Goal: Task Accomplishment & Management: Complete application form

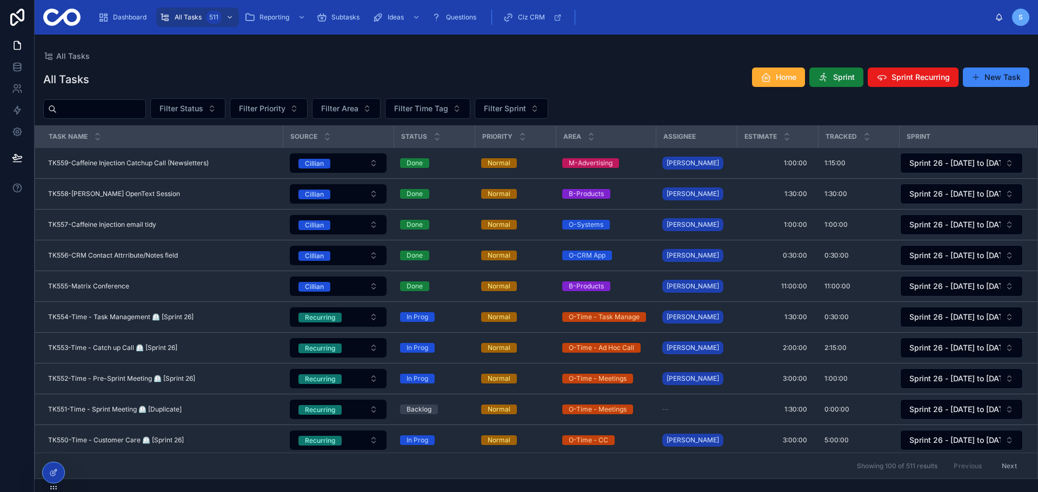
click at [844, 72] on span "Sprint" at bounding box center [844, 77] width 22 height 11
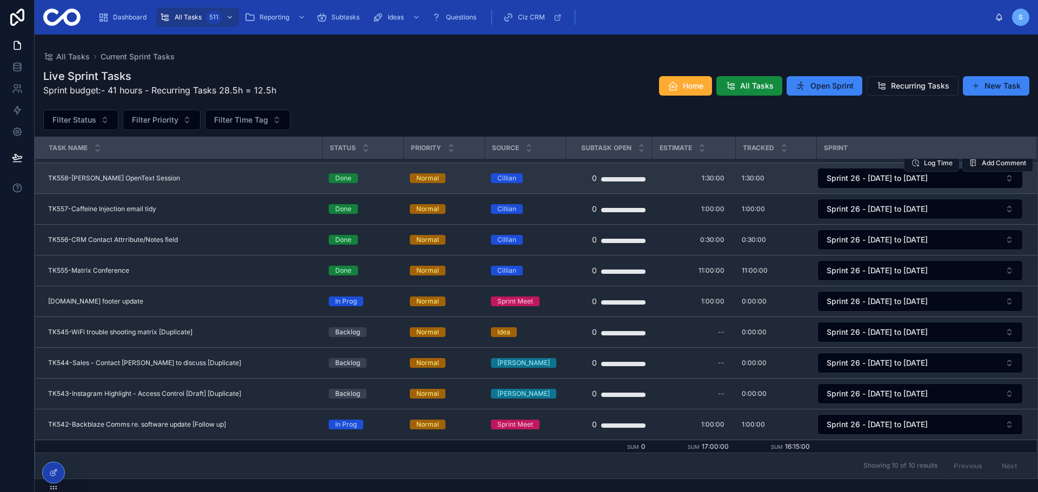
scroll to position [28, 0]
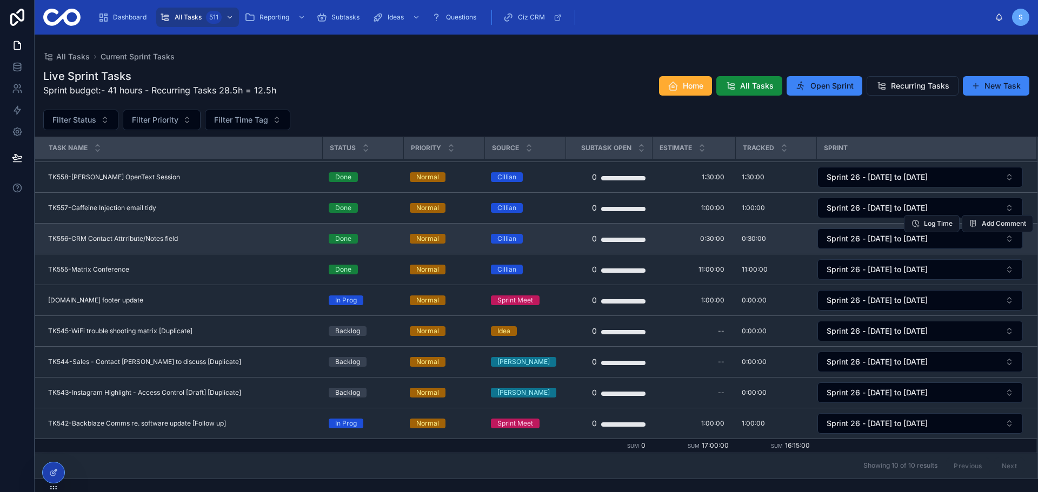
click at [206, 237] on div "TK556-CRM Contact Attrribute/Notes field TK556-CRM Contact Attrribute/Notes fie…" at bounding box center [181, 239] width 267 height 9
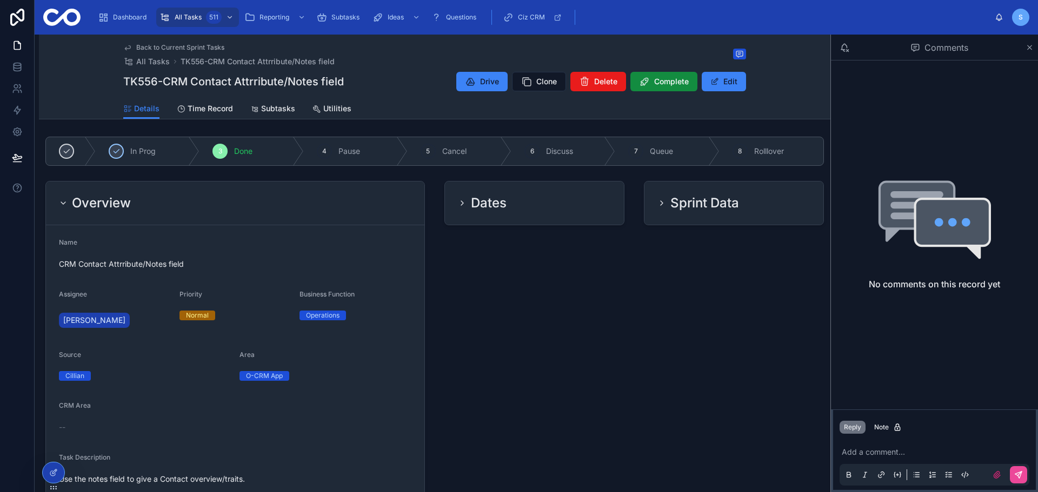
click at [243, 202] on div "Overview" at bounding box center [235, 203] width 352 height 17
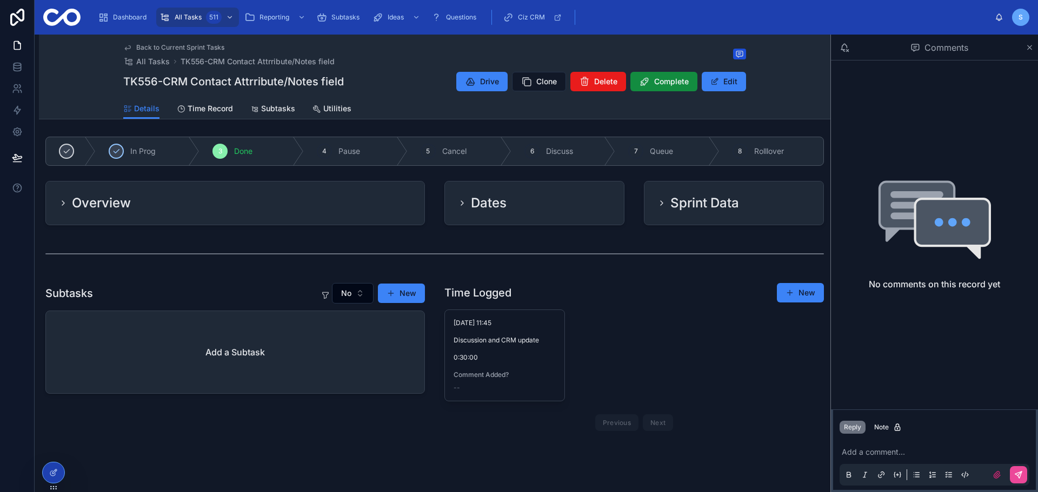
click at [243, 202] on div "Overview" at bounding box center [235, 203] width 352 height 17
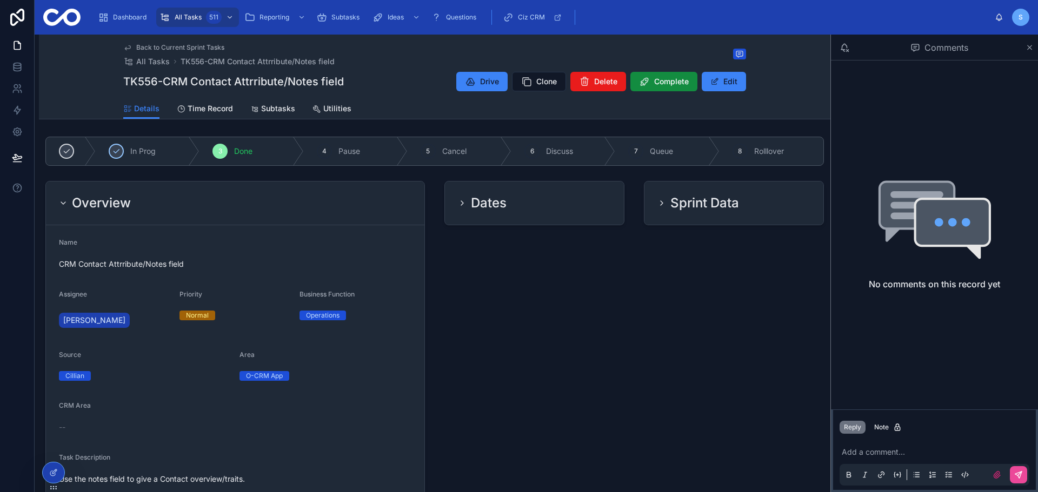
click at [259, 186] on div "Overview" at bounding box center [235, 204] width 378 height 44
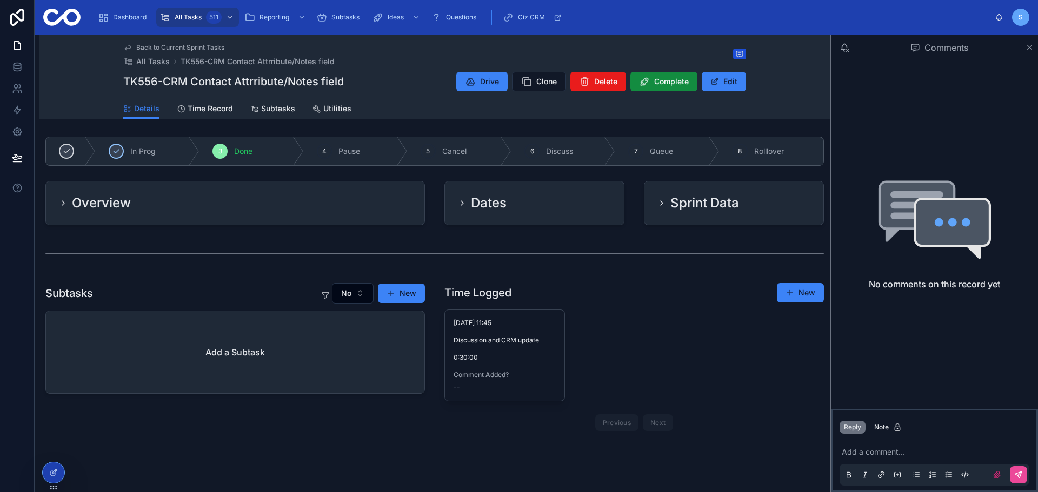
click at [190, 44] on span "Back to Current Sprint Tasks" at bounding box center [180, 47] width 88 height 9
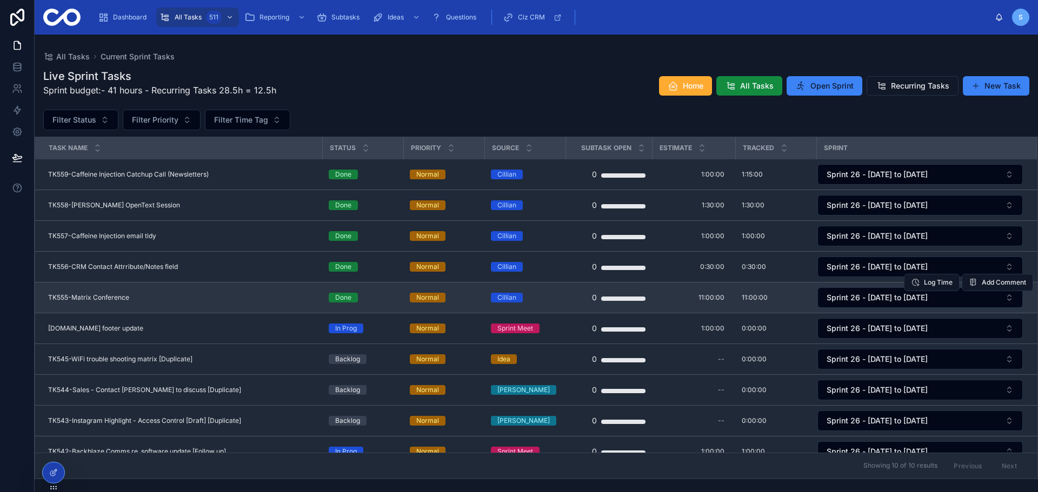
scroll to position [28, 0]
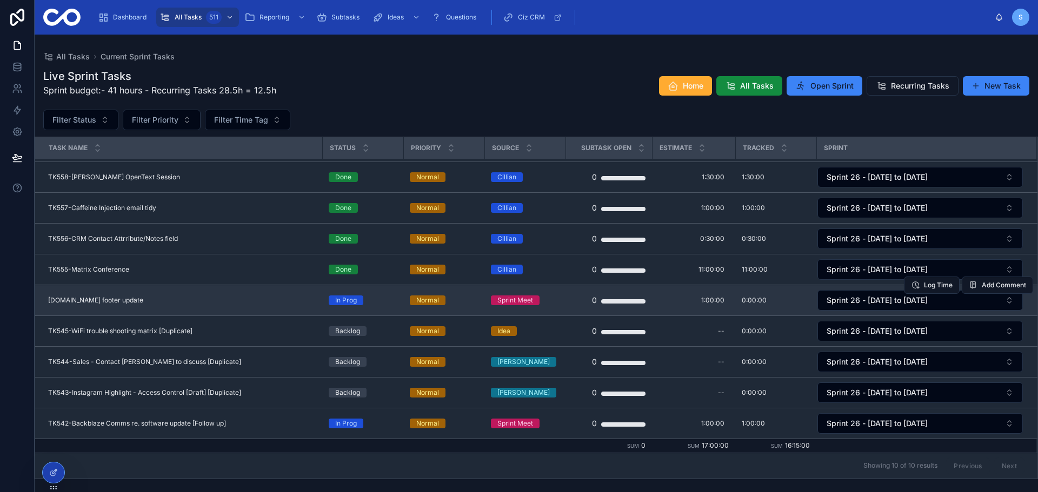
click at [160, 302] on div "[DOMAIN_NAME] footer update [DOMAIN_NAME] footer update" at bounding box center [181, 300] width 267 height 9
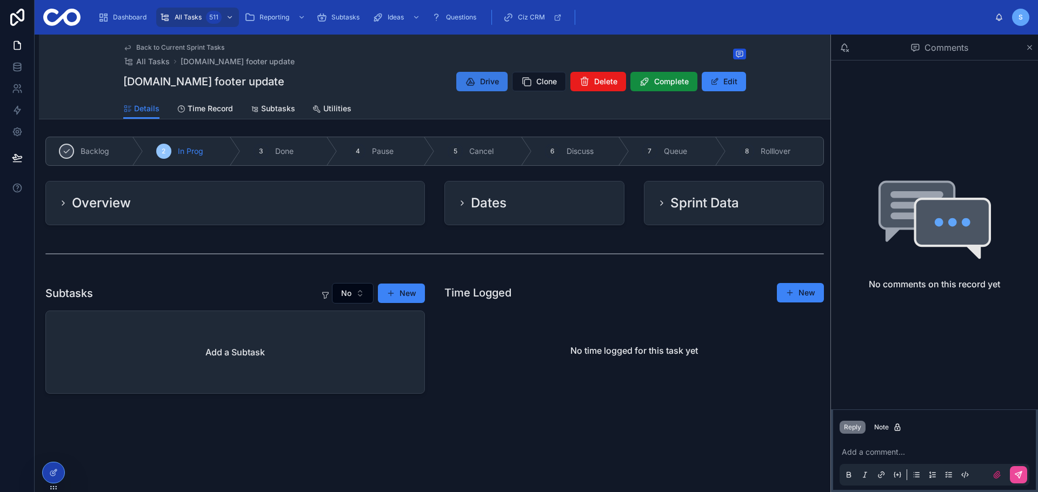
click at [491, 76] on button "Drive" at bounding box center [481, 81] width 51 height 19
click at [189, 46] on span "Back to Current Sprint Tasks" at bounding box center [180, 47] width 88 height 9
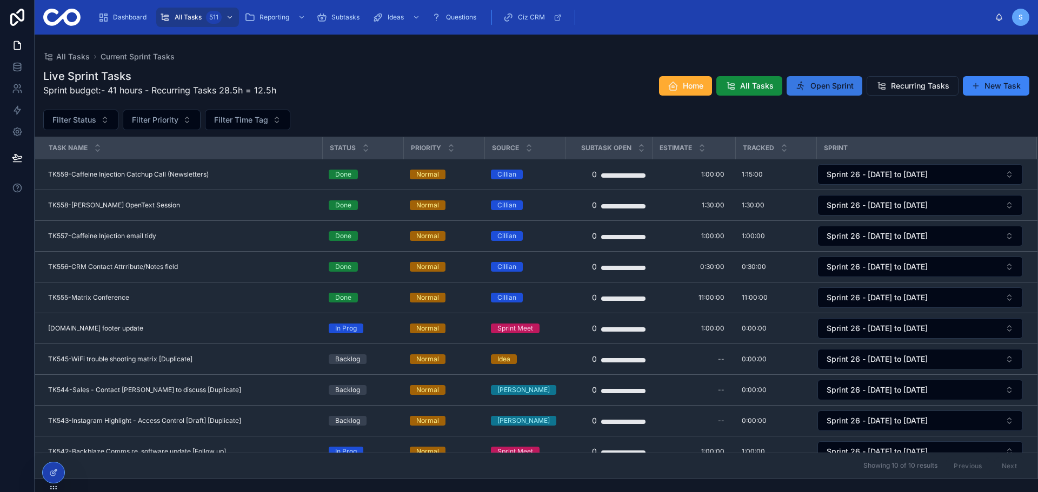
click at [817, 84] on span "Open Sprint" at bounding box center [831, 86] width 43 height 11
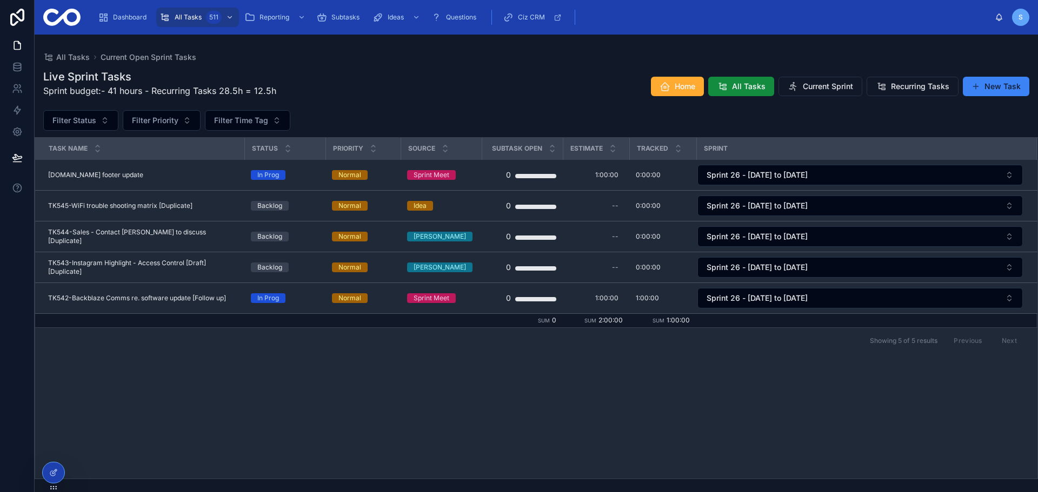
click at [513, 85] on div "Live Sprint Tasks Sprint budget:- 41 hours - Recurring Tasks 28.5h = 12.5h Home…" at bounding box center [536, 86] width 986 height 35
click at [820, 89] on span "Current Sprint" at bounding box center [827, 86] width 50 height 11
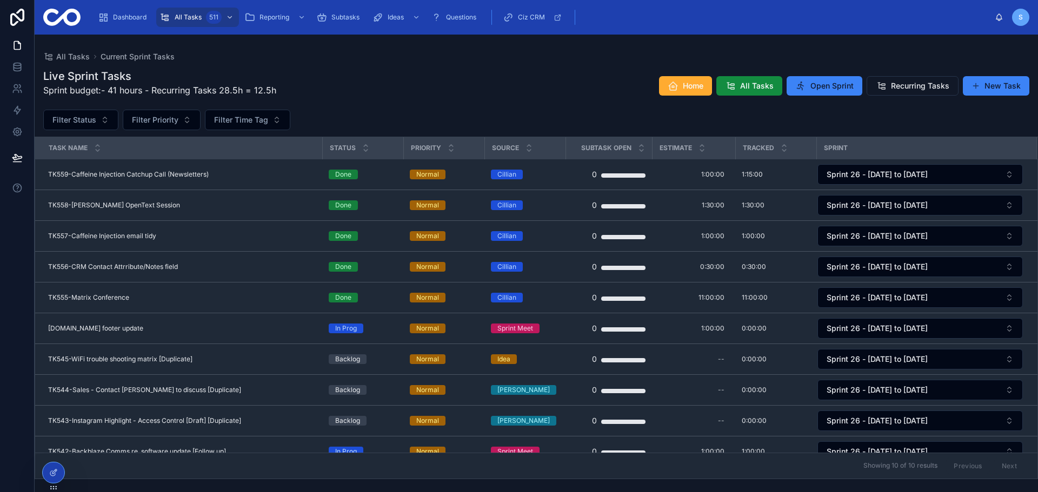
click at [476, 94] on div "Live Sprint Tasks Sprint budget:- 41 hours - Recurring Tasks 28.5h = 12.5h Home…" at bounding box center [536, 86] width 986 height 35
click at [49, 467] on div at bounding box center [54, 473] width 22 height 21
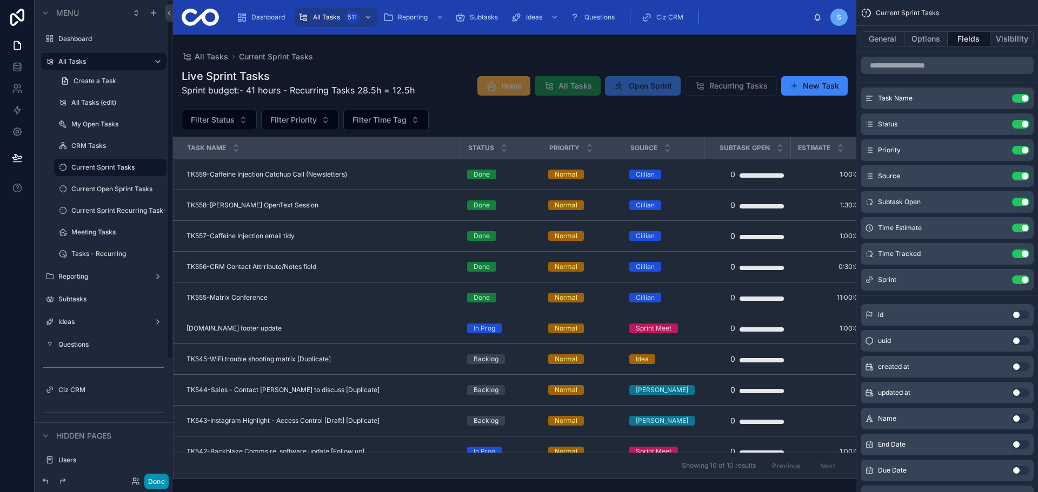
click at [153, 480] on button "Done" at bounding box center [156, 482] width 24 height 16
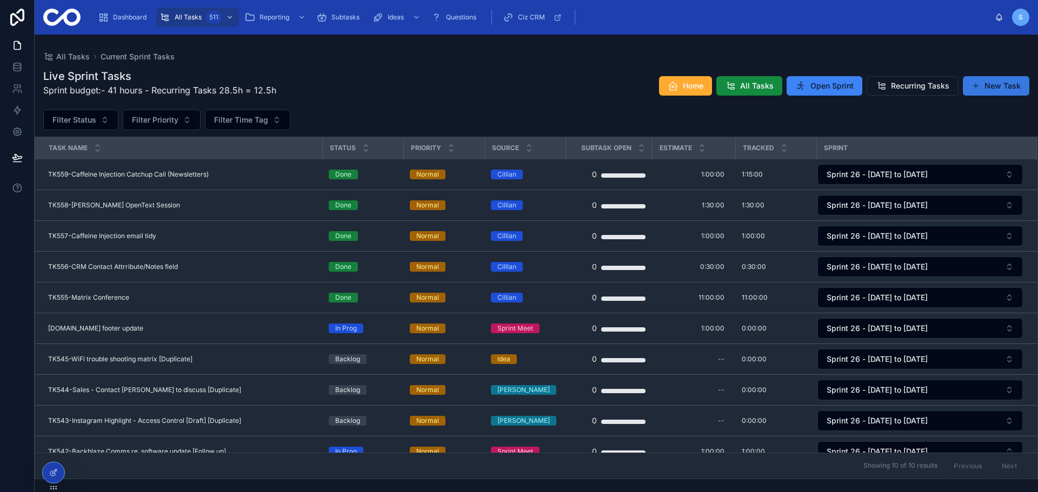
click at [1000, 89] on button "New Task" at bounding box center [995, 85] width 66 height 19
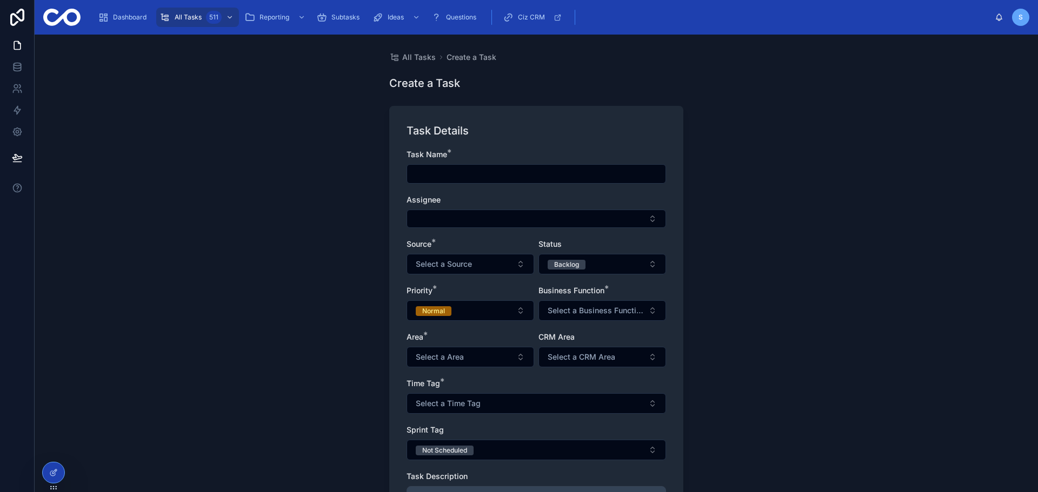
click at [488, 183] on div at bounding box center [535, 173] width 259 height 19
click at [477, 177] on input "text" at bounding box center [536, 173] width 258 height 15
paste input "**********"
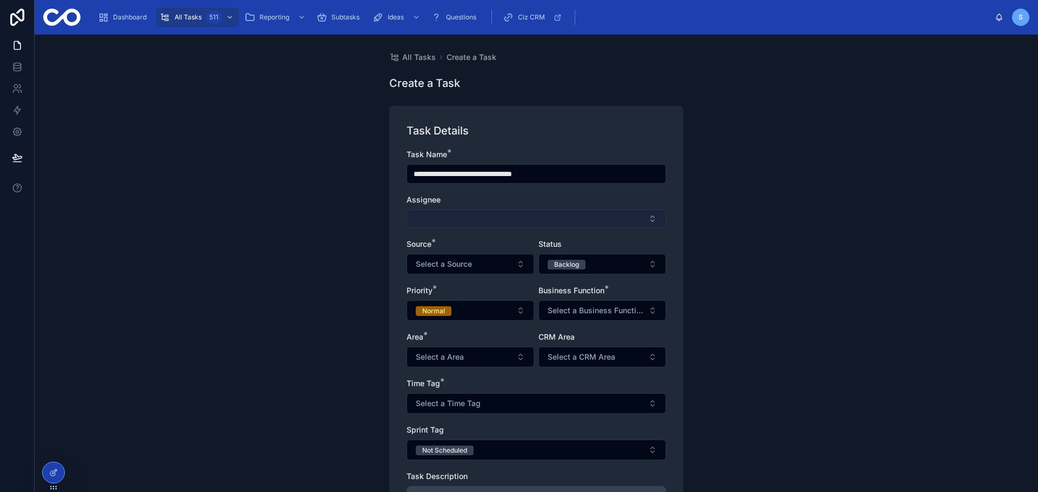
type input "**********"
click at [450, 213] on button "Select Button" at bounding box center [535, 219] width 259 height 18
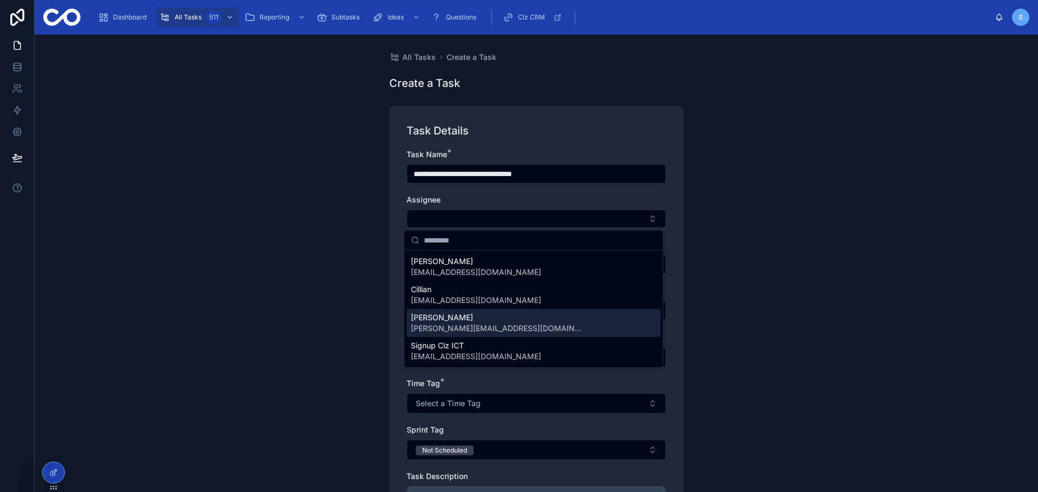
click at [454, 323] on span "[PERSON_NAME]" at bounding box center [497, 317] width 173 height 11
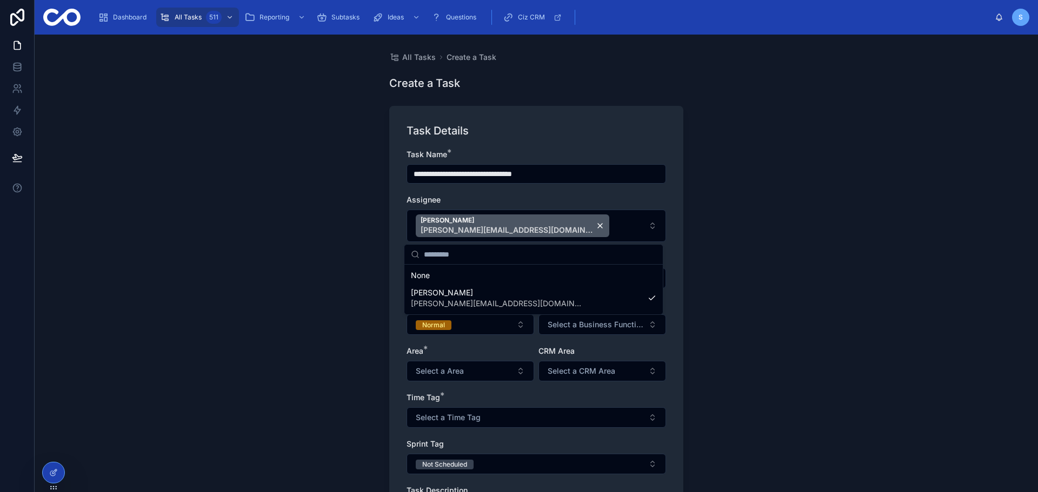
click at [338, 292] on div "**********" at bounding box center [536, 264] width 1003 height 458
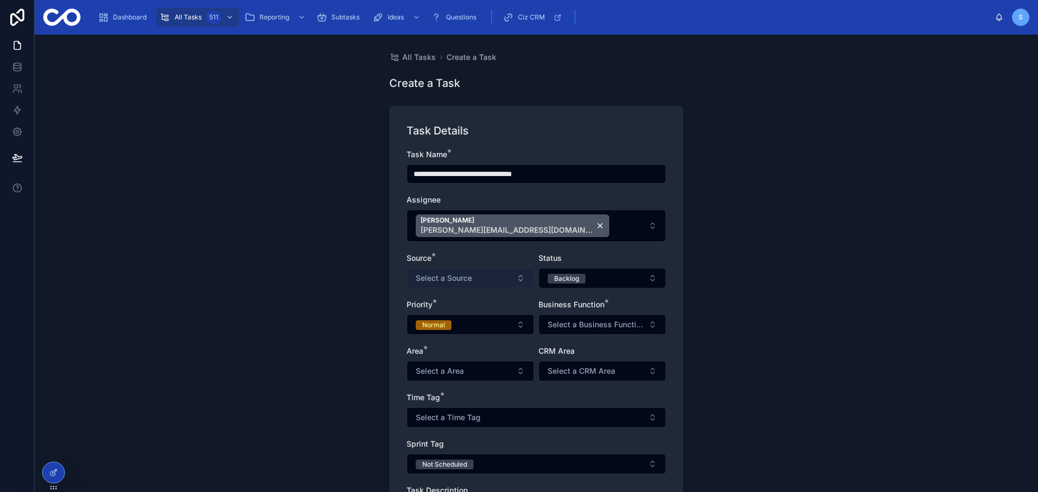
click at [466, 277] on span "Select a Source" at bounding box center [444, 278] width 56 height 11
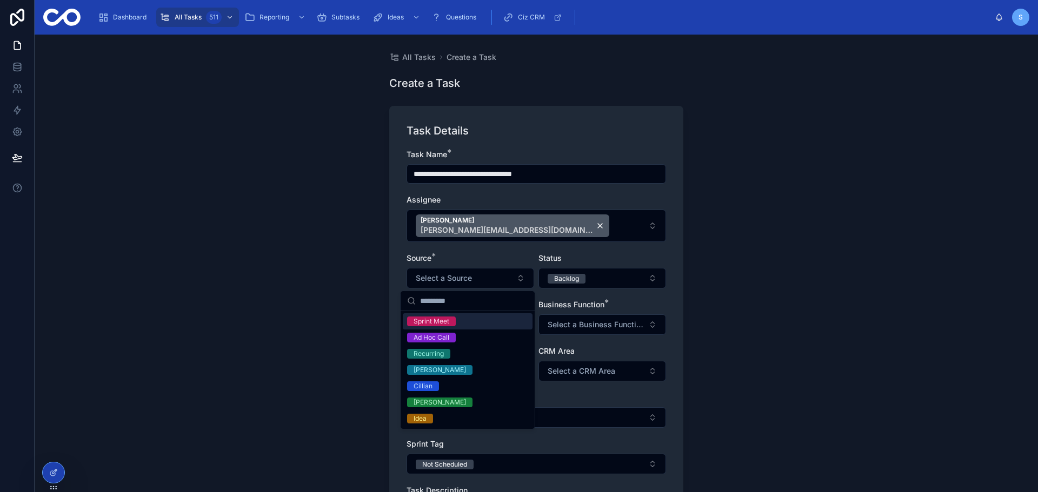
click at [467, 322] on div "Sprint Meet" at bounding box center [468, 321] width 130 height 16
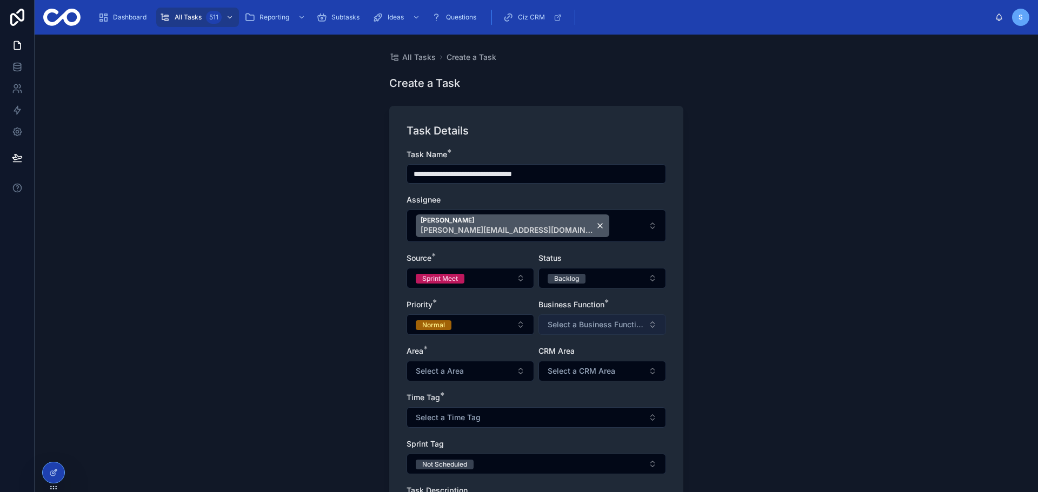
click at [595, 319] on span "Select a Business Function" at bounding box center [595, 324] width 96 height 11
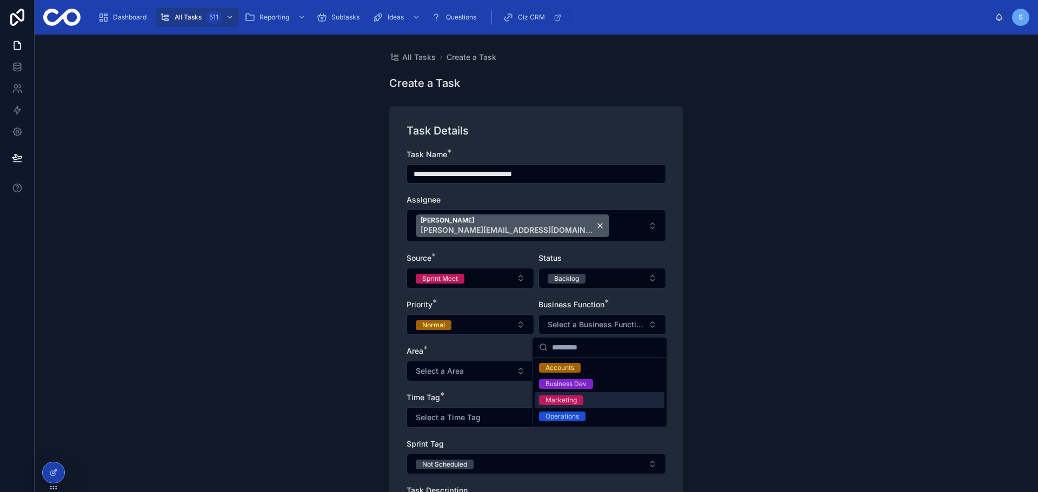
click at [586, 398] on div "Marketing" at bounding box center [599, 400] width 130 height 16
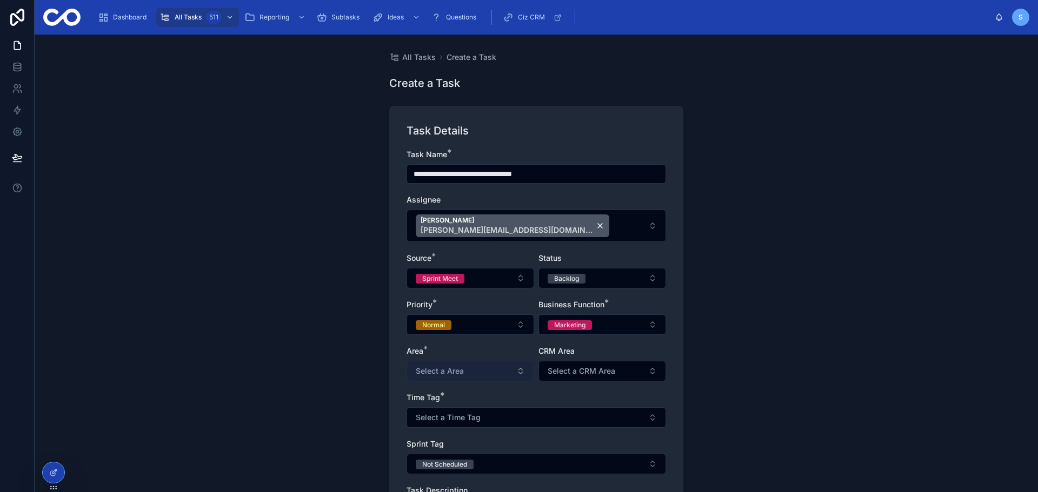
click at [489, 373] on button "Select a Area" at bounding box center [470, 371] width 128 height 21
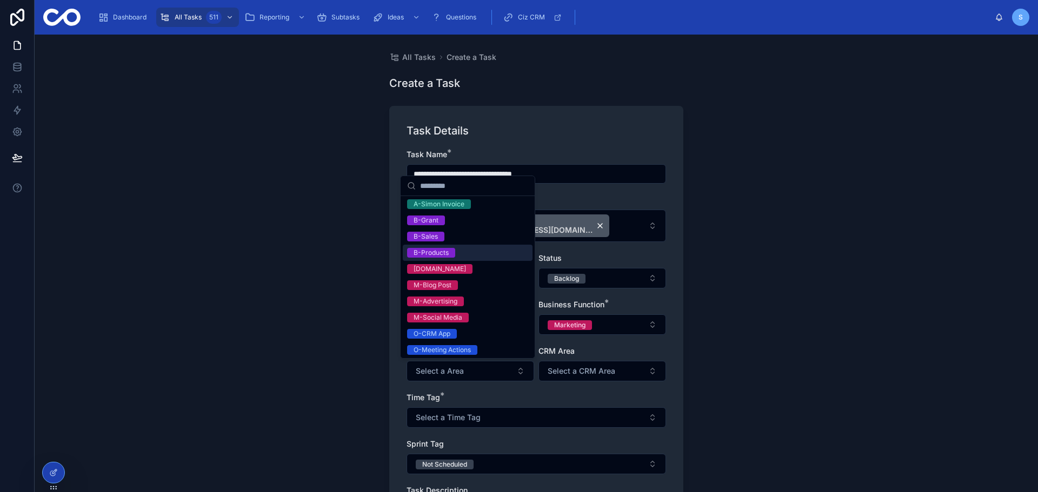
scroll to position [54, 0]
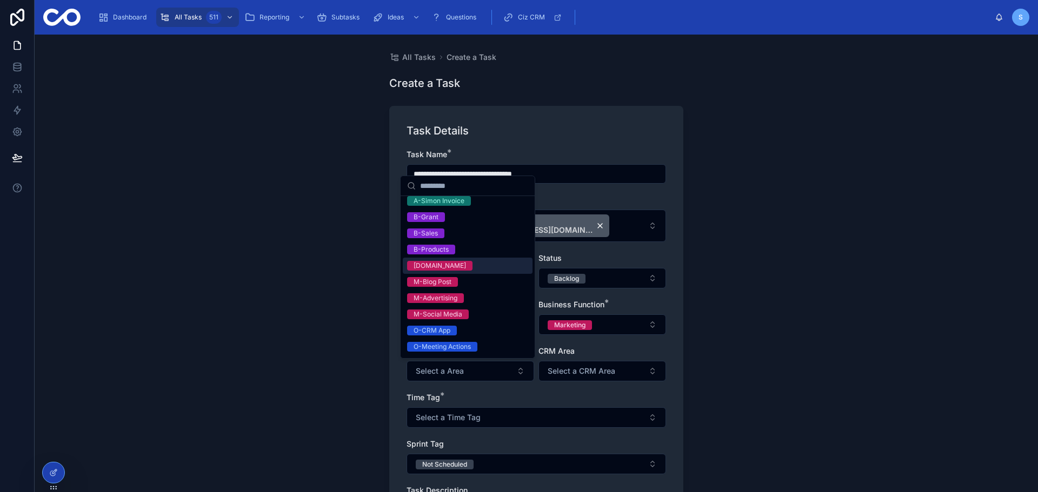
click at [465, 269] on div "[DOMAIN_NAME]" at bounding box center [468, 266] width 130 height 16
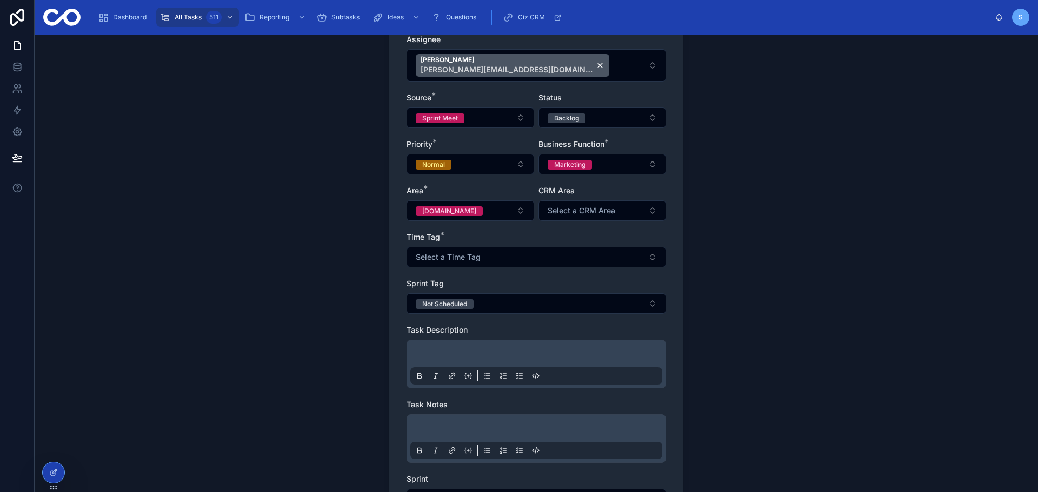
scroll to position [162, 0]
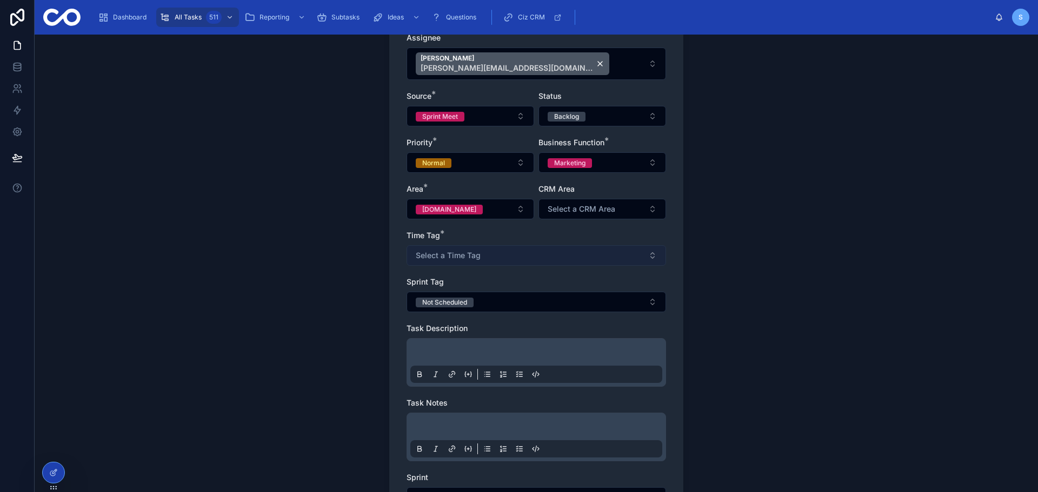
click at [490, 252] on button "Select a Time Tag" at bounding box center [535, 255] width 259 height 21
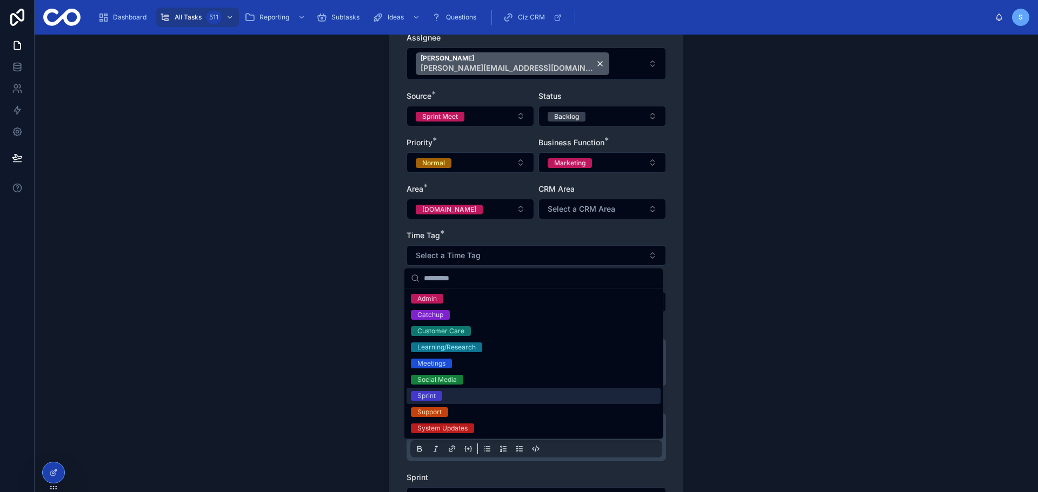
click at [480, 397] on div "Sprint" at bounding box center [533, 396] width 254 height 16
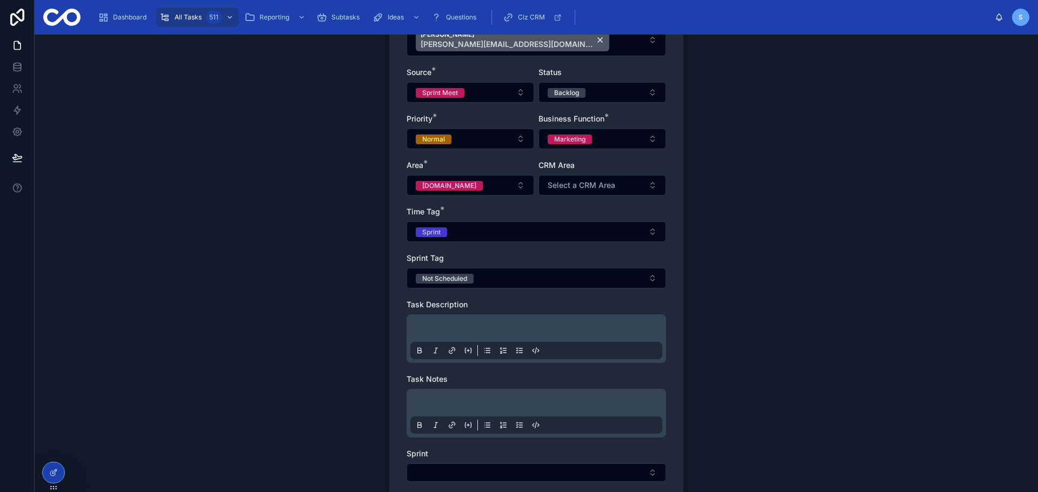
scroll to position [270, 0]
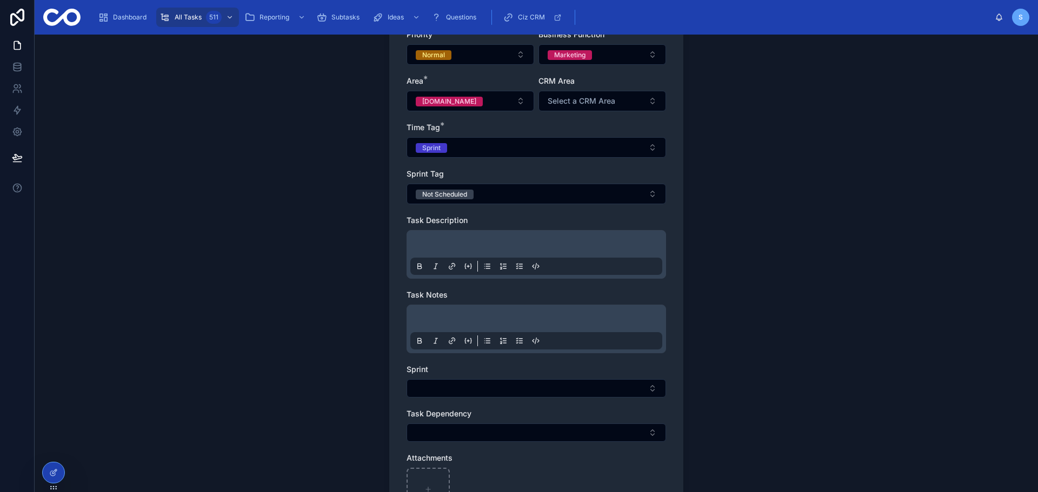
click at [463, 234] on div at bounding box center [536, 254] width 252 height 41
click at [463, 239] on div at bounding box center [536, 254] width 252 height 41
click at [460, 242] on p at bounding box center [538, 245] width 252 height 11
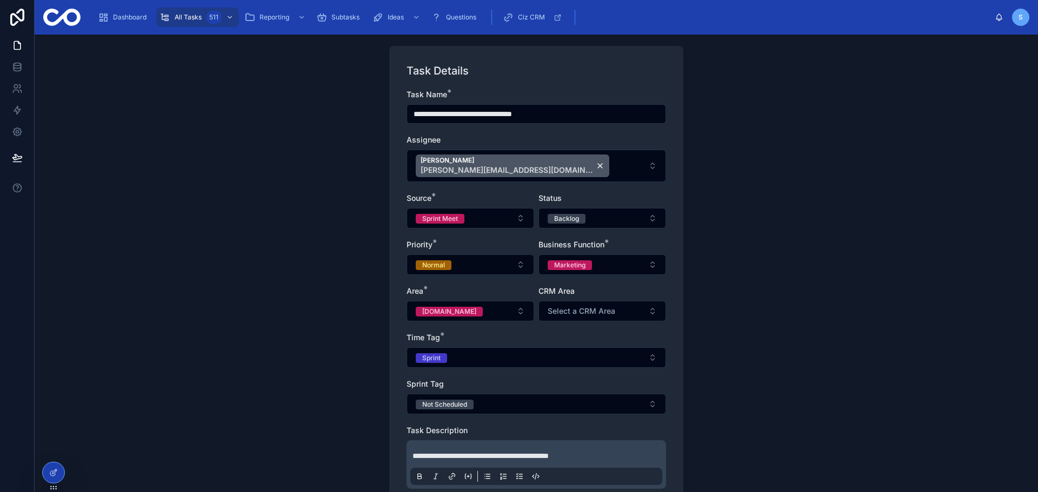
scroll to position [0, 0]
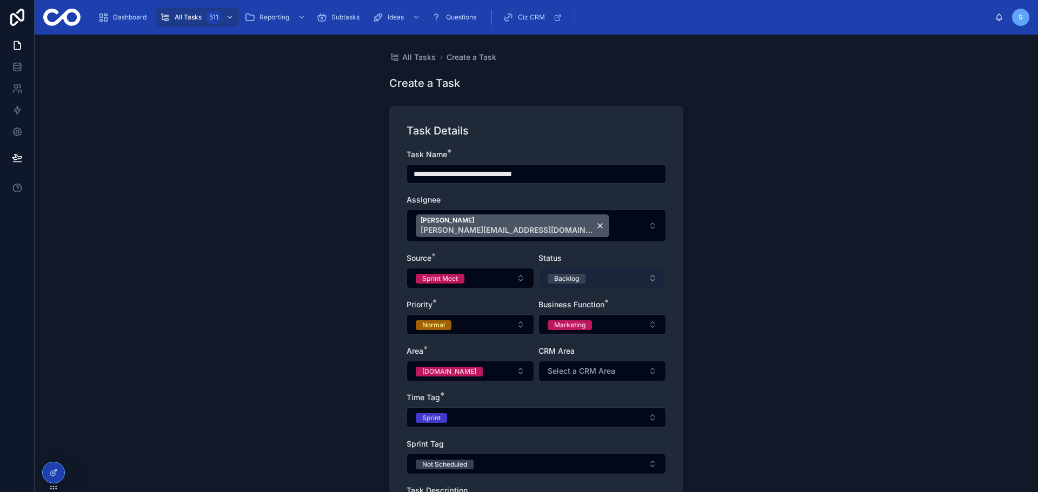
click at [581, 276] on span "Backlog" at bounding box center [566, 279] width 38 height 10
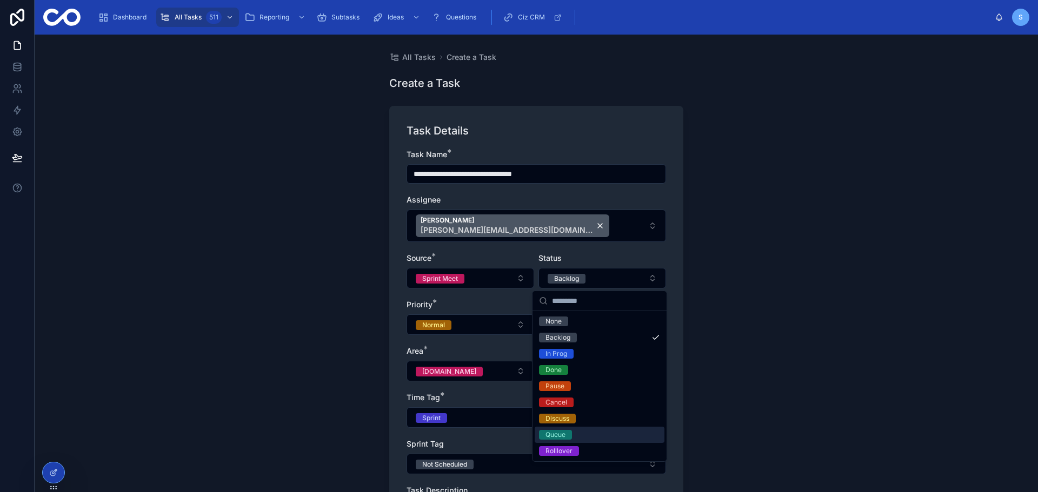
click at [569, 432] on span "Queue" at bounding box center [555, 435] width 33 height 10
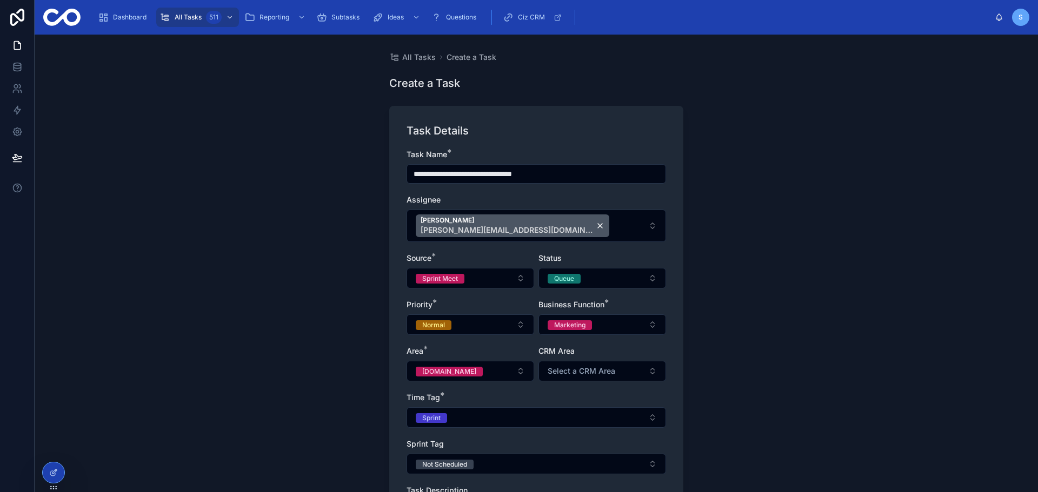
click at [391, 333] on div "**********" at bounding box center [536, 458] width 294 height 704
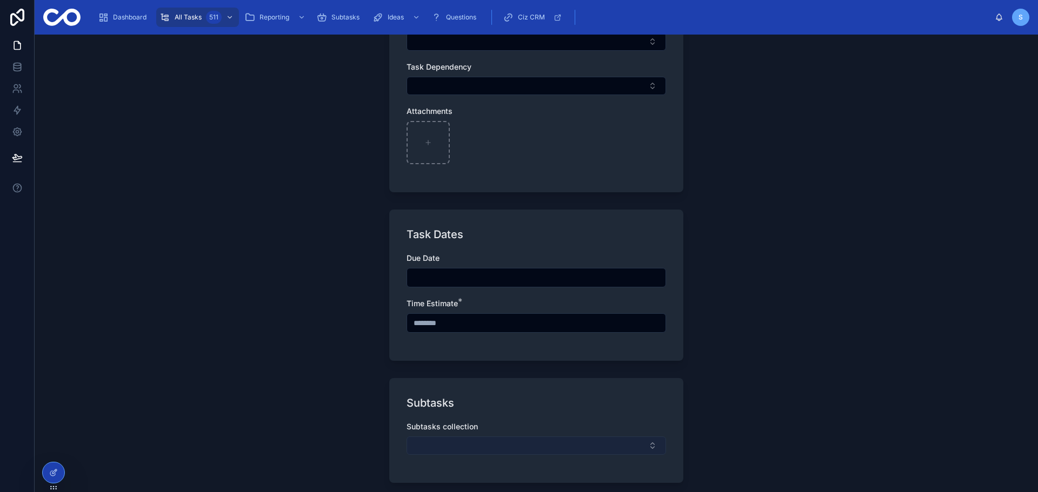
scroll to position [606, 0]
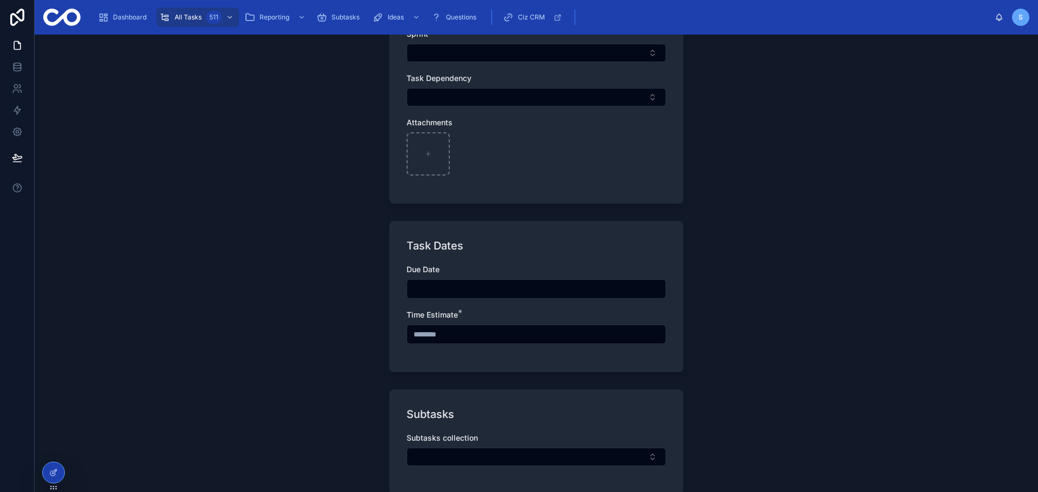
click at [472, 330] on input "text" at bounding box center [536, 334] width 258 height 15
type input "*******"
click at [513, 366] on div "Task Dates Due Date Time Estimate * *******" at bounding box center [536, 296] width 294 height 151
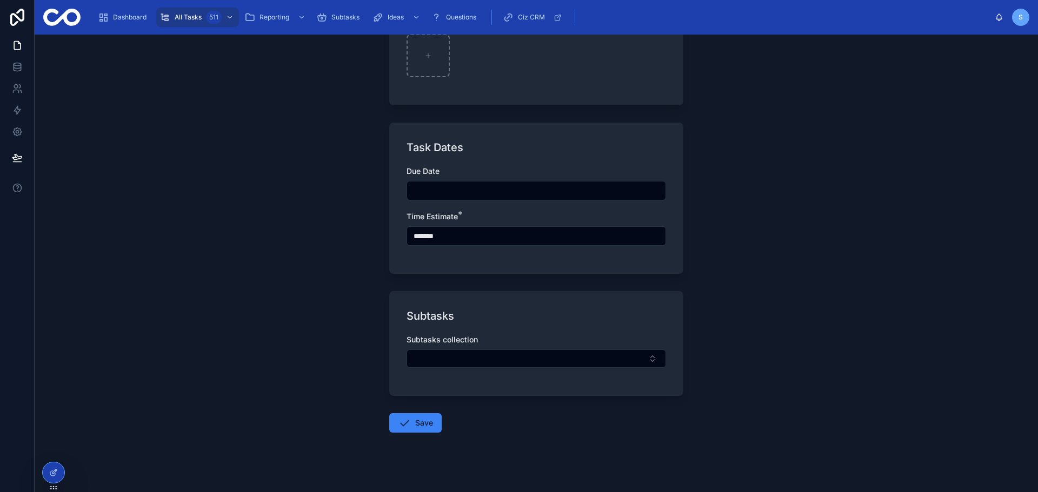
scroll to position [714, 0]
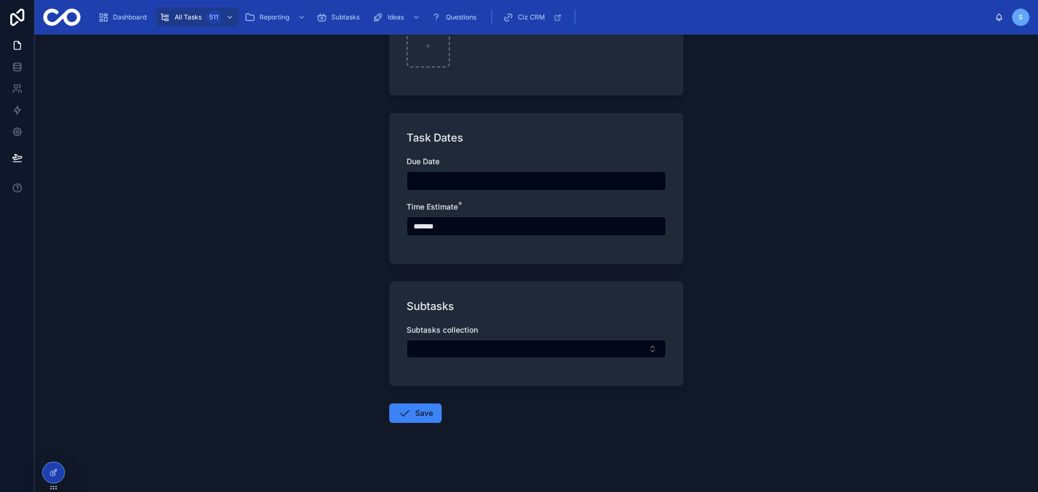
click at [400, 415] on icon at bounding box center [404, 413] width 13 height 13
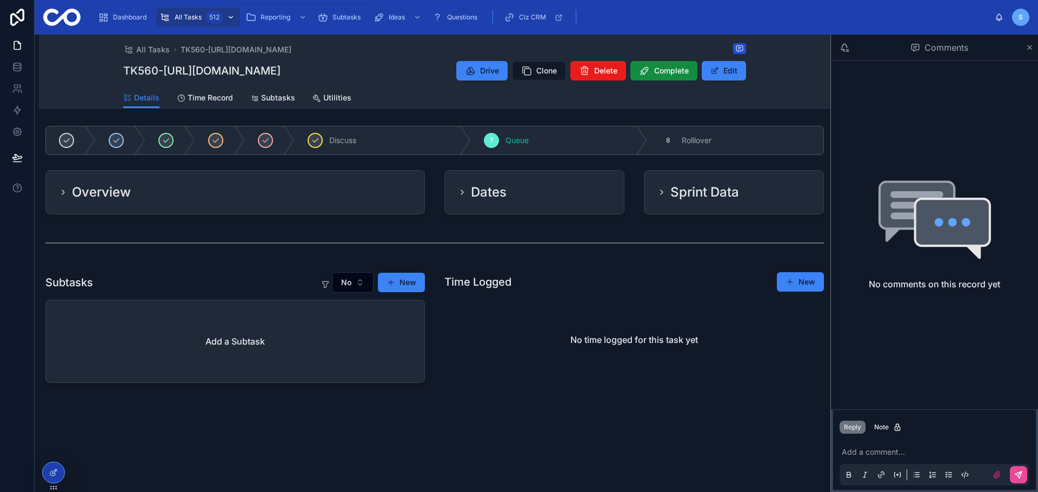
click at [181, 10] on div "All Tasks 512" at bounding box center [197, 17] width 77 height 17
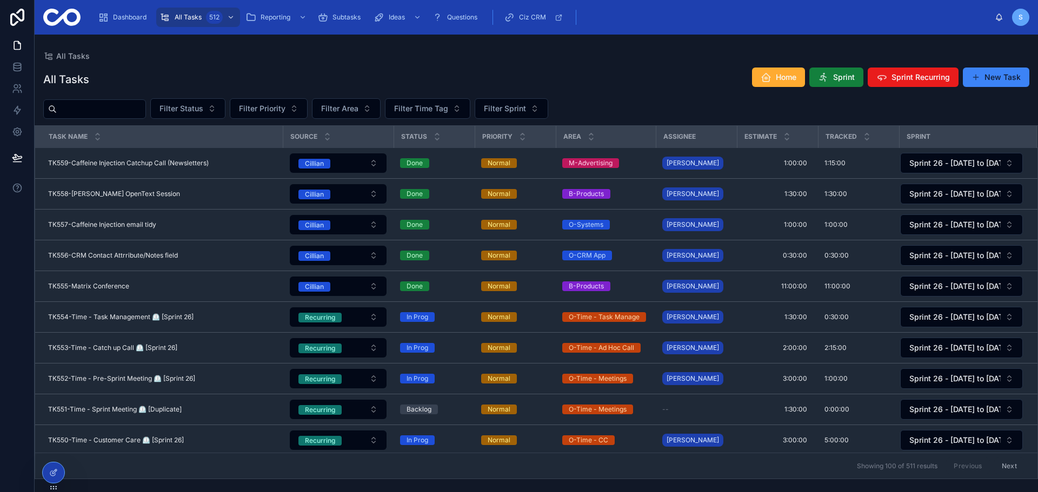
click at [845, 76] on span "Sprint" at bounding box center [844, 77] width 22 height 11
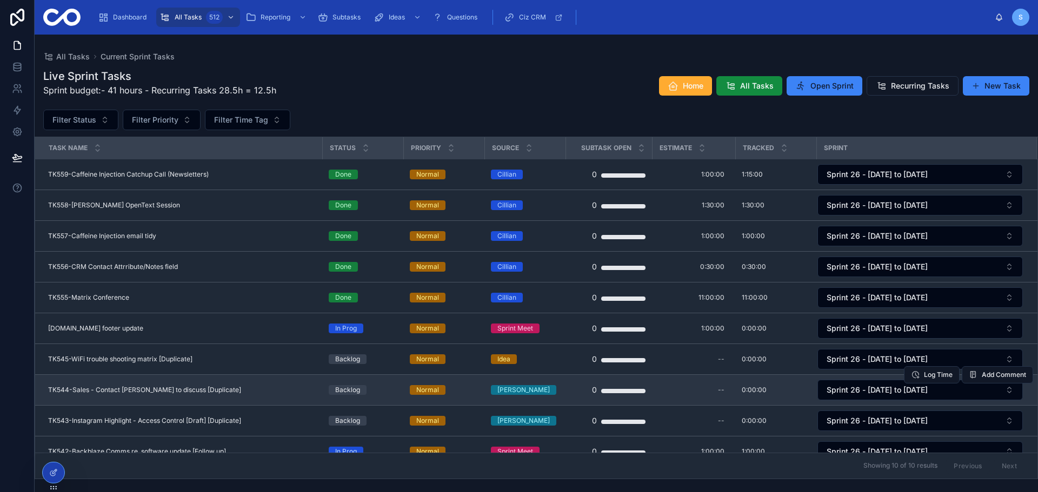
scroll to position [28, 0]
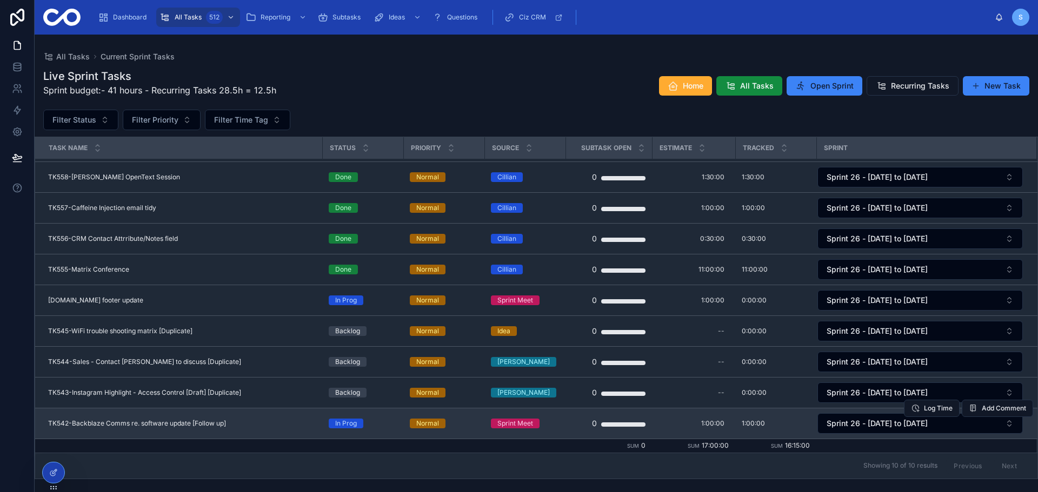
click at [224, 427] on span "TK542-Backblaze Comms re. software update [Follow up]" at bounding box center [137, 423] width 178 height 9
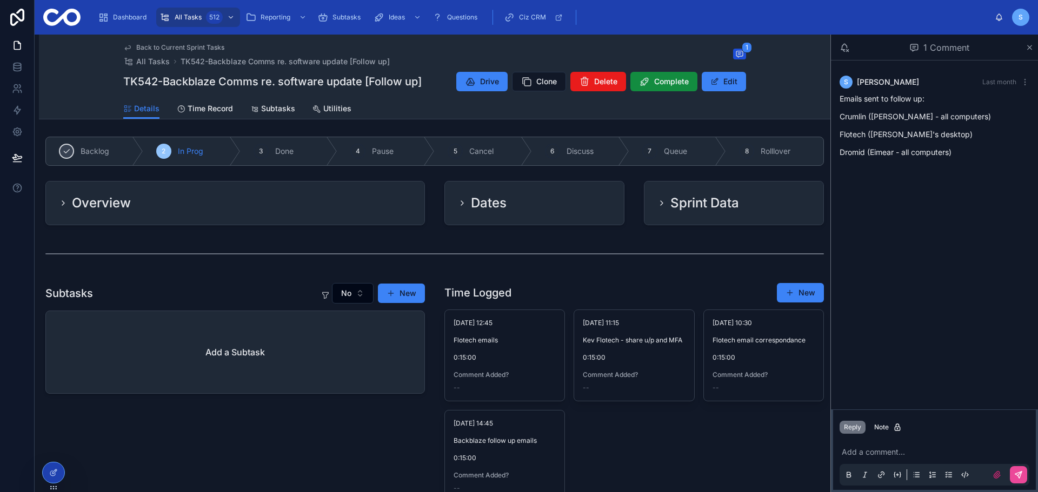
click at [300, 217] on div "Overview" at bounding box center [235, 203] width 378 height 43
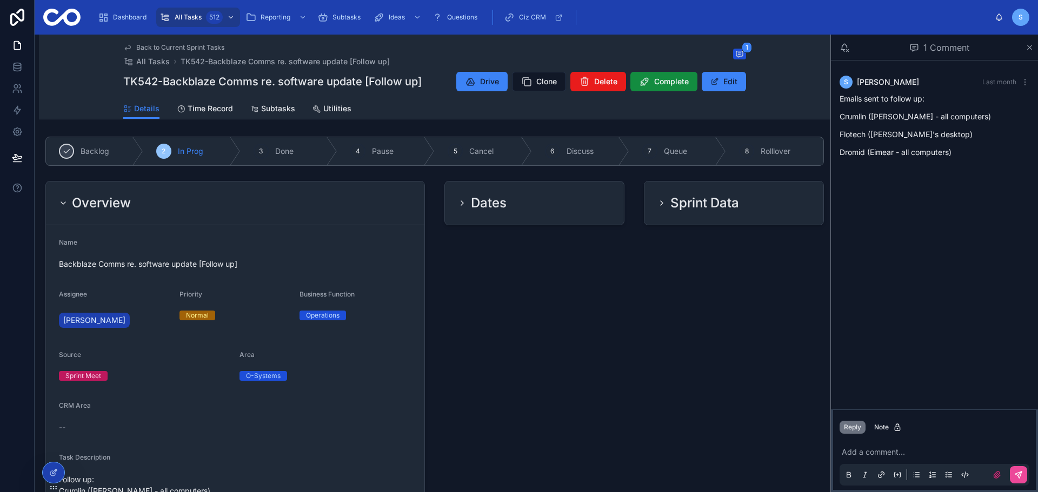
click at [300, 217] on div "Overview" at bounding box center [235, 204] width 378 height 44
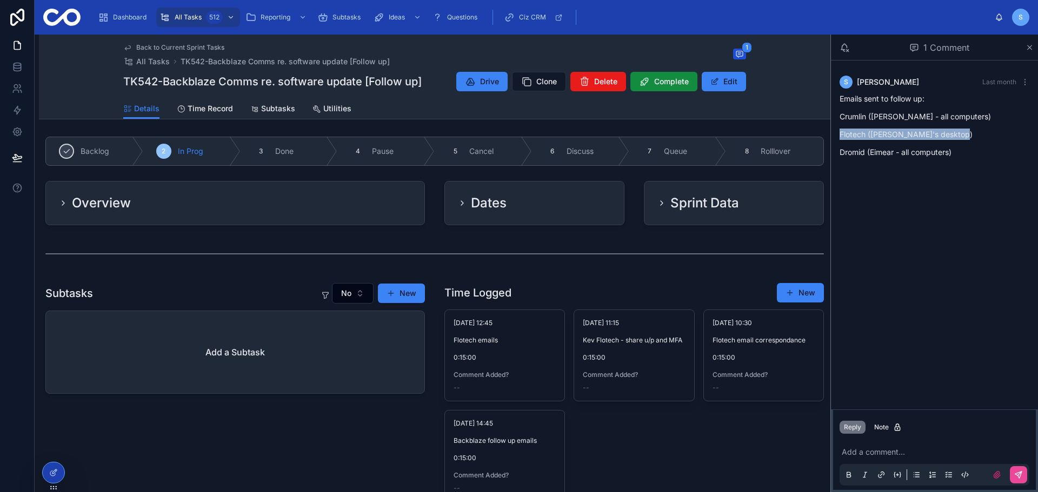
drag, startPoint x: 961, startPoint y: 137, endPoint x: 841, endPoint y: 135, distance: 120.0
click at [841, 135] on p "Flotech ([PERSON_NAME]'s desktop)" at bounding box center [934, 134] width 190 height 11
click at [178, 47] on span "Back to Current Sprint Tasks" at bounding box center [180, 47] width 88 height 9
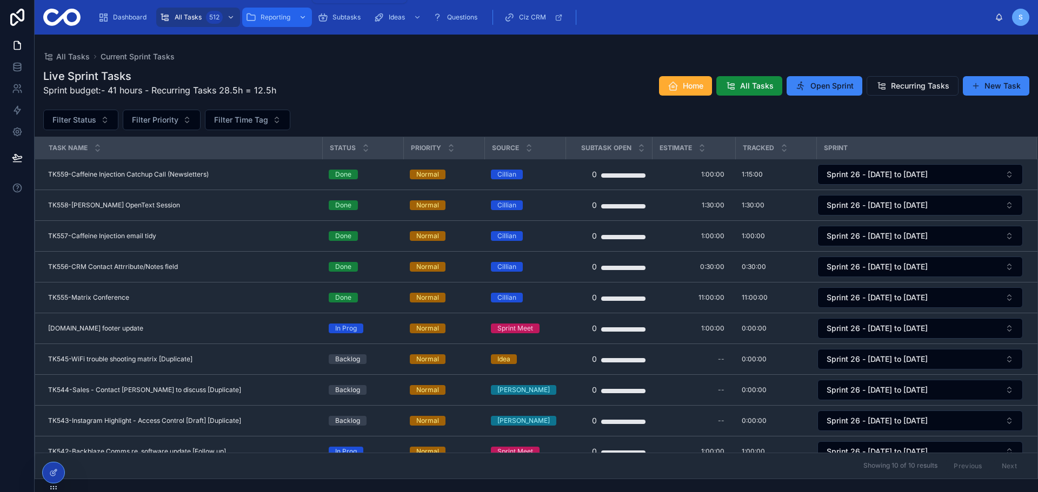
click at [283, 20] on span "Reporting" at bounding box center [275, 17] width 30 height 9
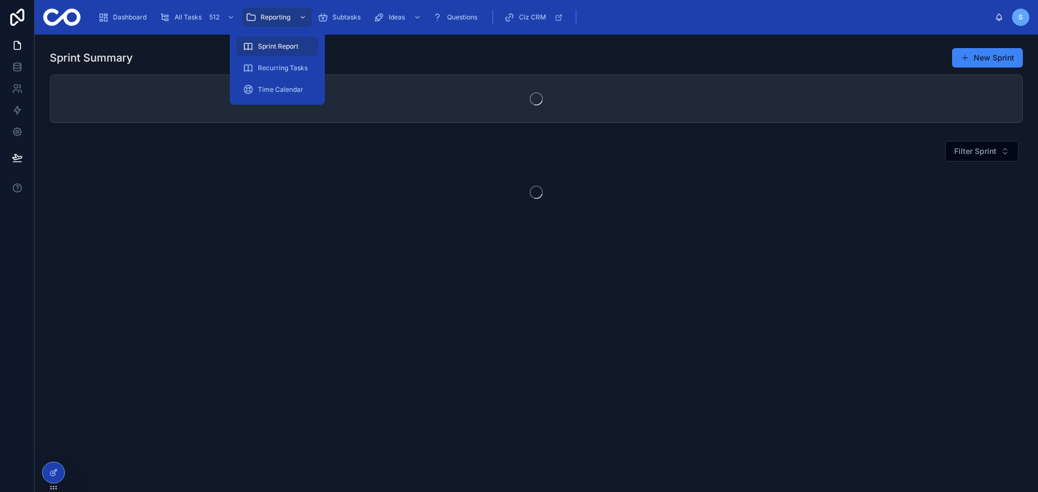
click at [285, 43] on span "Sprint Report" at bounding box center [278, 46] width 41 height 9
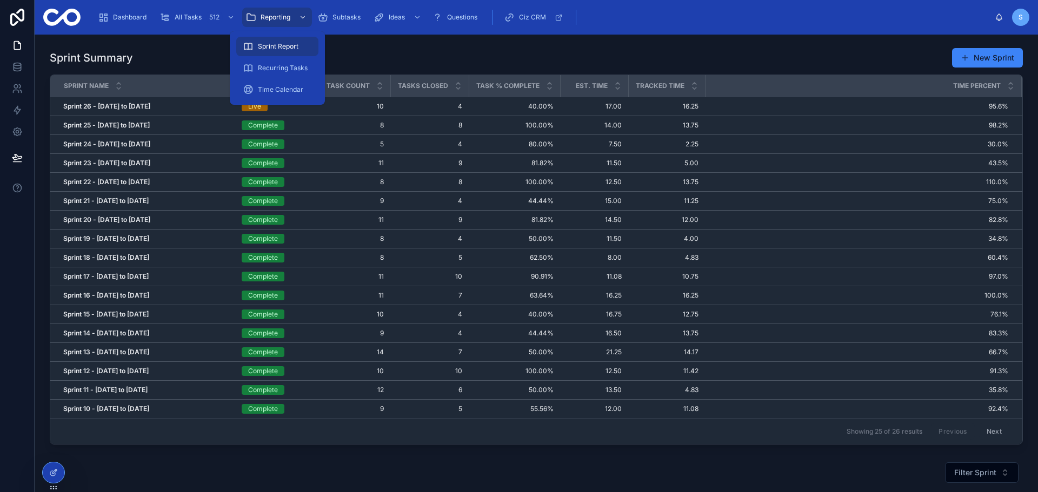
click at [420, 52] on div "Sprint Summary New Sprint" at bounding box center [536, 58] width 973 height 21
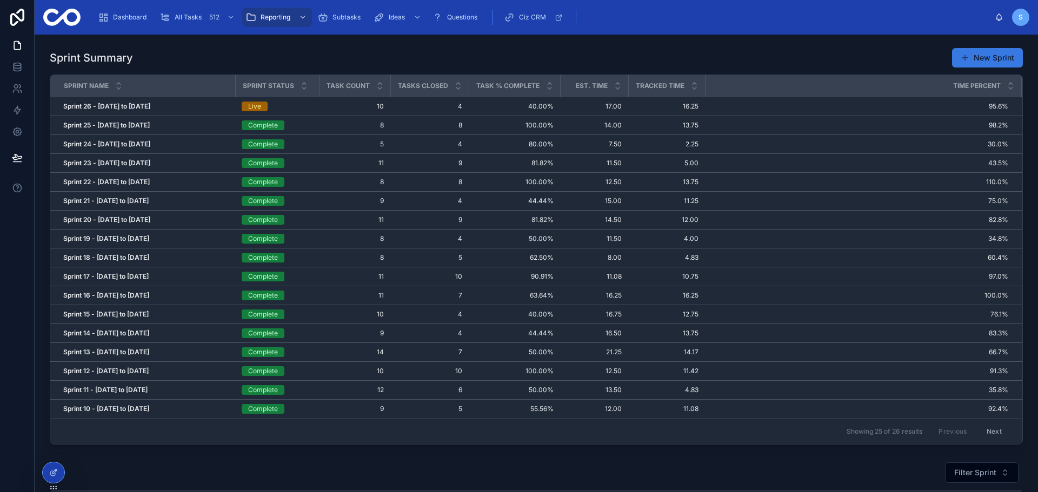
click at [986, 65] on button "New Sprint" at bounding box center [987, 57] width 71 height 19
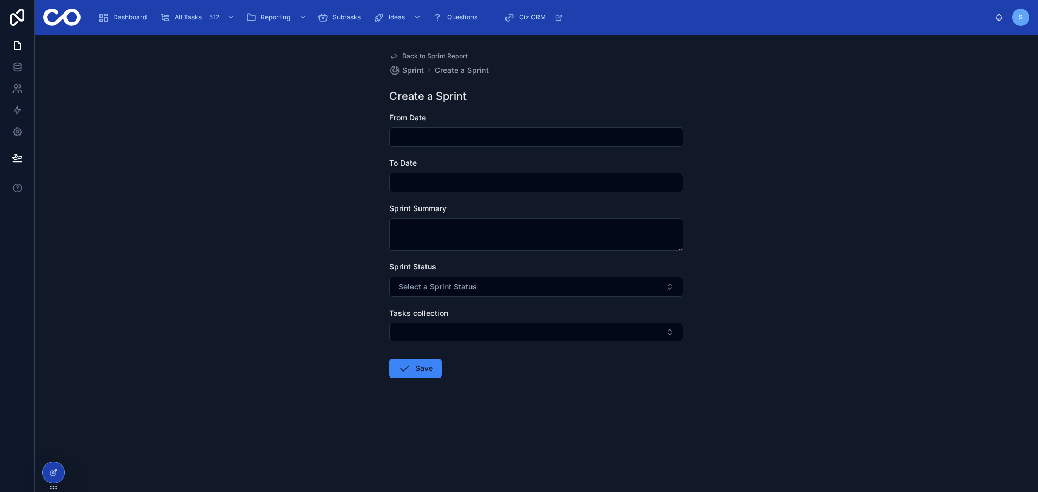
click at [477, 136] on input "text" at bounding box center [536, 137] width 293 height 15
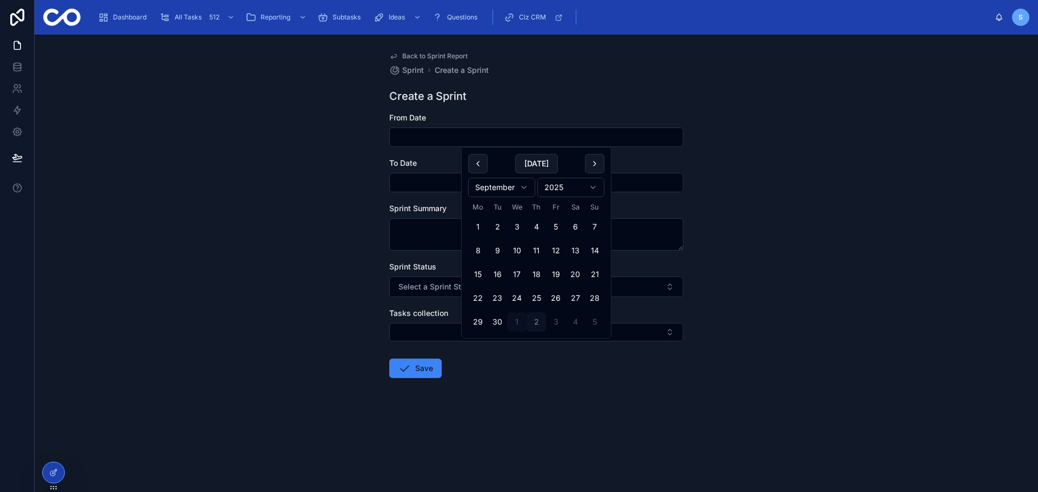
click at [540, 326] on button "2" at bounding box center [535, 321] width 19 height 19
type input "**********"
click at [444, 187] on input "text" at bounding box center [536, 182] width 293 height 15
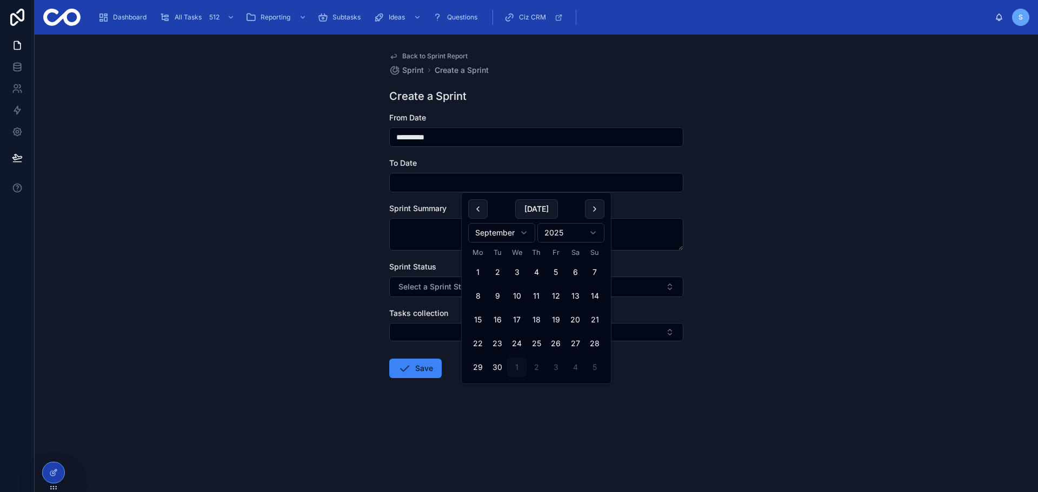
click at [509, 233] on html "**********" at bounding box center [519, 286] width 1038 height 573
click at [523, 322] on button "15" at bounding box center [516, 319] width 19 height 19
type input "**********"
click at [449, 235] on textarea at bounding box center [536, 234] width 294 height 32
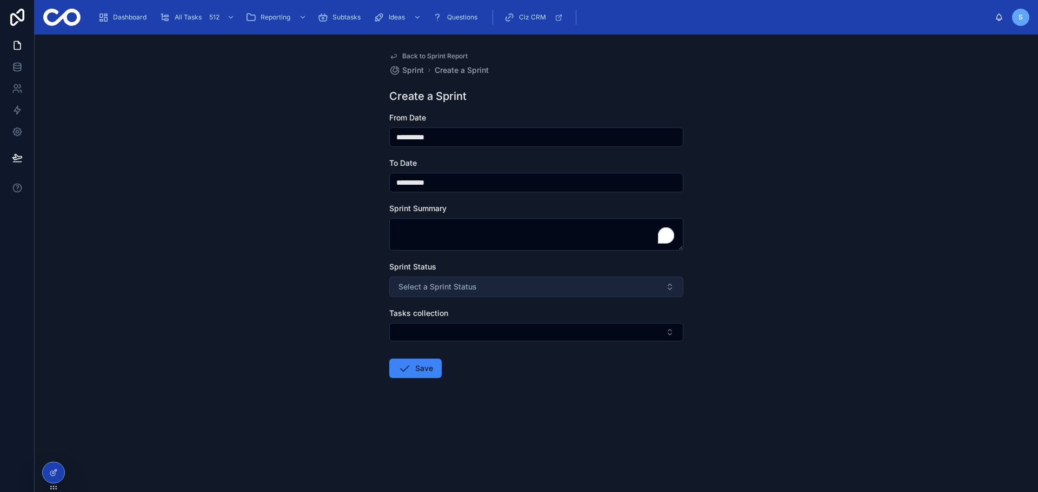
click at [456, 288] on span "Select a Sprint Status" at bounding box center [437, 287] width 78 height 11
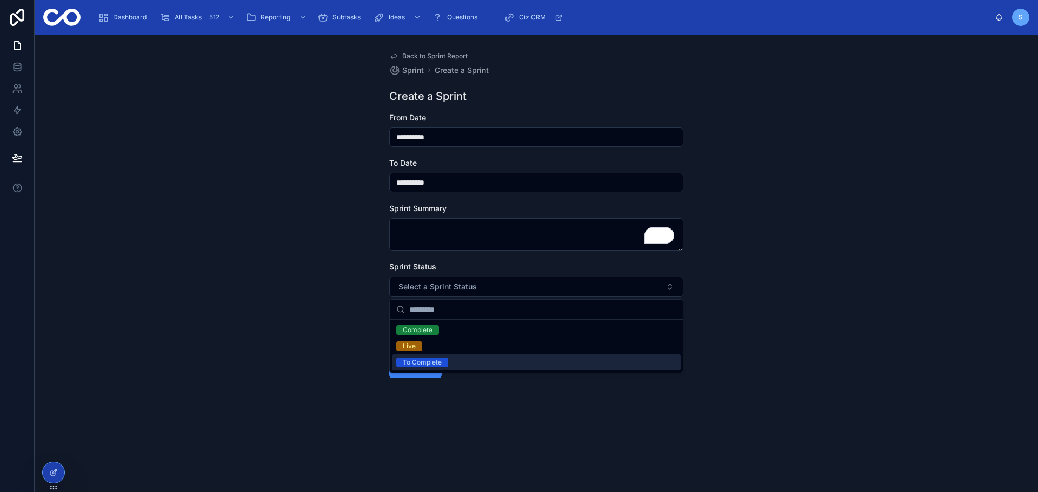
click at [457, 360] on div "To Complete" at bounding box center [536, 362] width 289 height 16
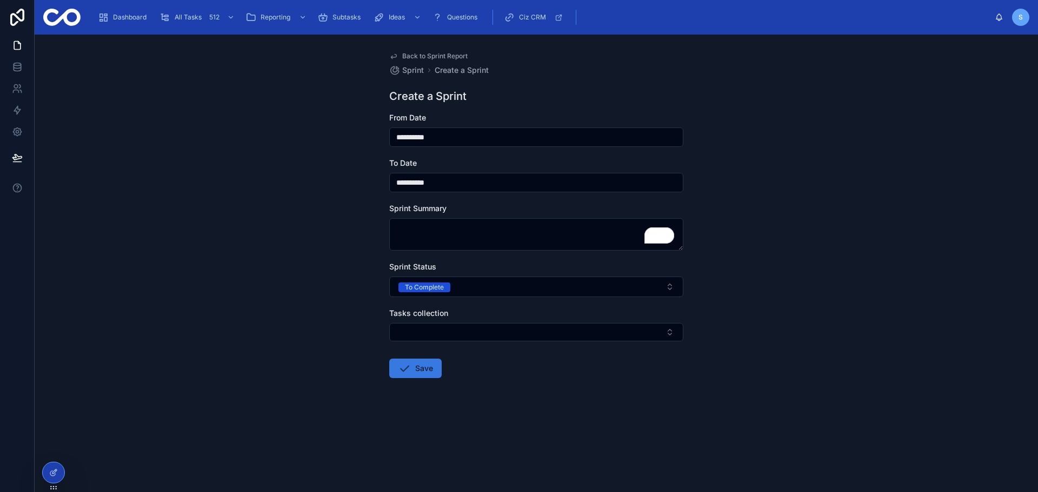
click at [424, 367] on button "Save" at bounding box center [415, 368] width 52 height 19
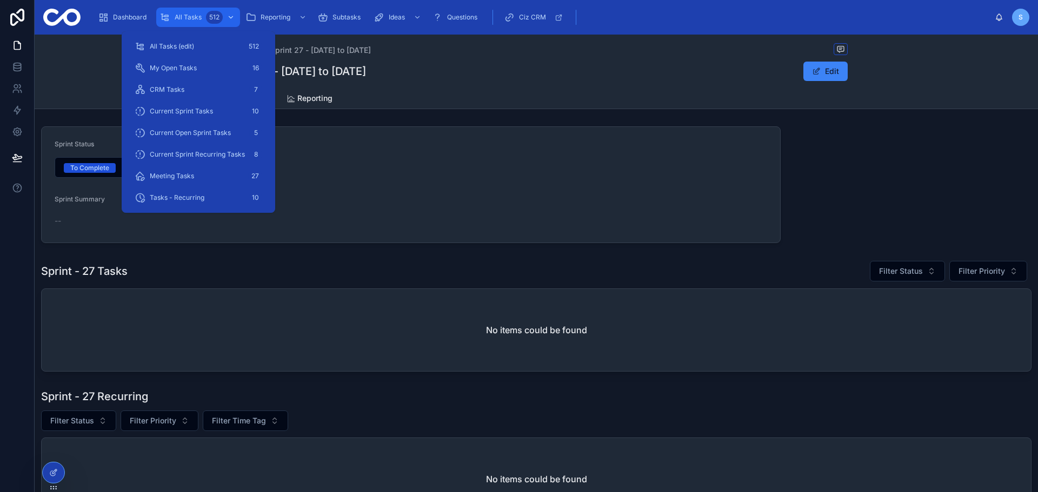
click at [199, 23] on div "All Tasks 512" at bounding box center [197, 17] width 77 height 17
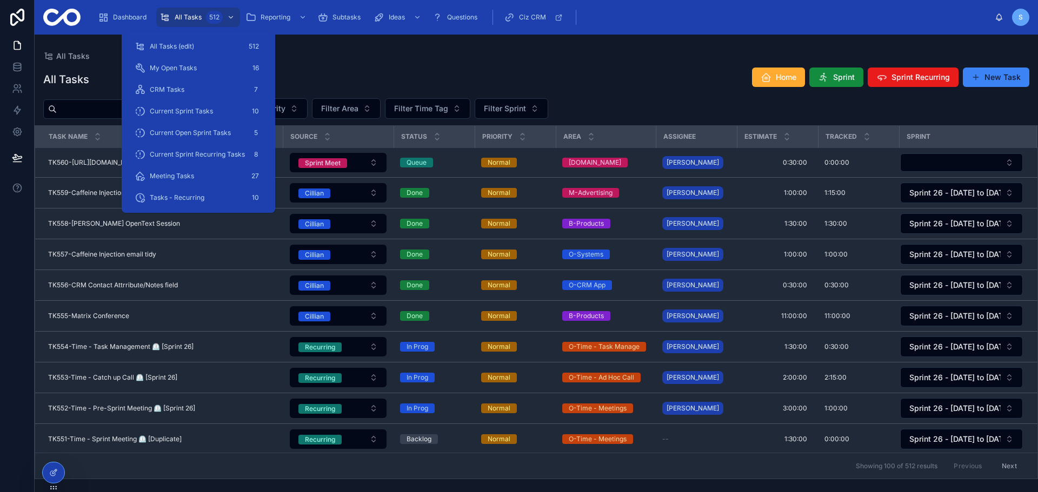
click at [459, 54] on div "All Tasks" at bounding box center [536, 56] width 986 height 9
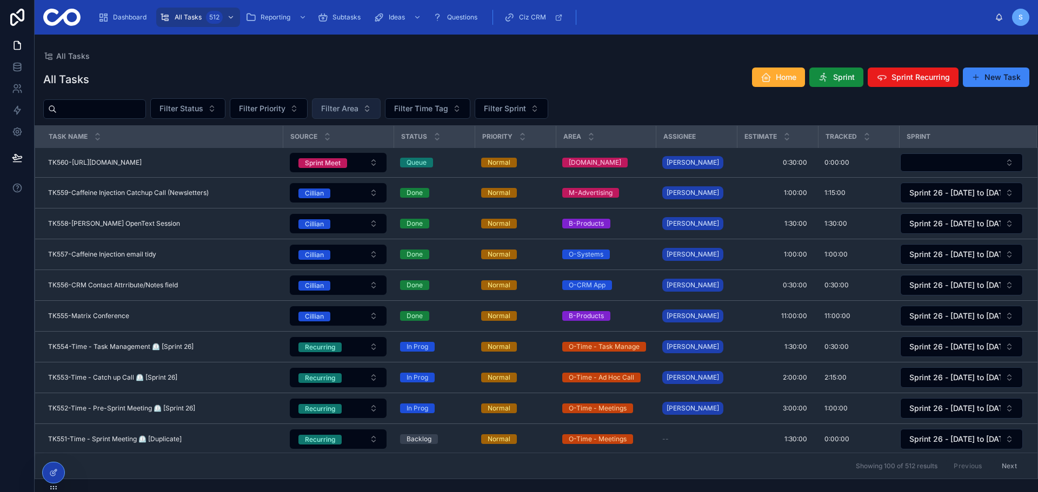
click at [358, 106] on span "Filter Area" at bounding box center [339, 108] width 37 height 11
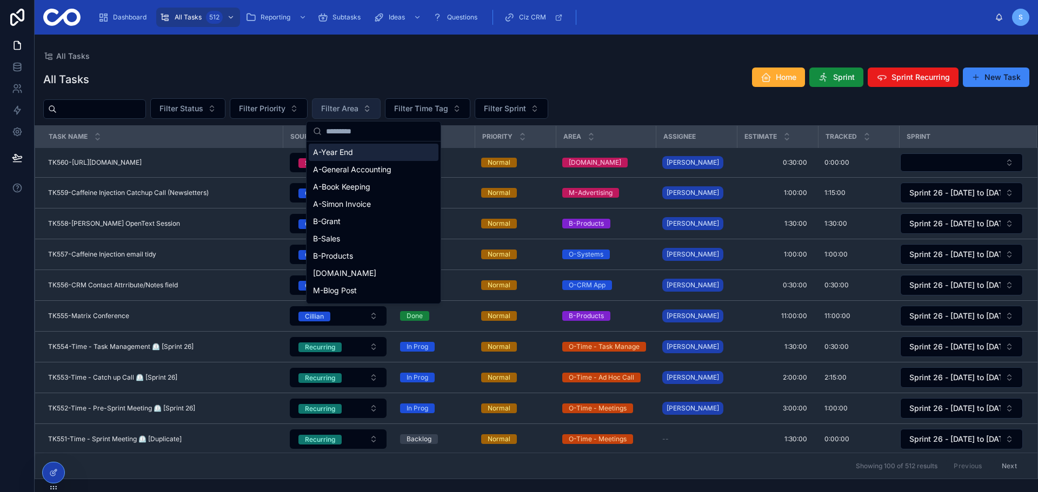
click at [358, 106] on span "Filter Area" at bounding box center [339, 108] width 37 height 11
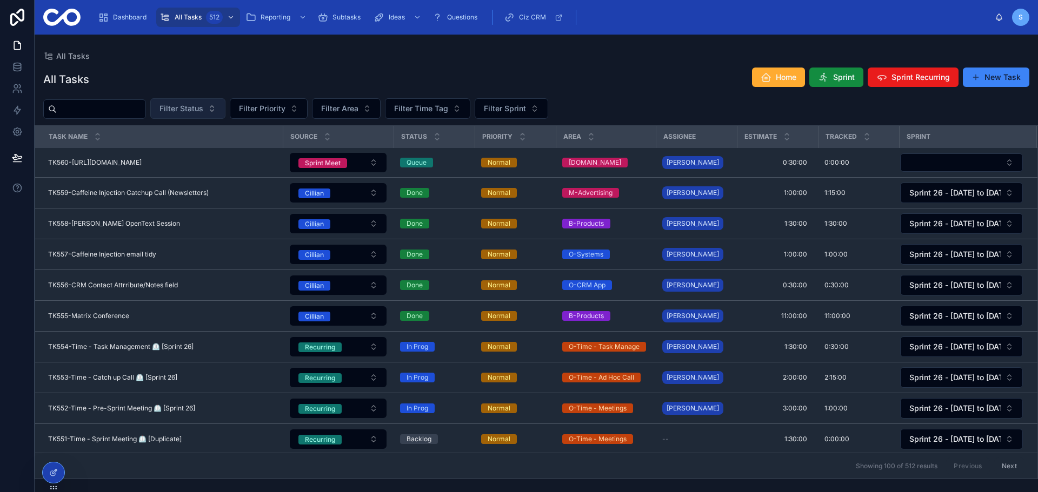
click at [225, 107] on button "Filter Status" at bounding box center [187, 108] width 75 height 21
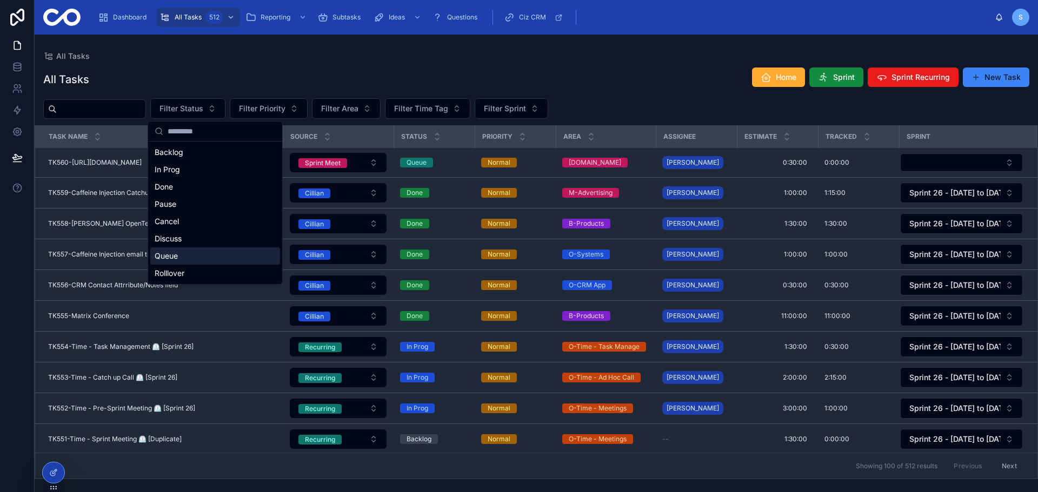
click at [210, 251] on div "Queue" at bounding box center [215, 255] width 130 height 17
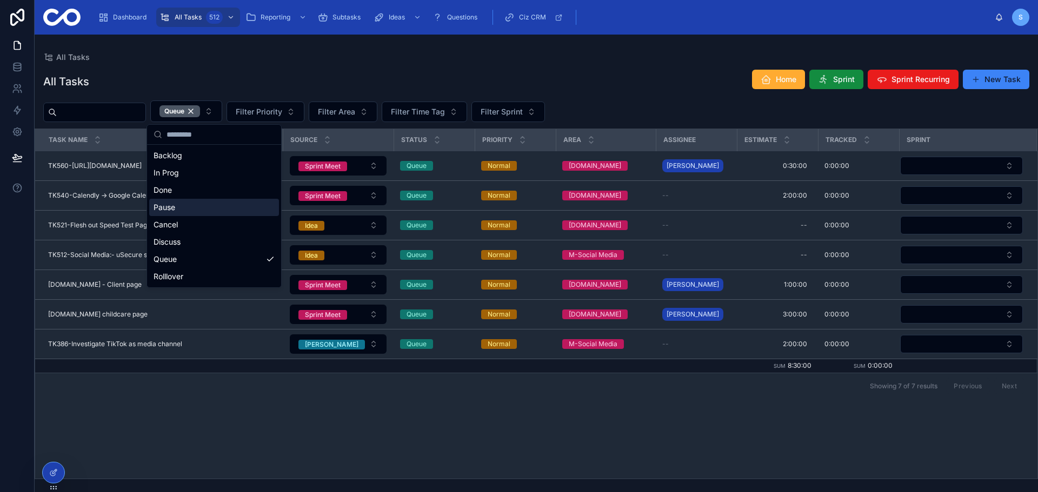
click at [702, 68] on div "All Tasks Home Sprint Sprint Recurring New Task Queue Filter Priority Filter Ar…" at bounding box center [536, 271] width 1003 height 417
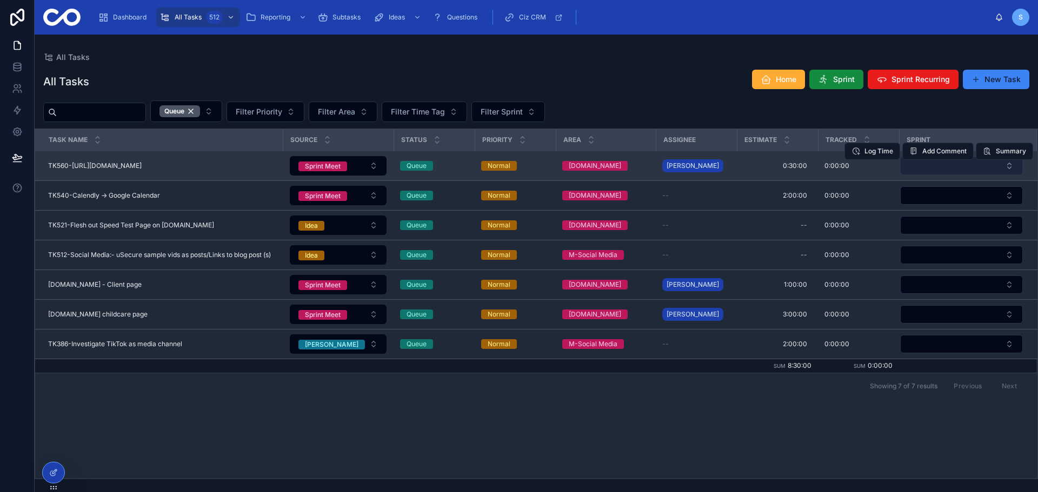
click at [959, 172] on button "Select Button" at bounding box center [961, 166] width 123 height 18
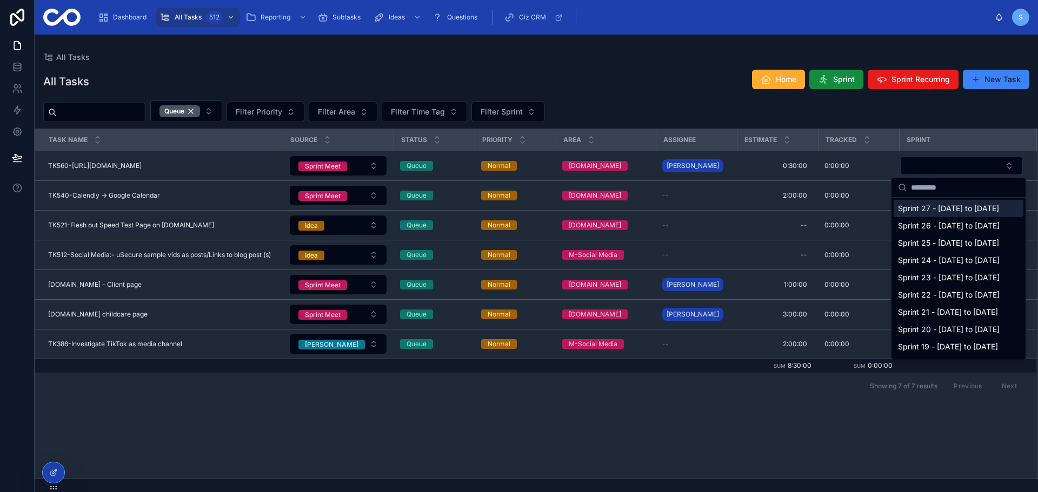
click at [945, 210] on span "Sprint 27 - [DATE] to [DATE]" at bounding box center [948, 208] width 101 height 11
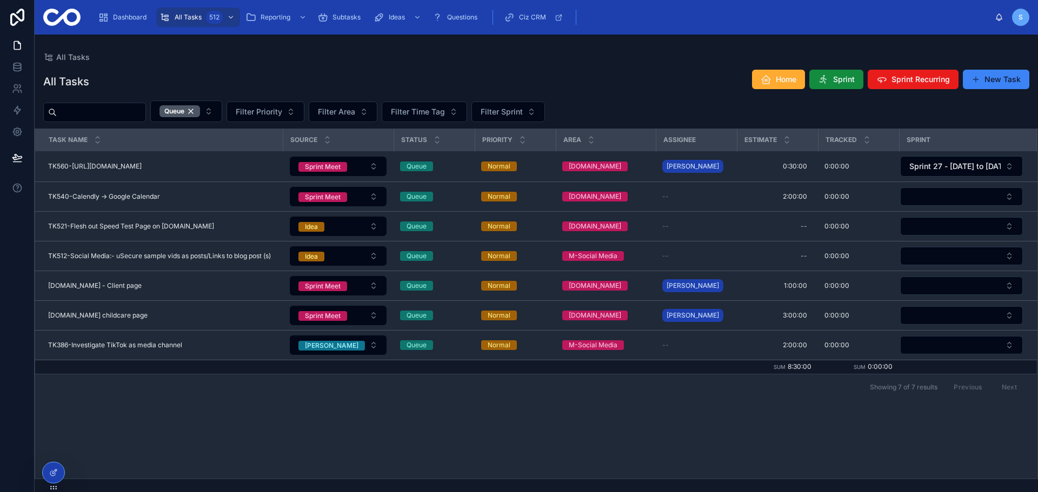
click at [633, 84] on div "All Tasks Home Sprint Sprint Recurring New Task" at bounding box center [536, 81] width 986 height 25
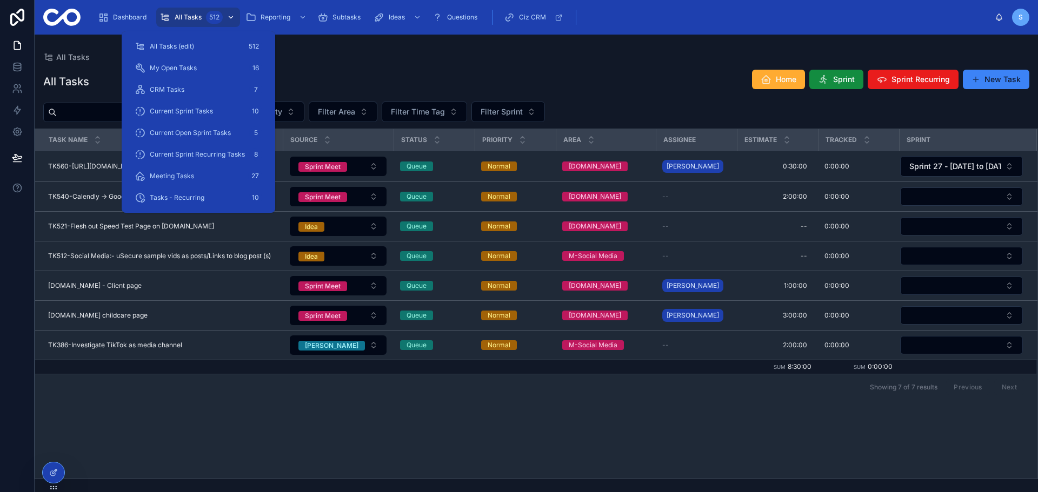
click at [198, 17] on span "All Tasks" at bounding box center [188, 17] width 27 height 9
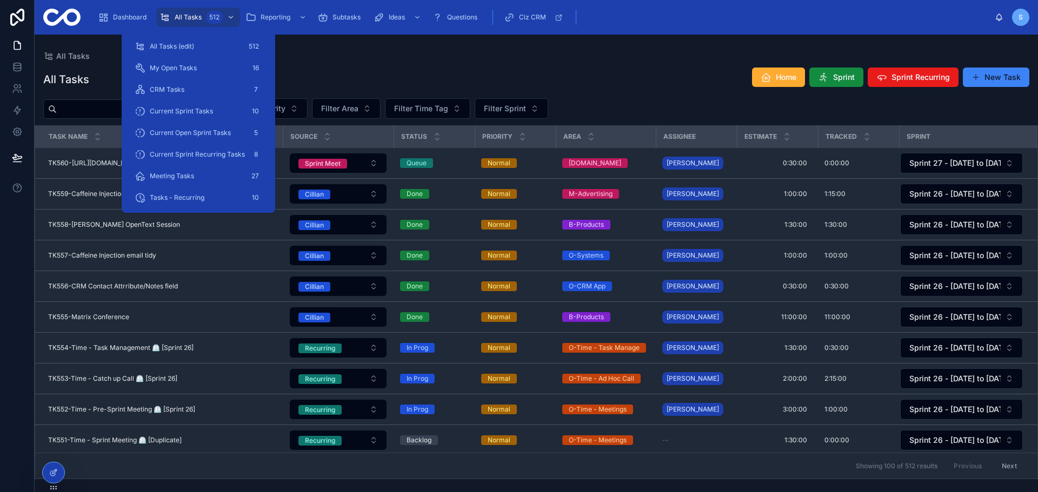
click at [482, 59] on div "All Tasks" at bounding box center [536, 56] width 986 height 9
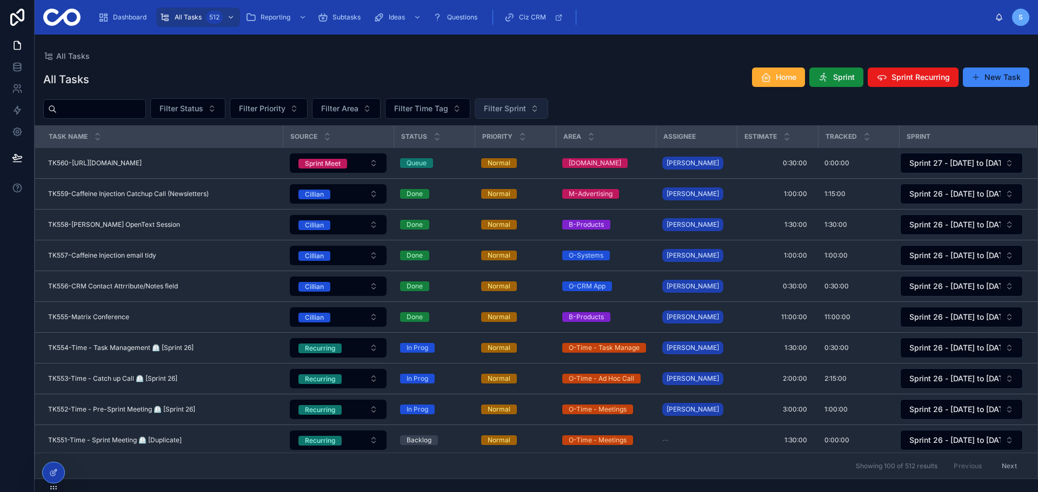
click at [526, 106] on span "Filter Sprint" at bounding box center [505, 108] width 42 height 11
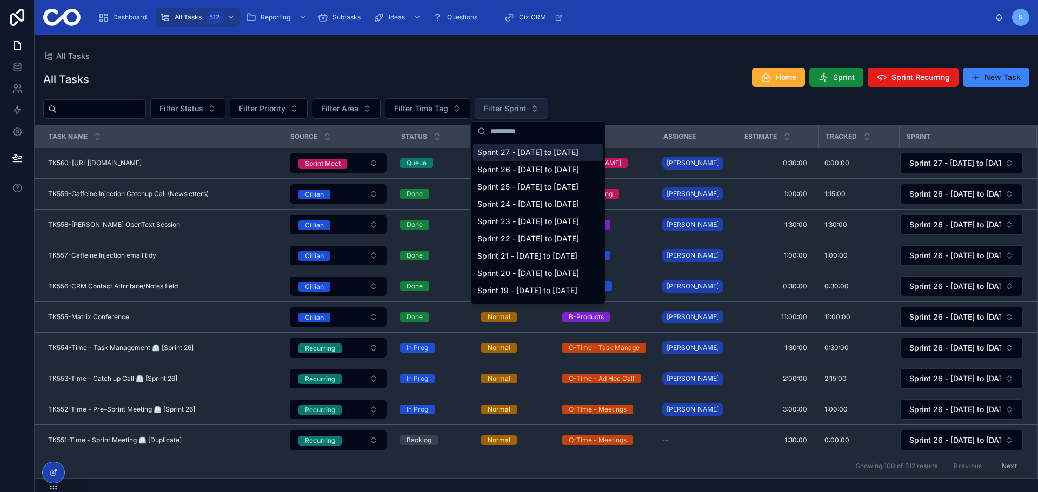
click at [526, 106] on span "Filter Sprint" at bounding box center [505, 108] width 42 height 11
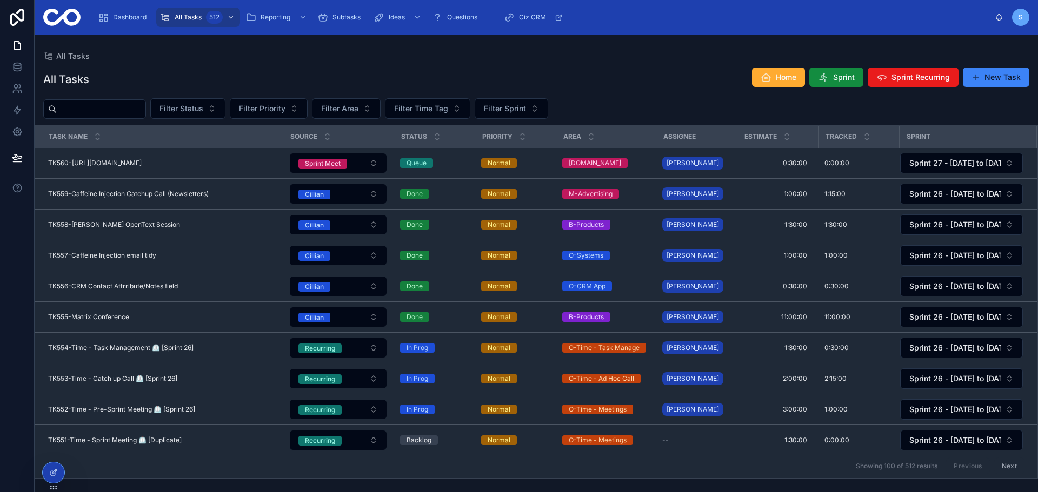
click at [694, 72] on div "All Tasks Home Sprint Sprint Recurring New Task" at bounding box center [536, 79] width 986 height 25
click at [513, 112] on span "Filter Sprint" at bounding box center [505, 108] width 42 height 11
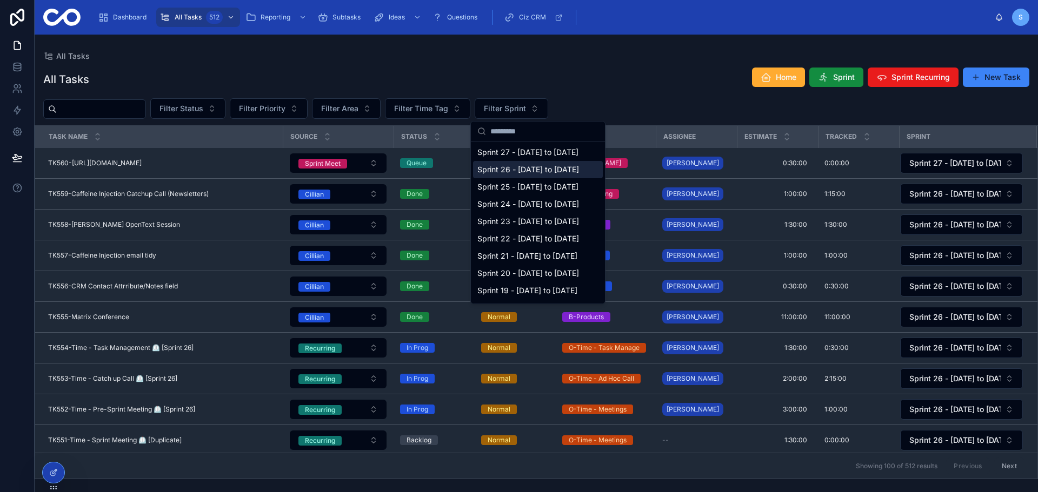
click at [538, 168] on span "Sprint 26 - [DATE] to [DATE]" at bounding box center [528, 169] width 102 height 11
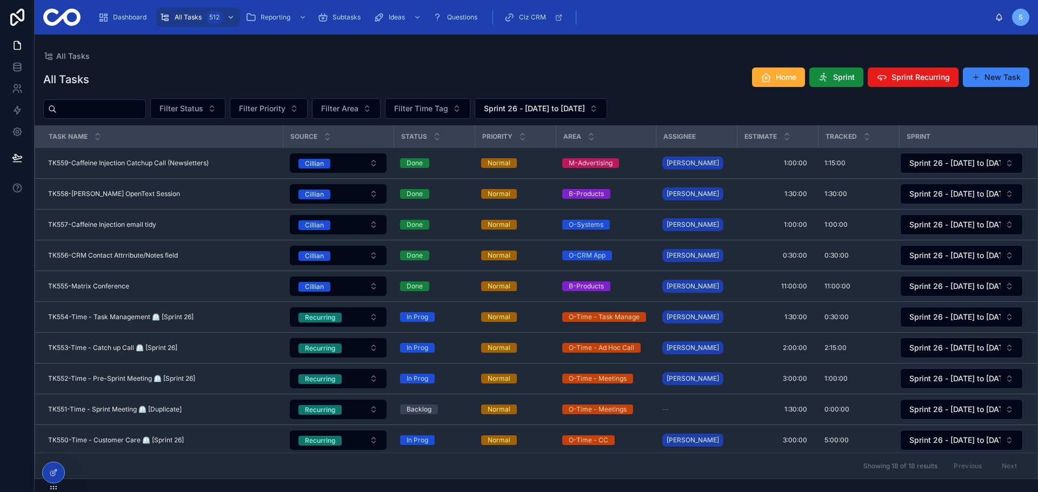
click at [700, 78] on div "All Tasks Home Sprint Sprint Recurring New Task" at bounding box center [536, 79] width 986 height 25
click at [843, 80] on span "Sprint" at bounding box center [844, 77] width 22 height 11
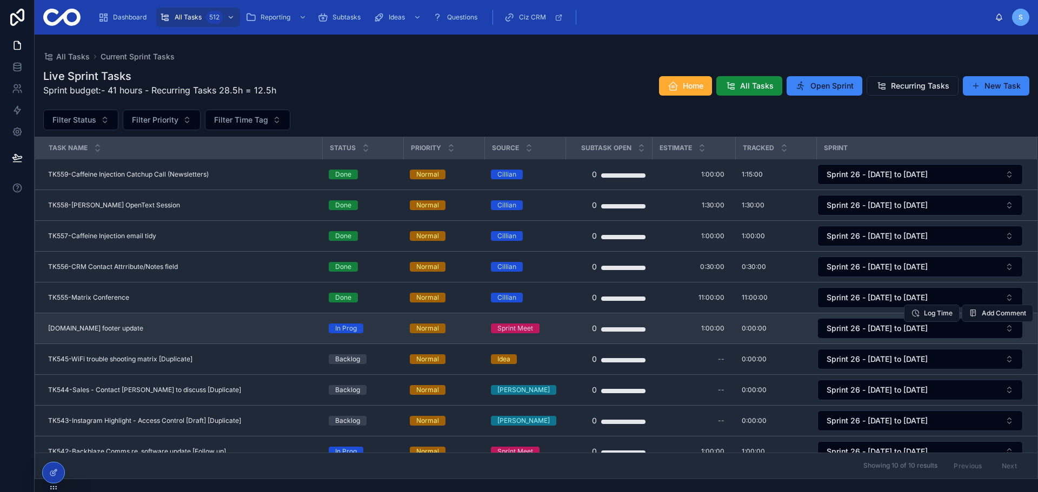
click at [155, 326] on div "[DOMAIN_NAME] footer update [DOMAIN_NAME] footer update" at bounding box center [181, 328] width 267 height 9
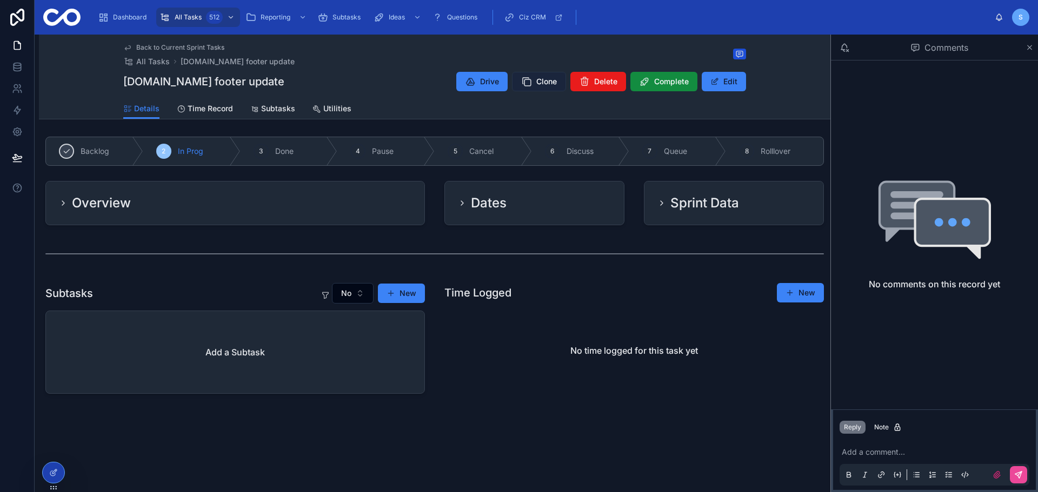
click at [547, 87] on button "Clone" at bounding box center [539, 81] width 54 height 19
click at [176, 49] on span "Back to Current Sprint Tasks" at bounding box center [180, 47] width 88 height 9
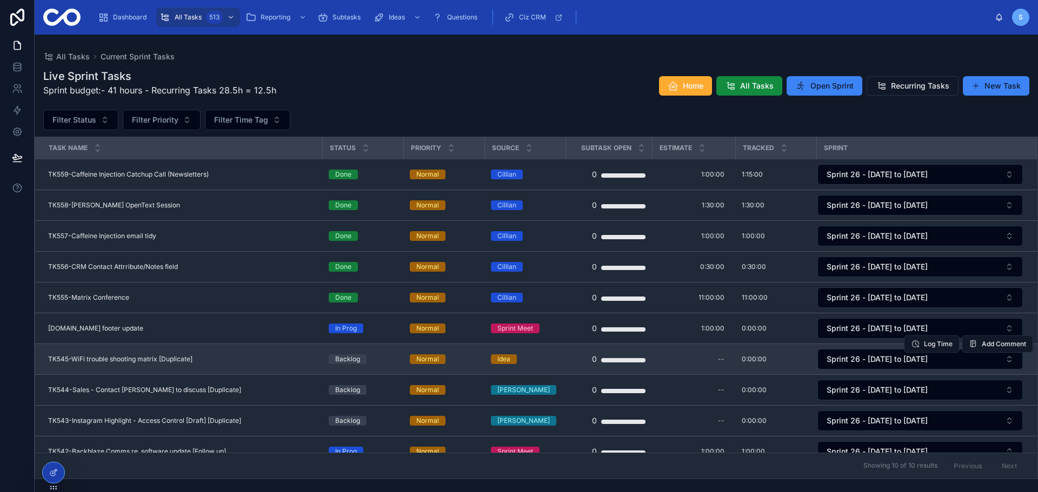
click at [175, 360] on span "TK545-WiFi trouble shooting matrix [Duplicate]" at bounding box center [120, 359] width 144 height 9
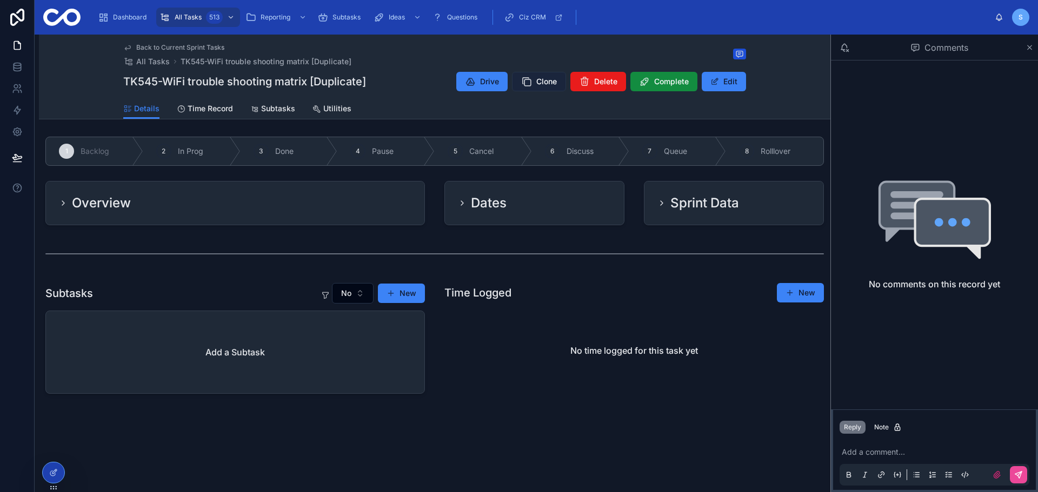
click at [553, 81] on span "Clone" at bounding box center [546, 81] width 21 height 11
click at [175, 46] on span "Back to Current Sprint Tasks" at bounding box center [180, 47] width 88 height 9
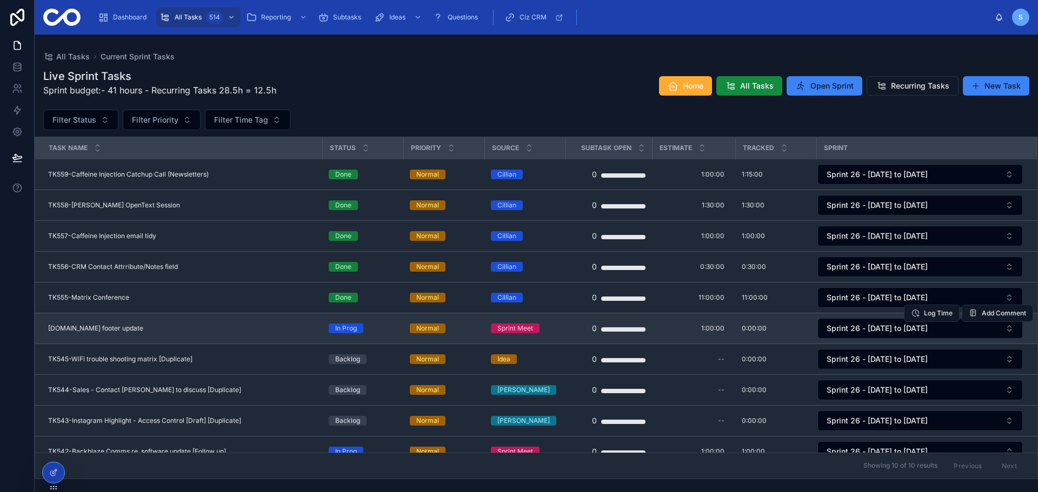
scroll to position [28, 0]
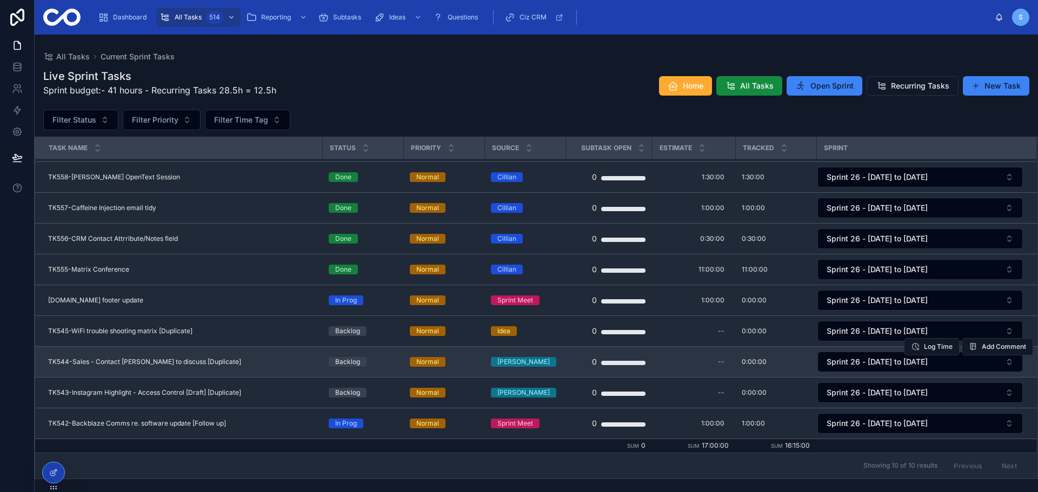
click at [188, 363] on span "TK544-Sales - Contact [PERSON_NAME] to discuss [Duplicate]" at bounding box center [144, 362] width 193 height 9
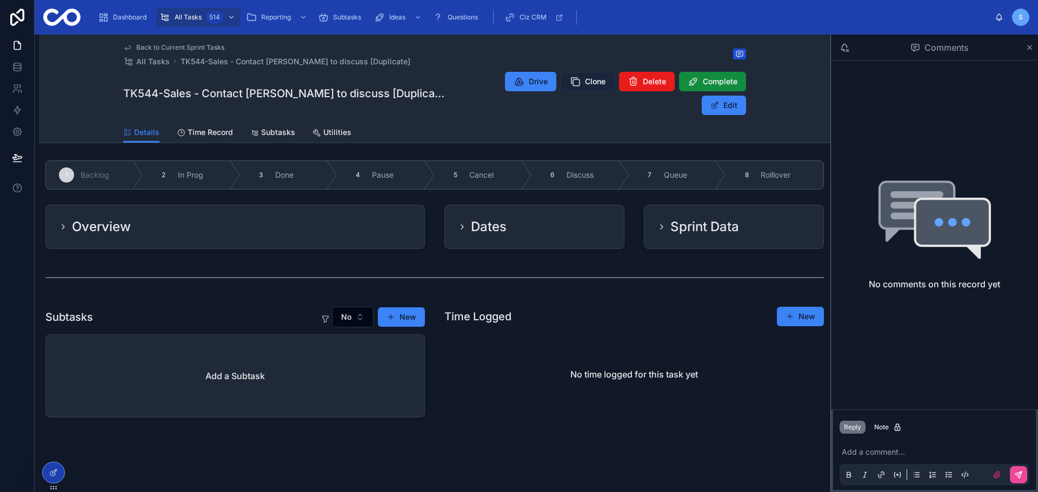
click at [585, 86] on span "Clone" at bounding box center [595, 81] width 21 height 11
click at [193, 46] on span "Back to Current Sprint Tasks" at bounding box center [180, 47] width 88 height 9
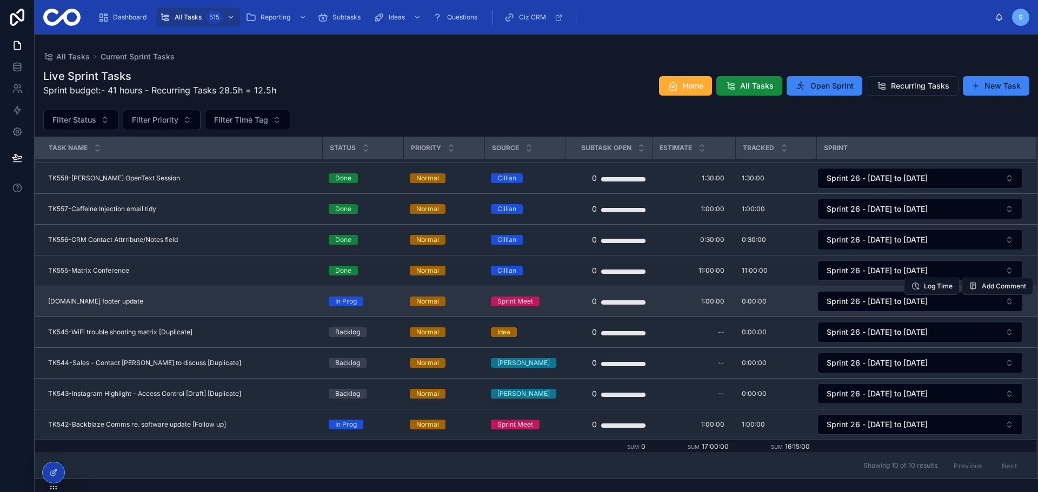
scroll to position [28, 0]
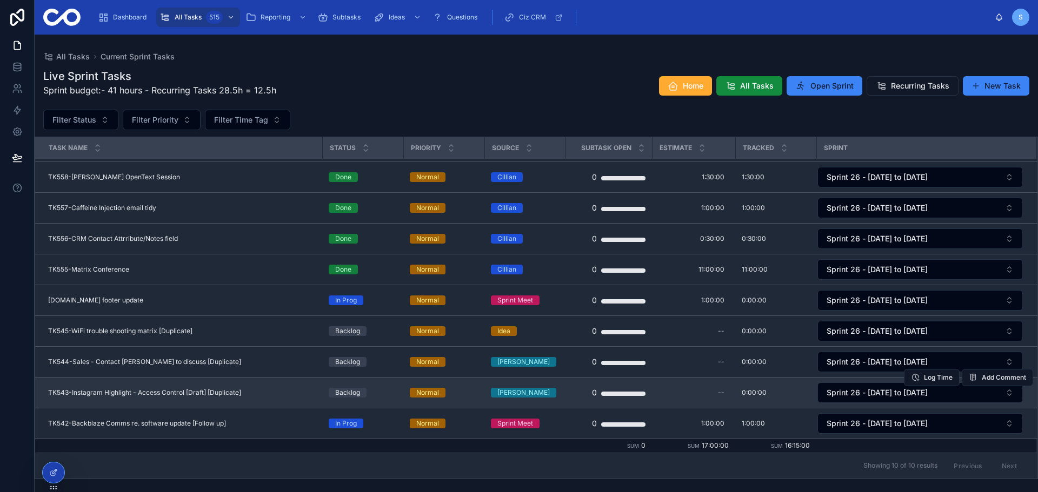
click at [198, 396] on span "TK543-Instagram Highlight - Access Control [Draft] [Duplicate]" at bounding box center [144, 393] width 193 height 9
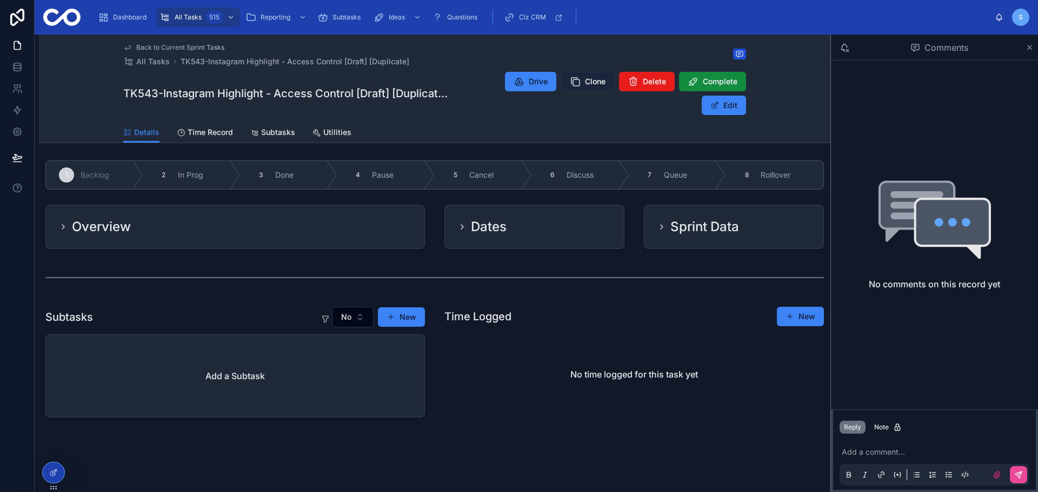
click at [588, 88] on button "Clone" at bounding box center [587, 81] width 54 height 19
click at [197, 48] on span "Back to Current Sprint Tasks" at bounding box center [180, 47] width 88 height 9
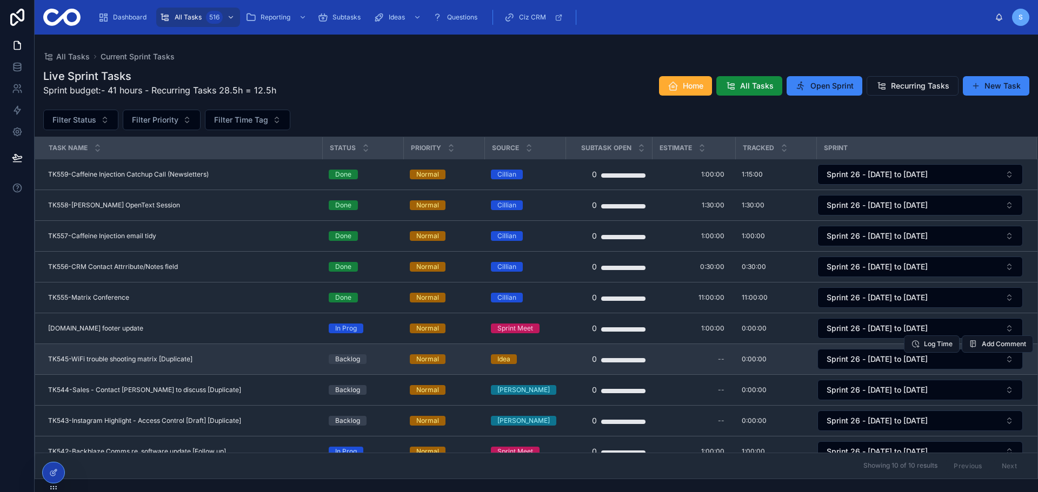
scroll to position [28, 0]
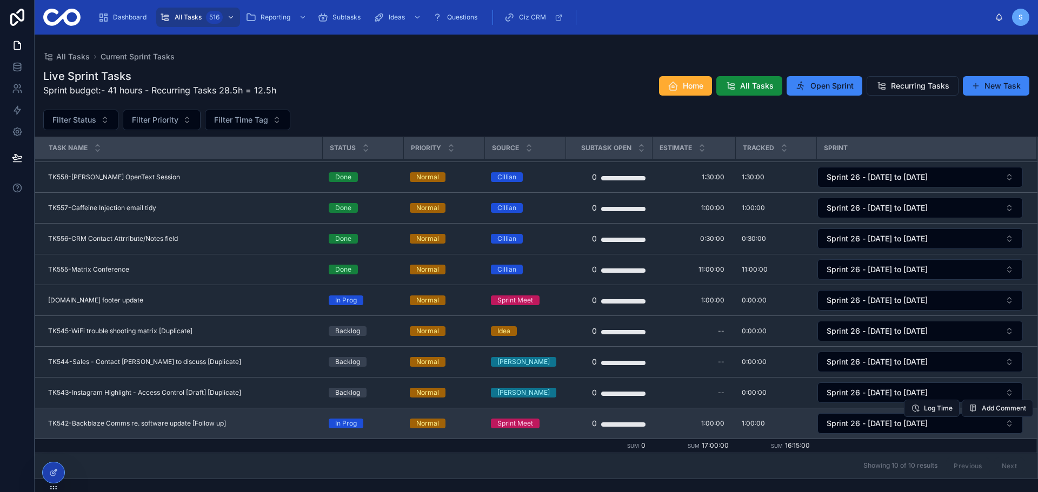
click at [197, 423] on span "TK542-Backblaze Comms re. software update [Follow up]" at bounding box center [137, 423] width 178 height 9
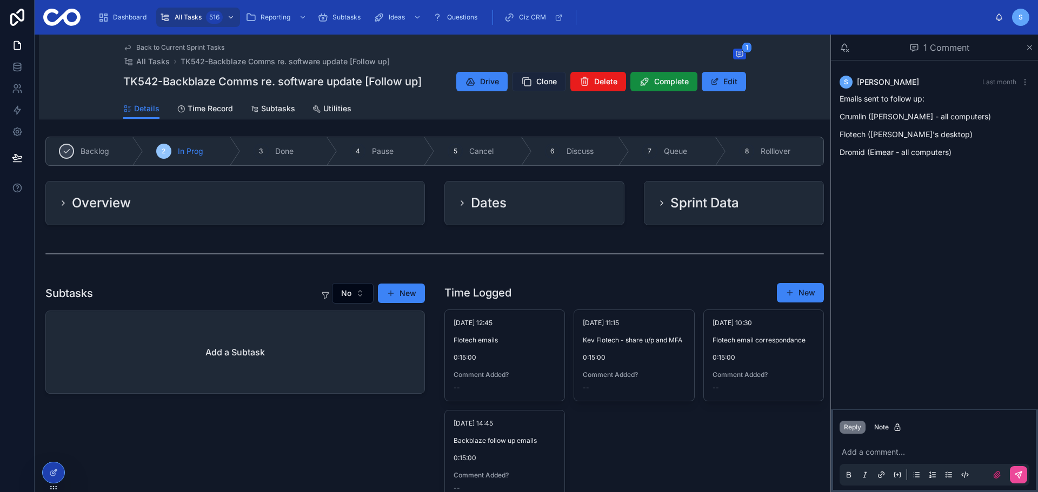
click at [543, 88] on button "Clone" at bounding box center [539, 81] width 54 height 19
click at [193, 48] on span "Back to Current Sprint Tasks" at bounding box center [180, 47] width 88 height 9
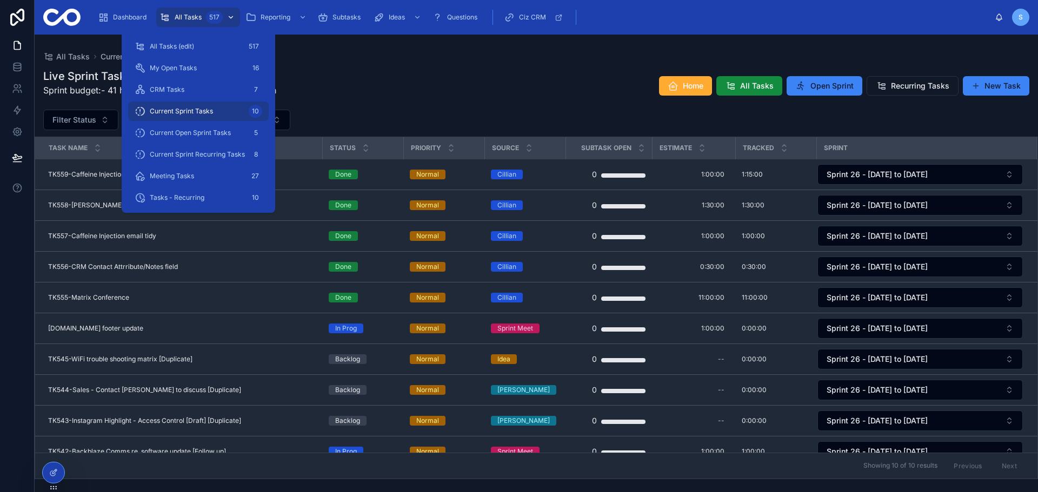
click at [192, 21] on span "All Tasks" at bounding box center [188, 17] width 27 height 9
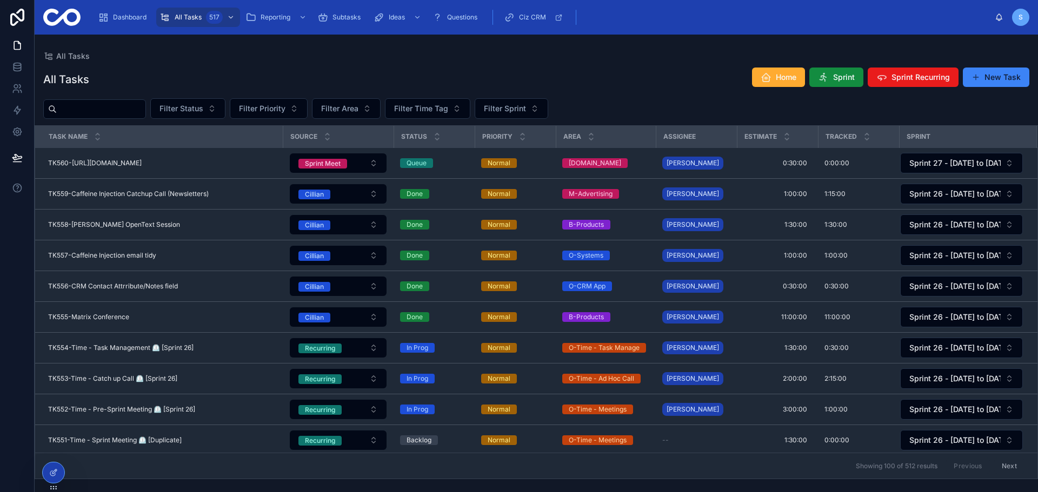
click at [463, 92] on div "All Tasks Home Sprint Sprint Recurring New Task Filter Status Filter Priority F…" at bounding box center [536, 270] width 1003 height 419
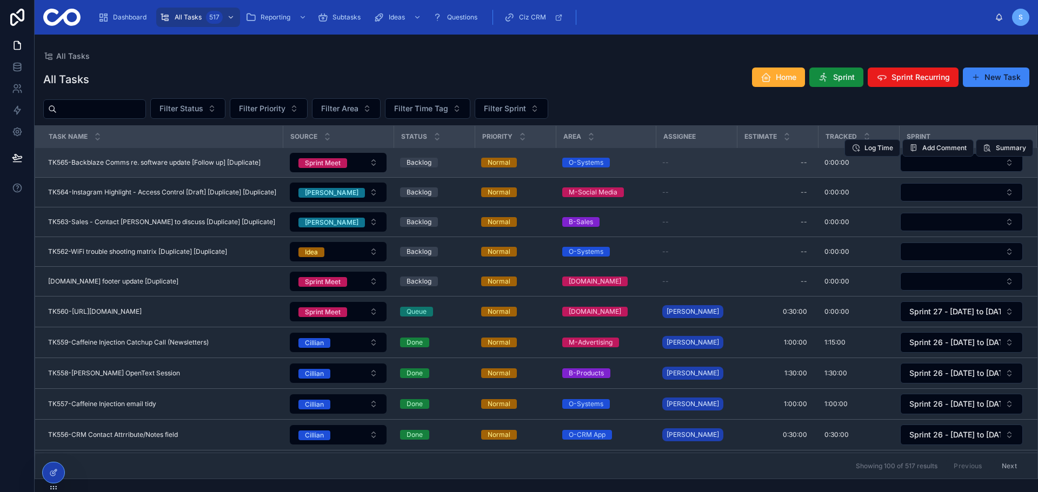
click at [945, 162] on div "Log Time Add Comment Summary" at bounding box center [938, 147] width 189 height 29
click at [942, 165] on button "Select Button" at bounding box center [961, 162] width 123 height 18
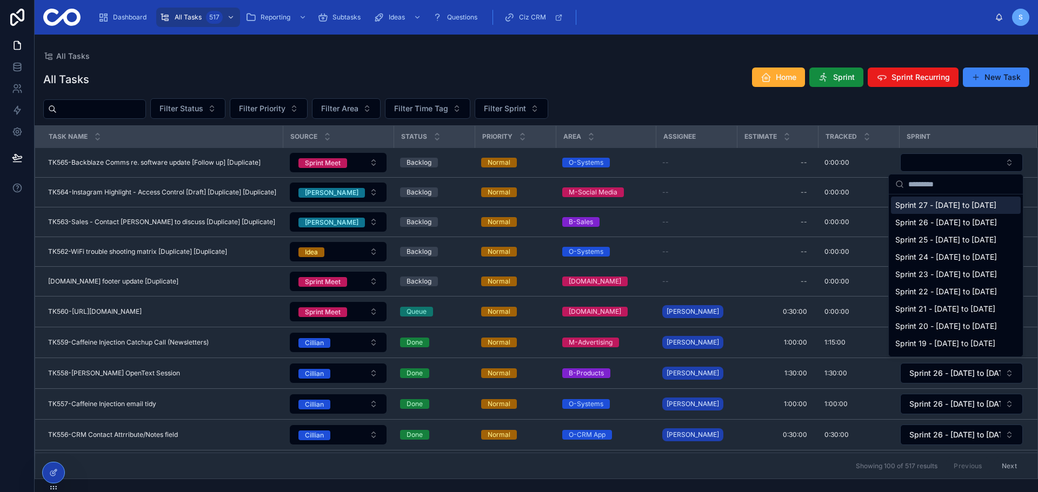
click at [927, 211] on span "Sprint 27 - [DATE] to [DATE]" at bounding box center [945, 205] width 101 height 11
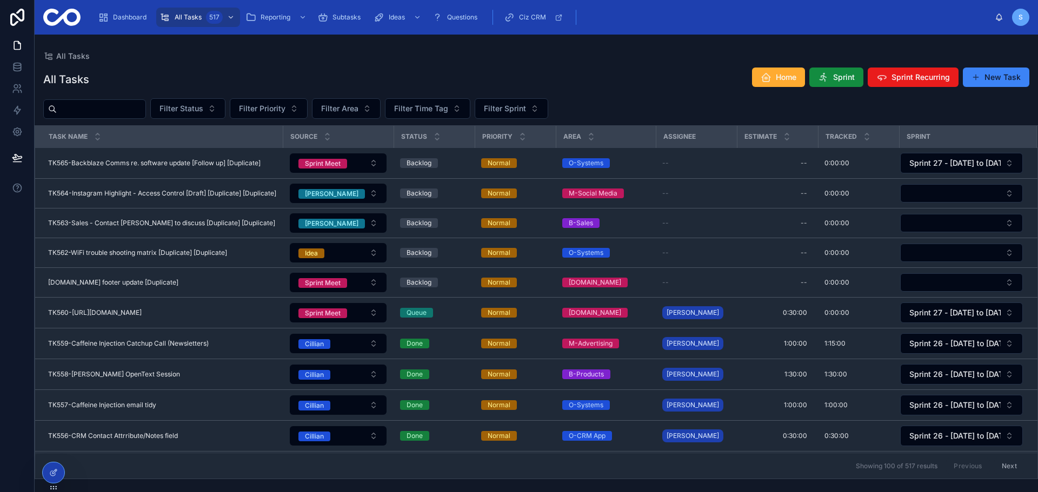
click at [951, 198] on button "Select Button" at bounding box center [961, 193] width 123 height 18
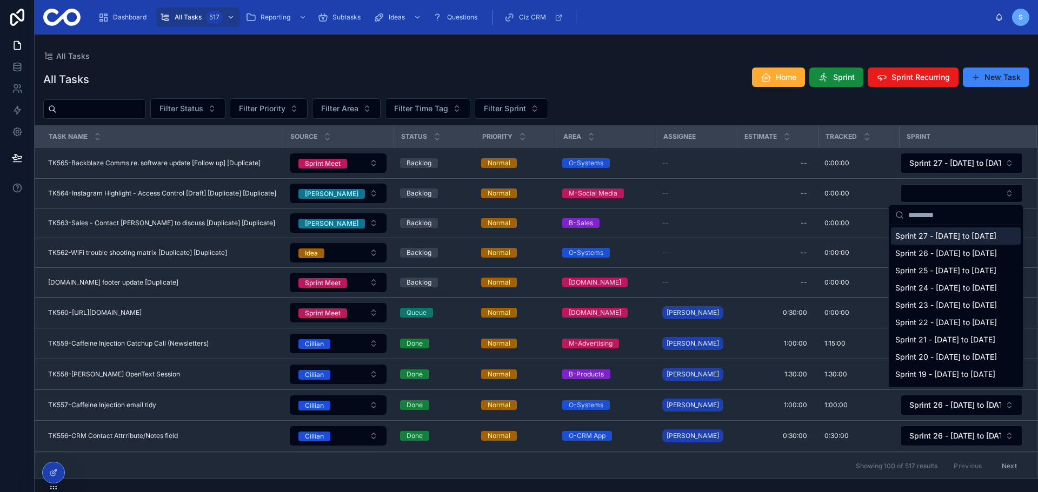
click at [936, 242] on span "Sprint 27 - [DATE] to [DATE]" at bounding box center [945, 236] width 101 height 11
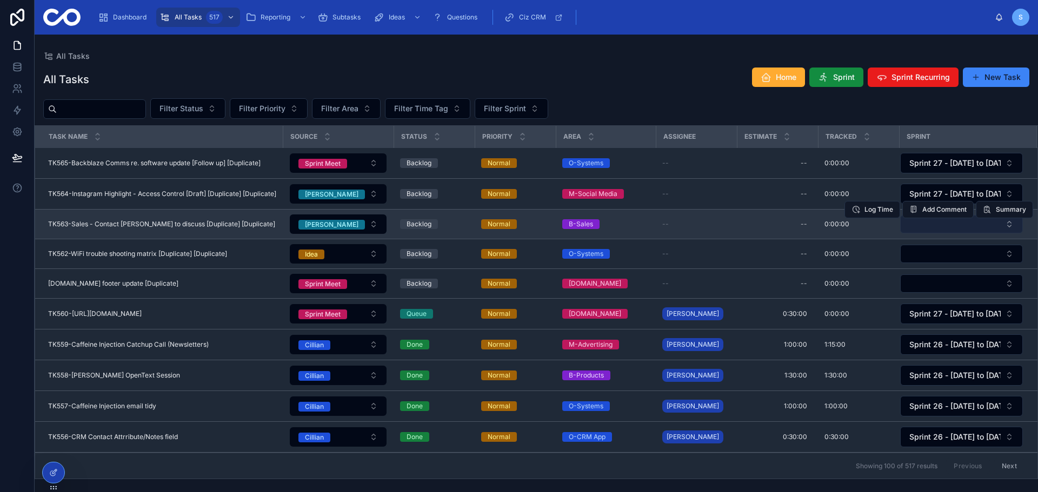
click at [945, 226] on button "Select Button" at bounding box center [961, 224] width 123 height 18
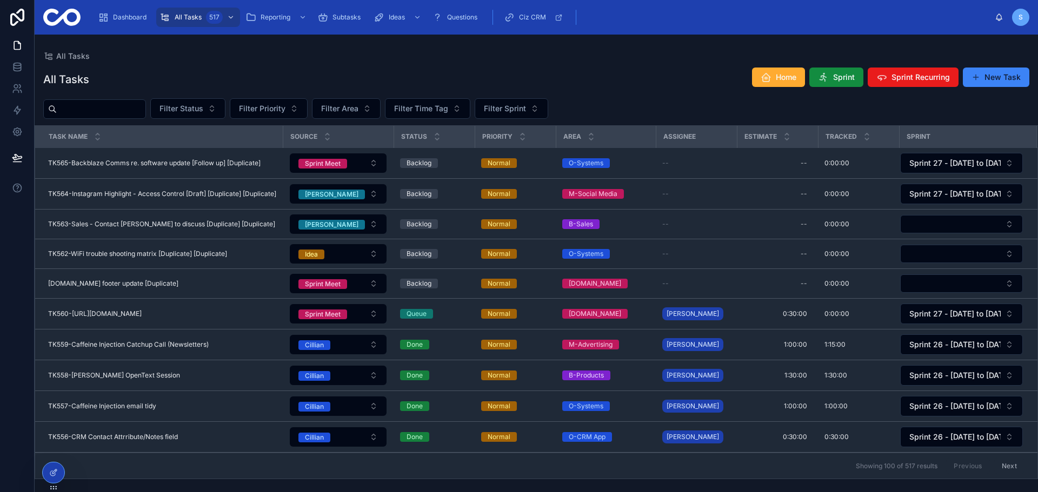
click at [0, 0] on button "Add Comment" at bounding box center [0, 0] width 0 height 0
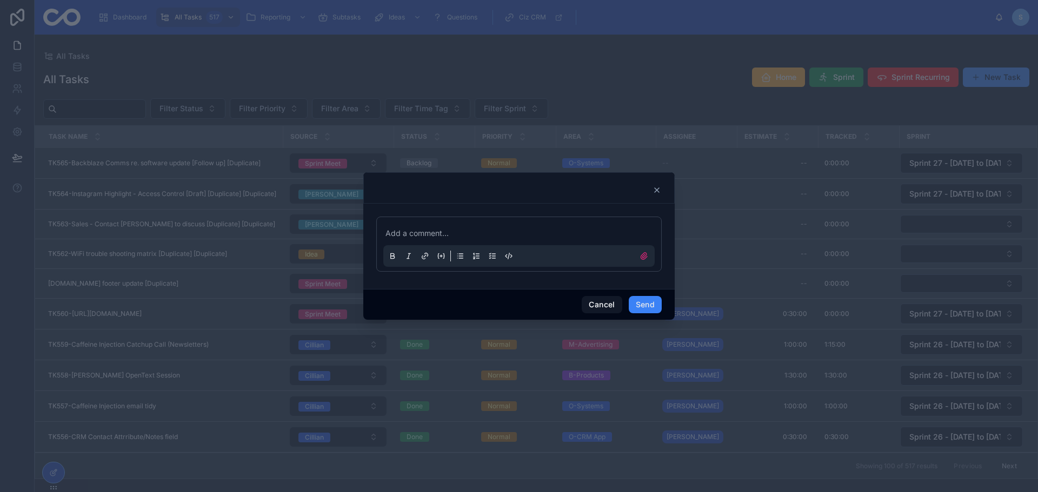
click at [654, 190] on icon at bounding box center [656, 190] width 9 height 9
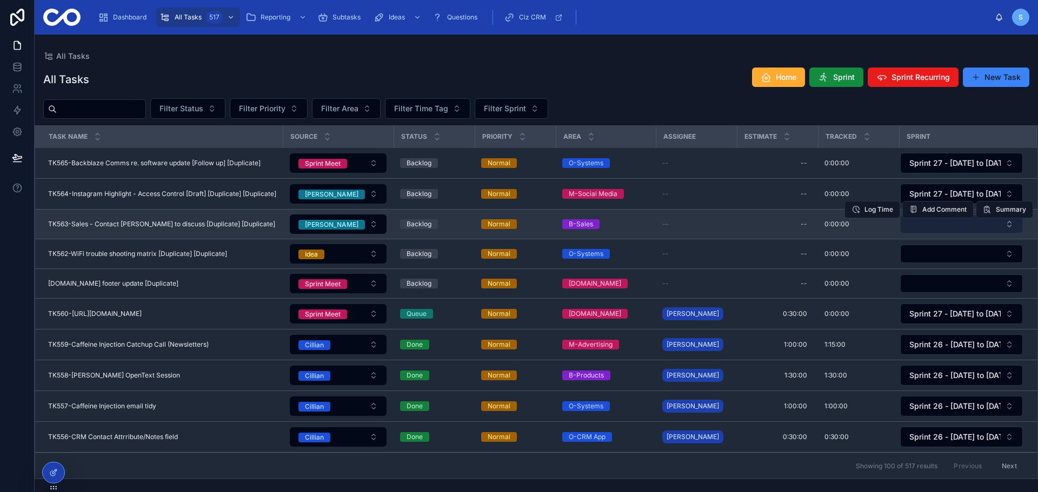
click at [948, 224] on button "Select Button" at bounding box center [961, 224] width 123 height 18
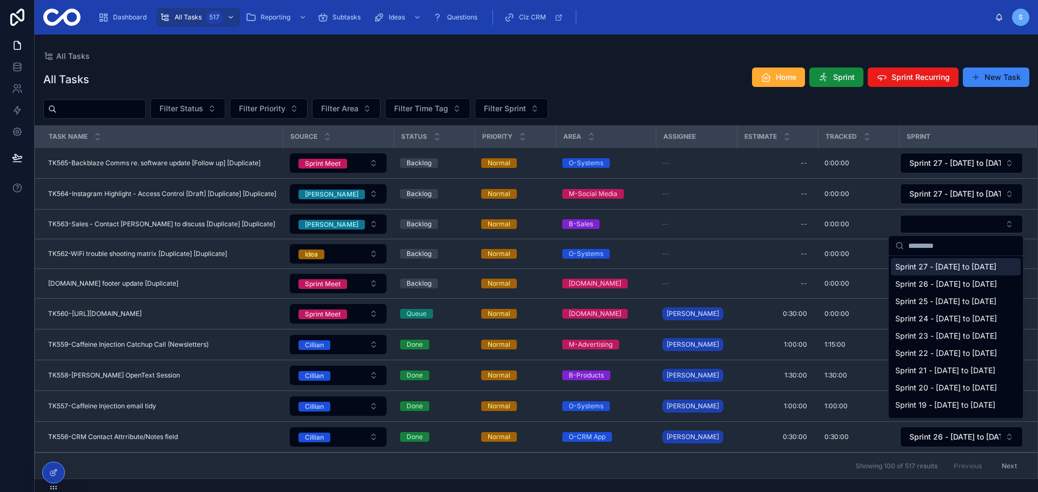
click at [926, 269] on span "Sprint 27 - [DATE] to [DATE]" at bounding box center [945, 267] width 101 height 11
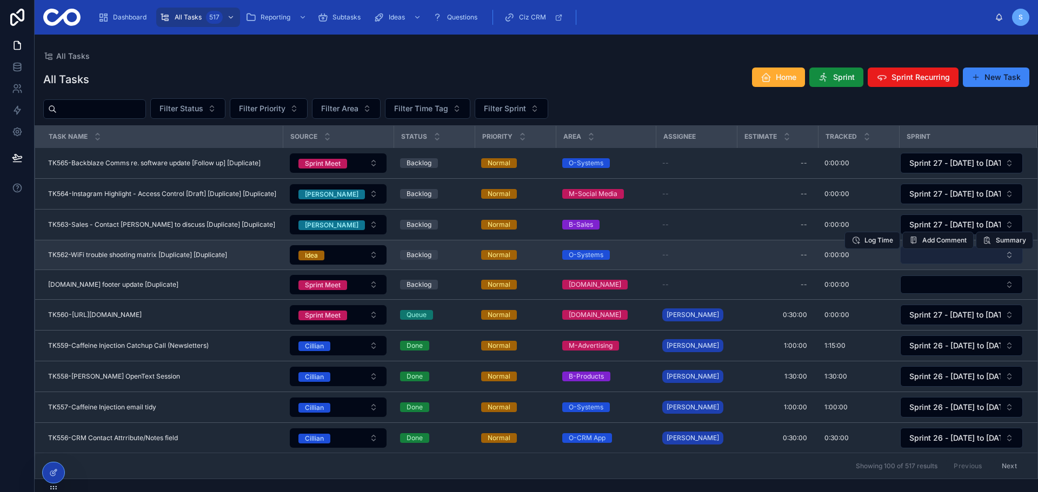
click at [935, 257] on button "Select Button" at bounding box center [961, 255] width 123 height 18
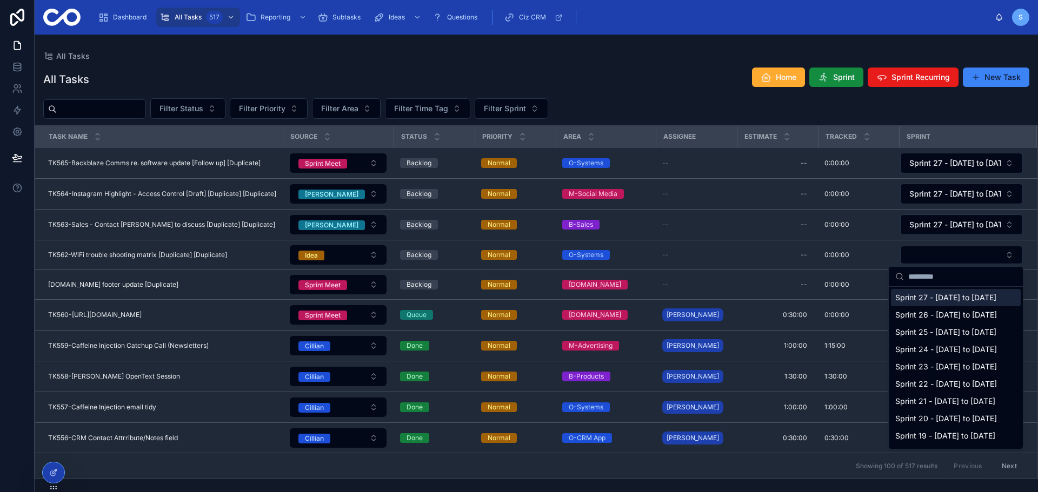
click at [921, 303] on span "Sprint 27 - [DATE] to [DATE]" at bounding box center [945, 297] width 101 height 11
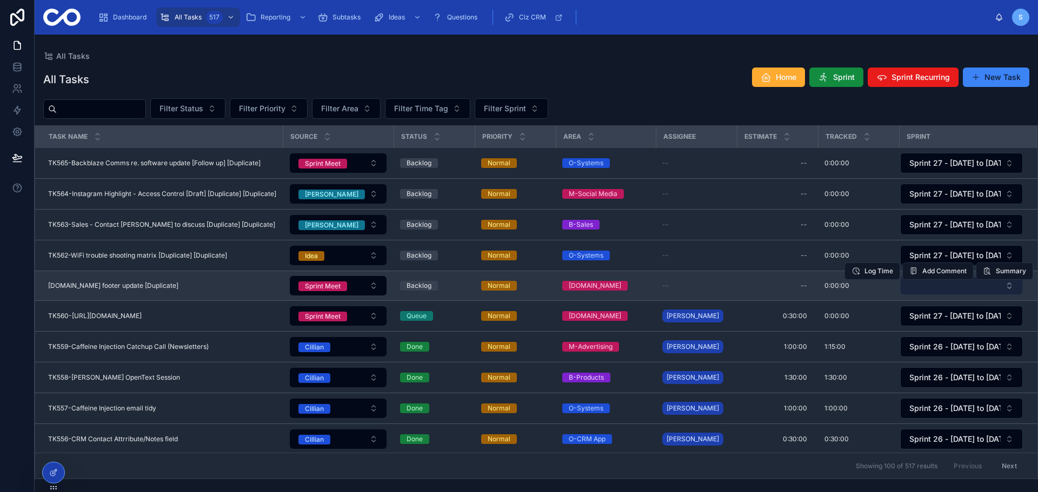
click at [948, 287] on button "Select Button" at bounding box center [961, 286] width 123 height 18
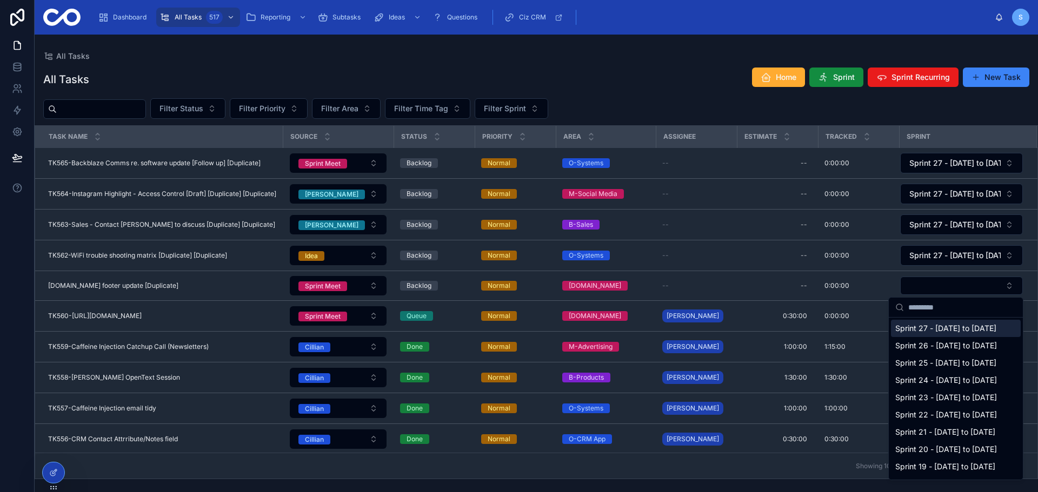
click at [921, 332] on span "Sprint 27 - [DATE] to [DATE]" at bounding box center [945, 328] width 101 height 11
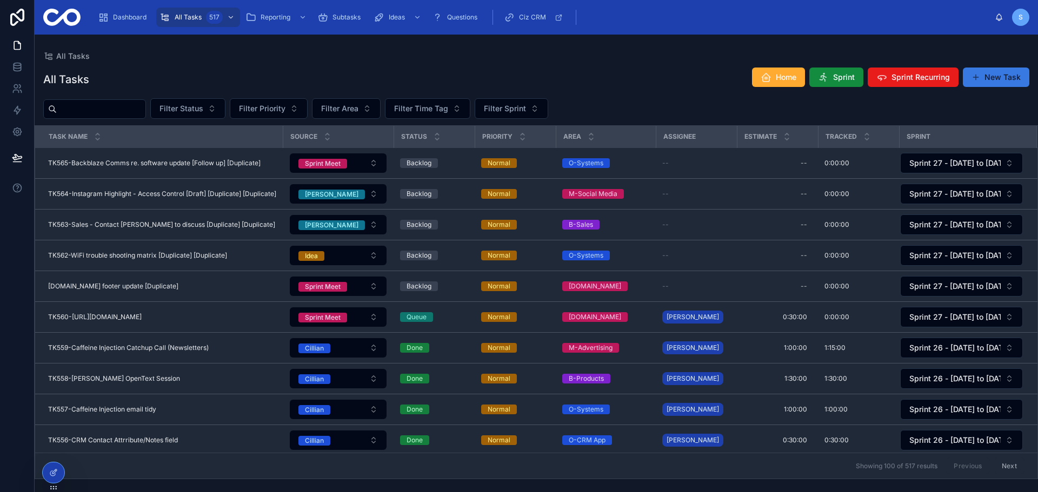
click at [993, 78] on button "New Task" at bounding box center [995, 77] width 66 height 19
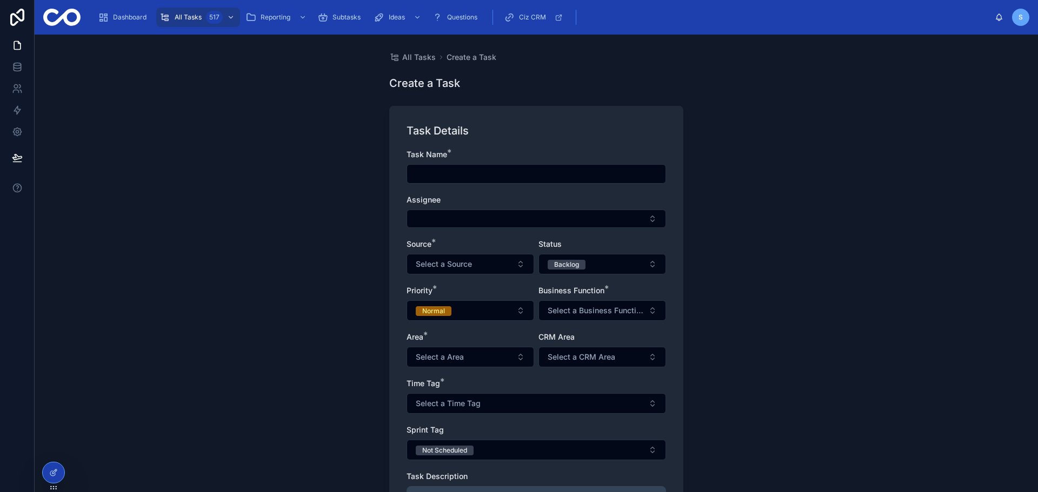
click at [442, 171] on input "text" at bounding box center [536, 173] width 258 height 15
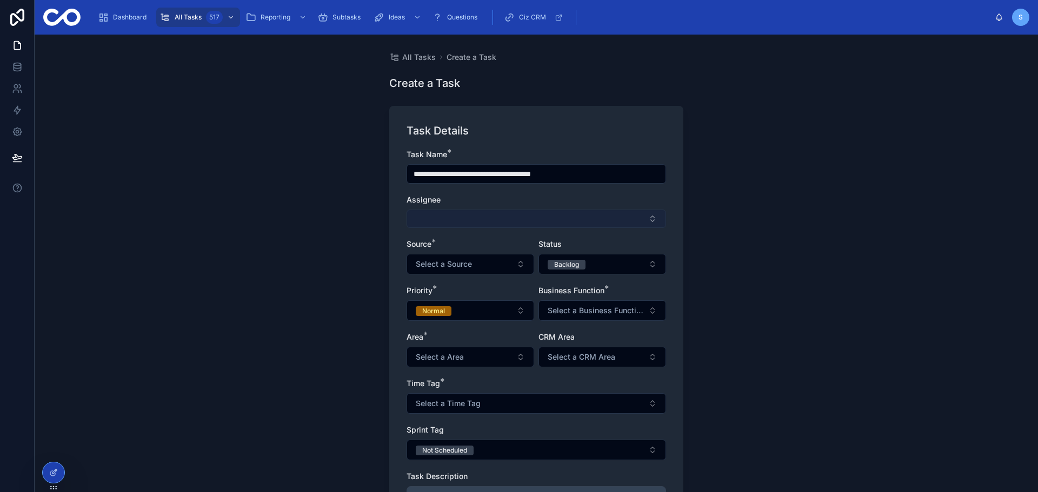
type input "**********"
click at [587, 216] on button "Select Button" at bounding box center [535, 219] width 259 height 18
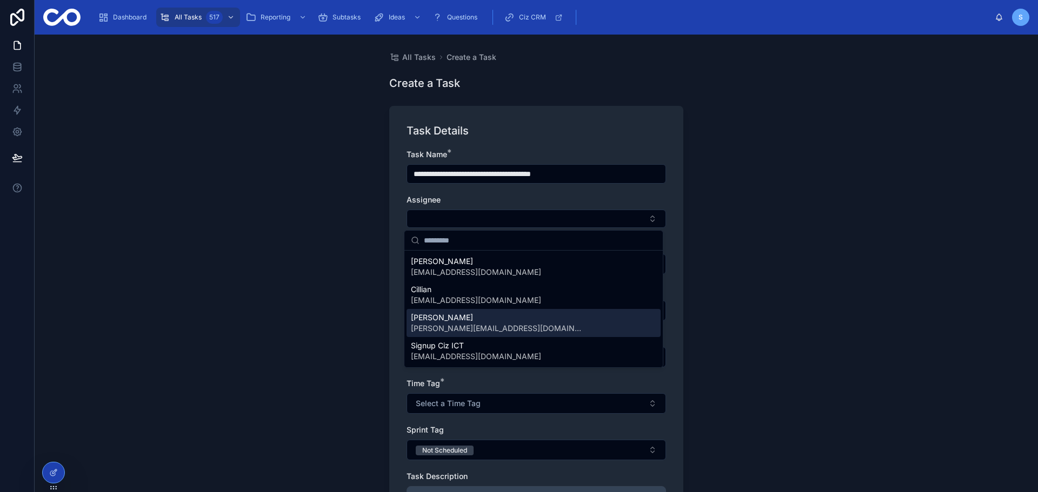
click at [519, 333] on div "Simon [EMAIL_ADDRESS][DOMAIN_NAME]" at bounding box center [533, 323] width 254 height 28
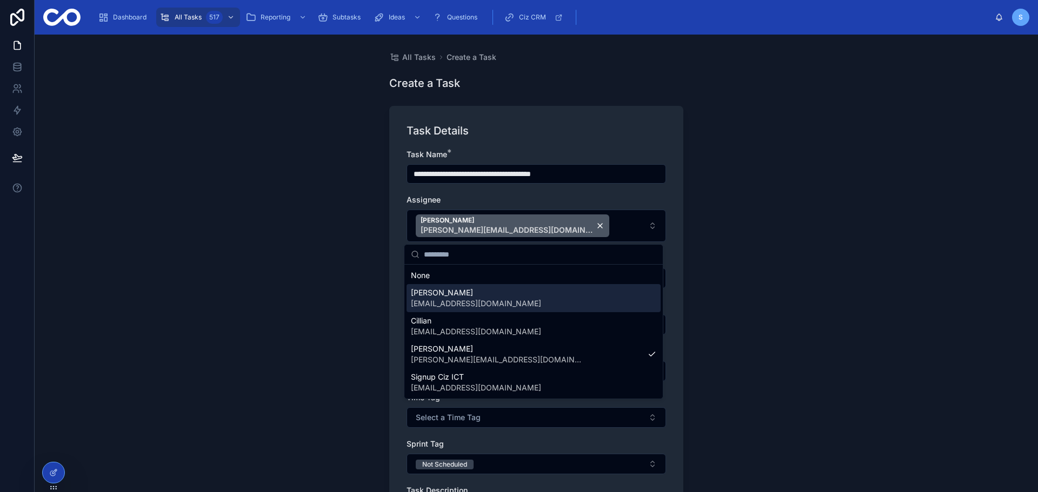
click at [362, 289] on div "**********" at bounding box center [536, 264] width 1003 height 458
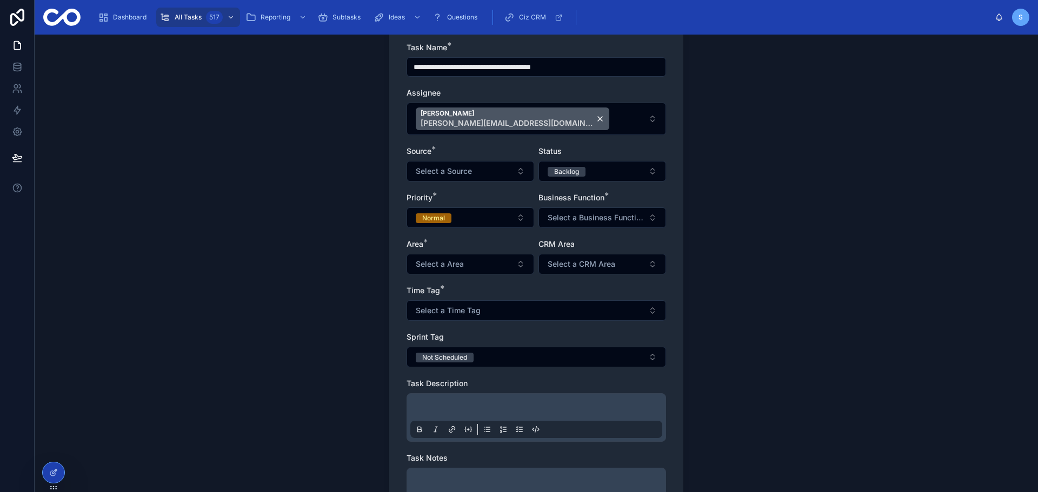
scroll to position [108, 0]
click at [485, 171] on button "Select a Source" at bounding box center [470, 170] width 128 height 21
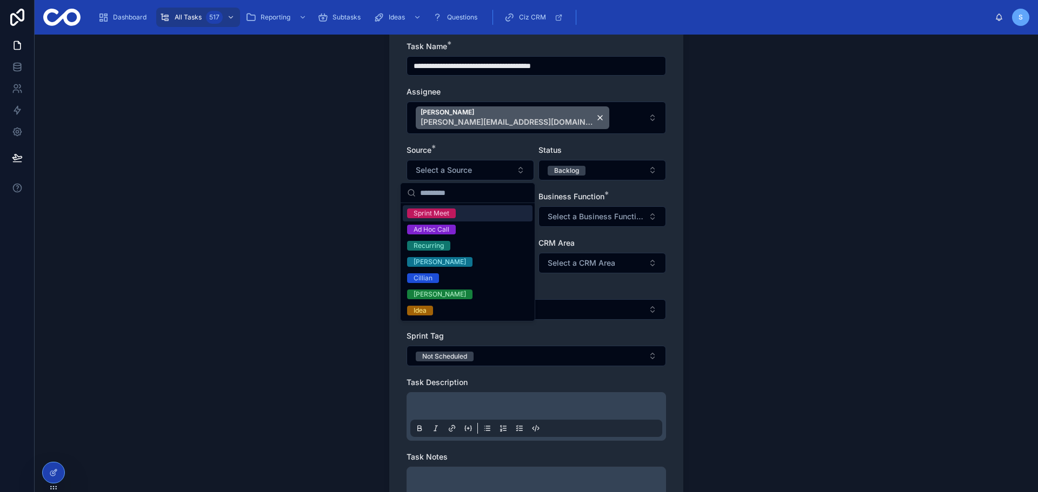
click at [472, 213] on div "Sprint Meet" at bounding box center [468, 213] width 130 height 16
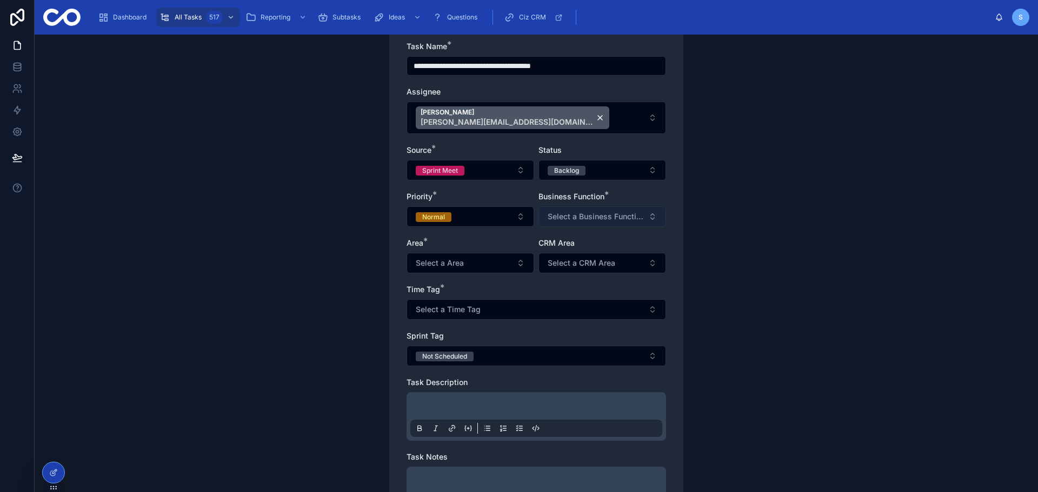
click at [577, 209] on button "Select a Business Function" at bounding box center [602, 216] width 128 height 21
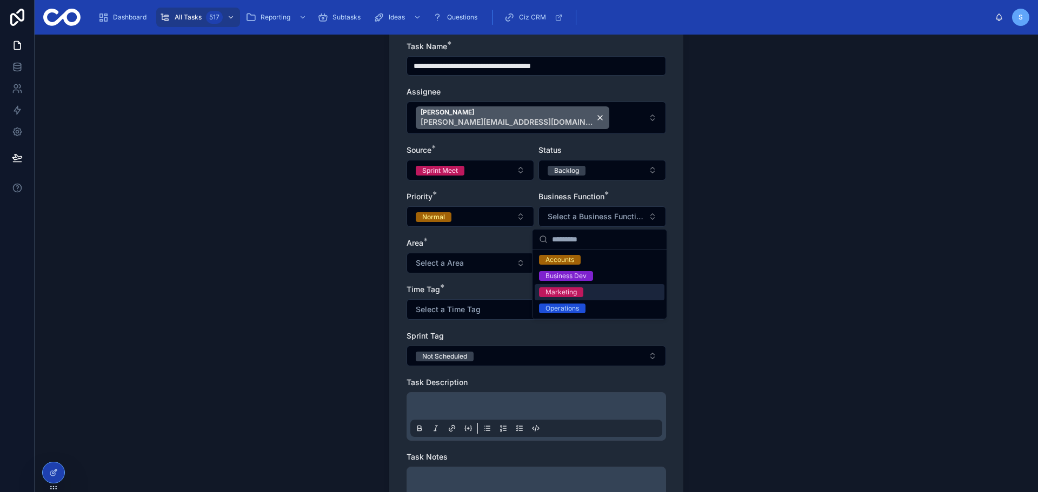
click at [599, 291] on div "Marketing" at bounding box center [599, 292] width 130 height 16
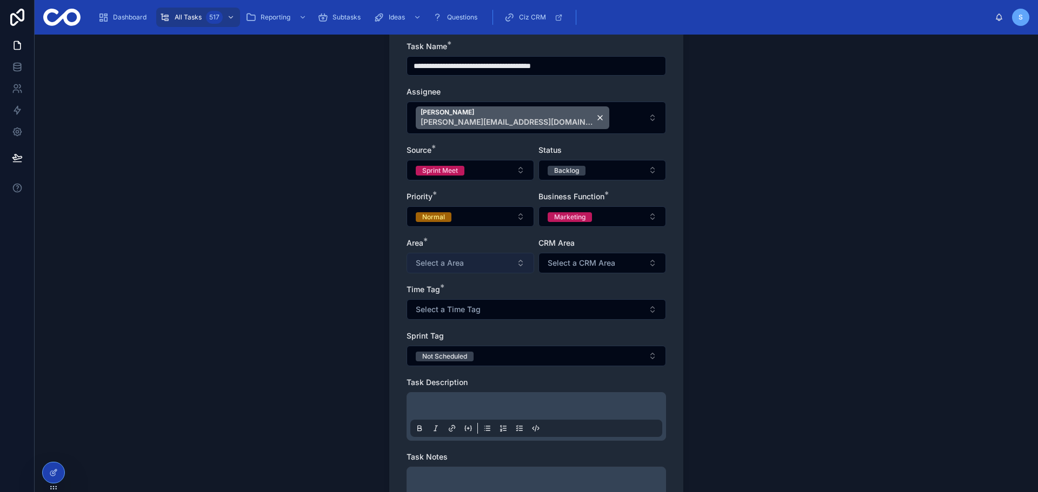
click at [439, 265] on span "Select a Area" at bounding box center [440, 263] width 48 height 11
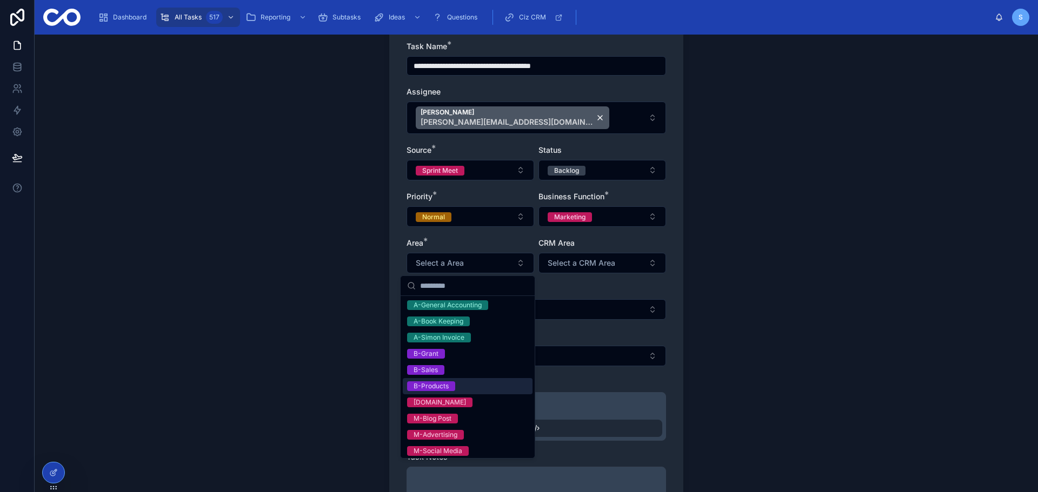
scroll to position [54, 0]
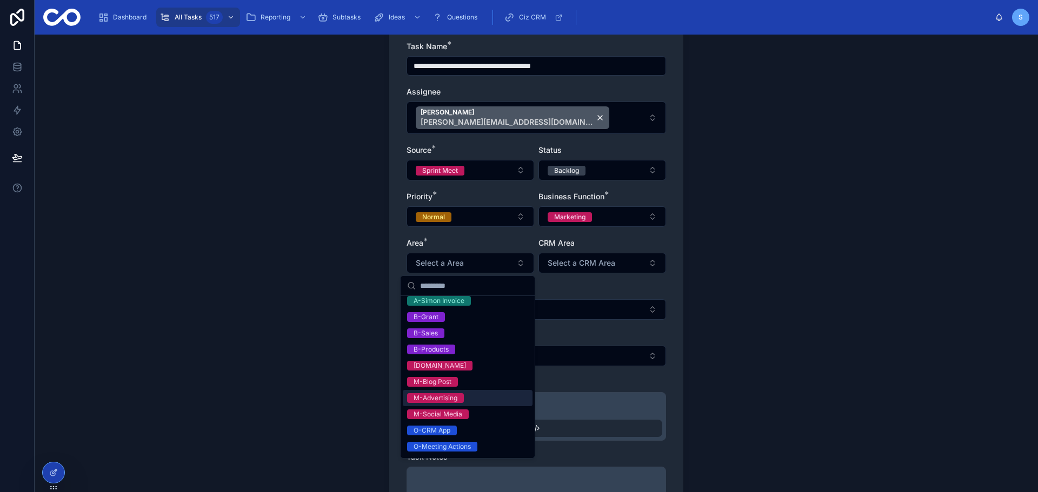
click at [457, 405] on div "M-Advertising" at bounding box center [468, 398] width 130 height 16
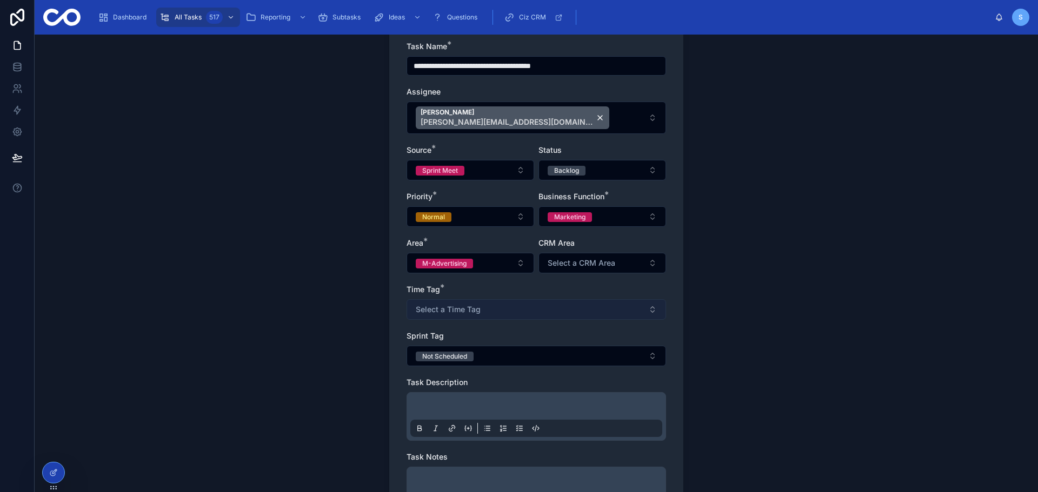
click at [506, 306] on button "Select a Time Tag" at bounding box center [535, 309] width 259 height 21
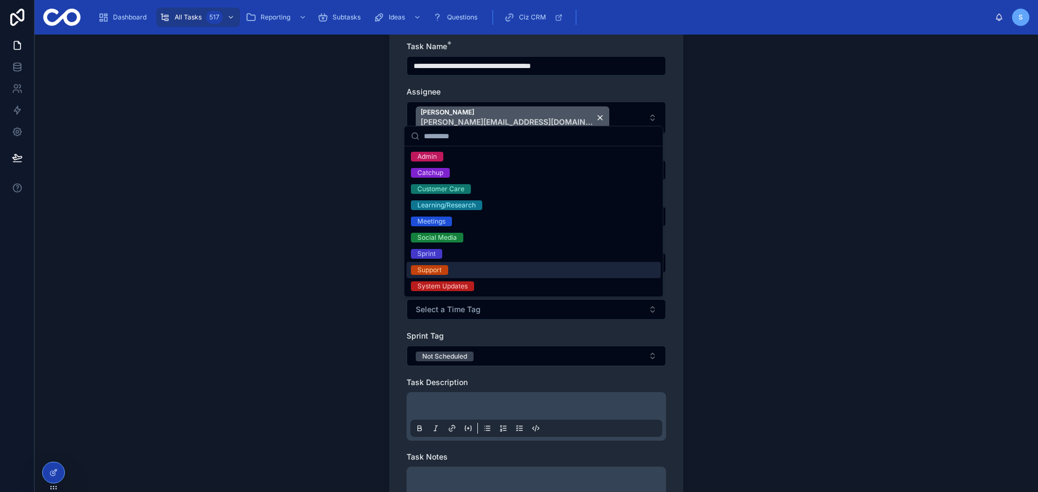
click at [472, 255] on div "Sprint" at bounding box center [533, 254] width 254 height 16
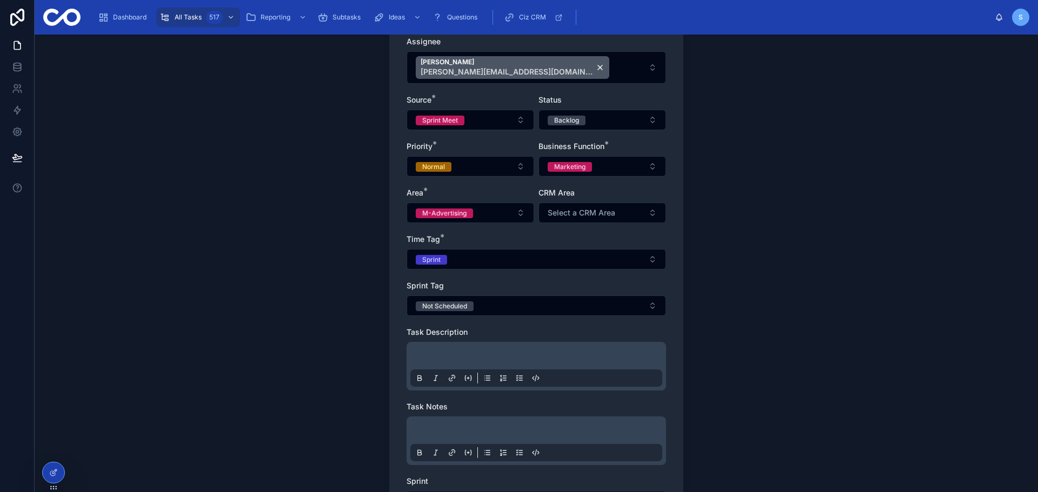
scroll to position [162, 0]
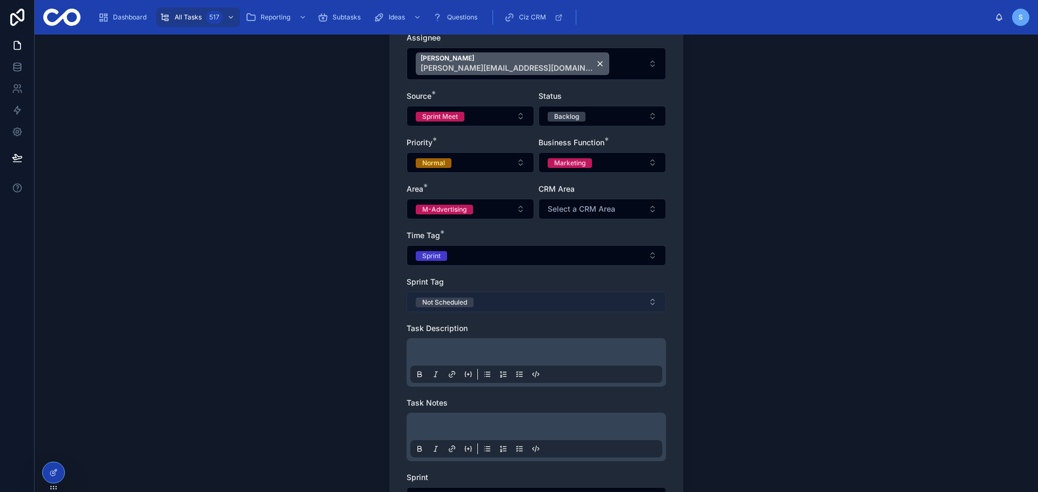
click at [482, 304] on button "Not Scheduled" at bounding box center [535, 302] width 259 height 21
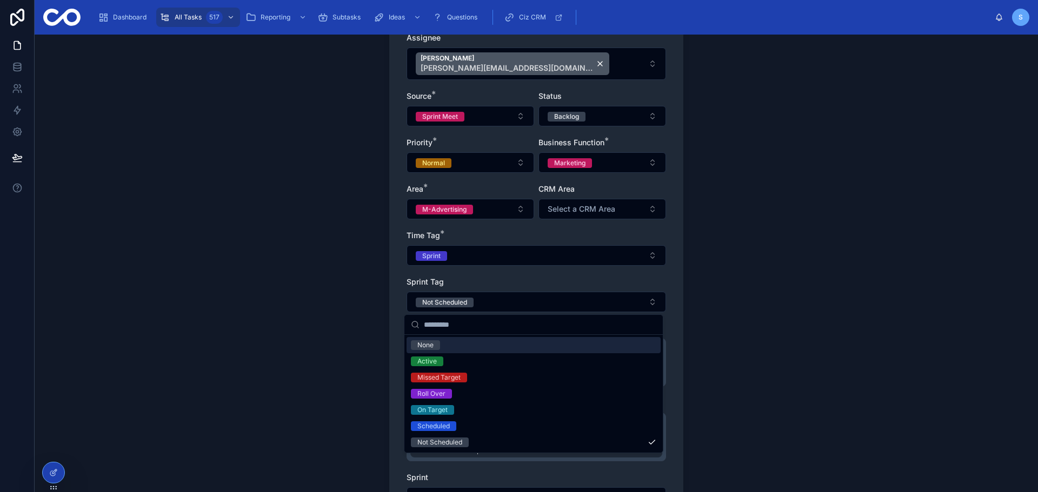
click at [457, 358] on div "Active" at bounding box center [533, 361] width 254 height 16
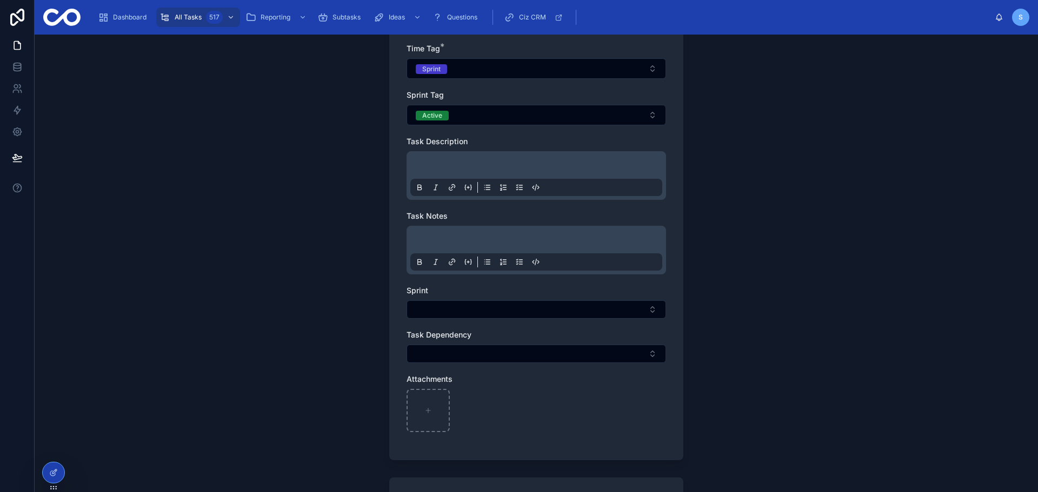
scroll to position [378, 0]
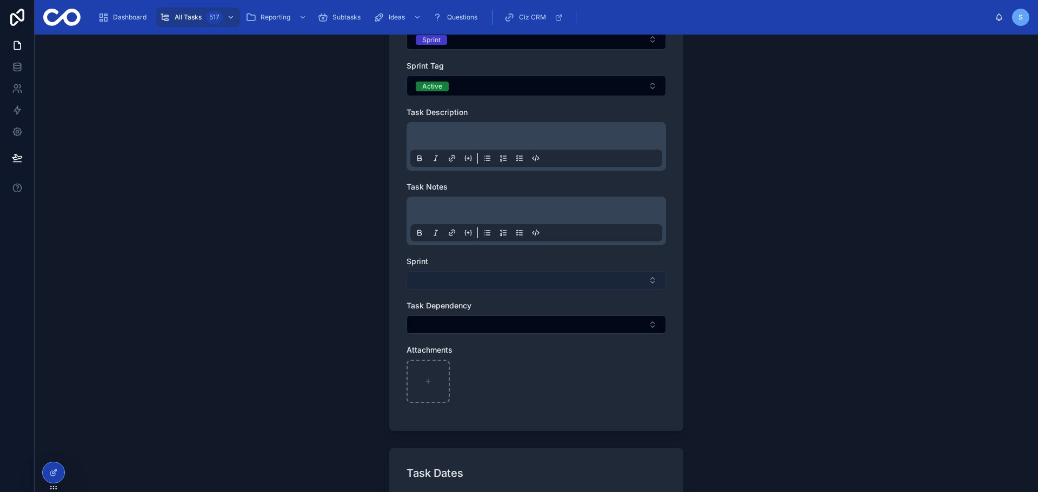
click at [470, 278] on button "Select Button" at bounding box center [535, 280] width 259 height 18
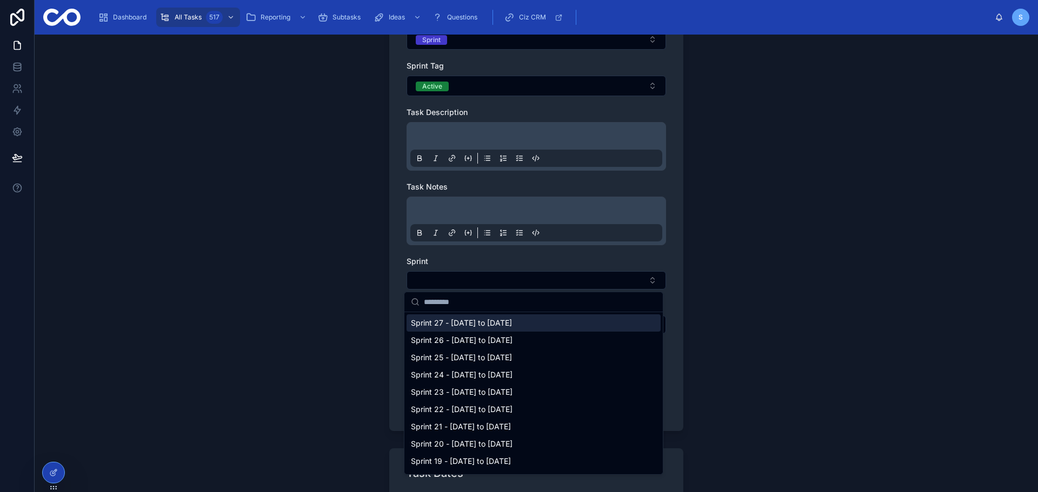
click at [464, 319] on span "Sprint 27 - [DATE] to [DATE]" at bounding box center [461, 323] width 101 height 11
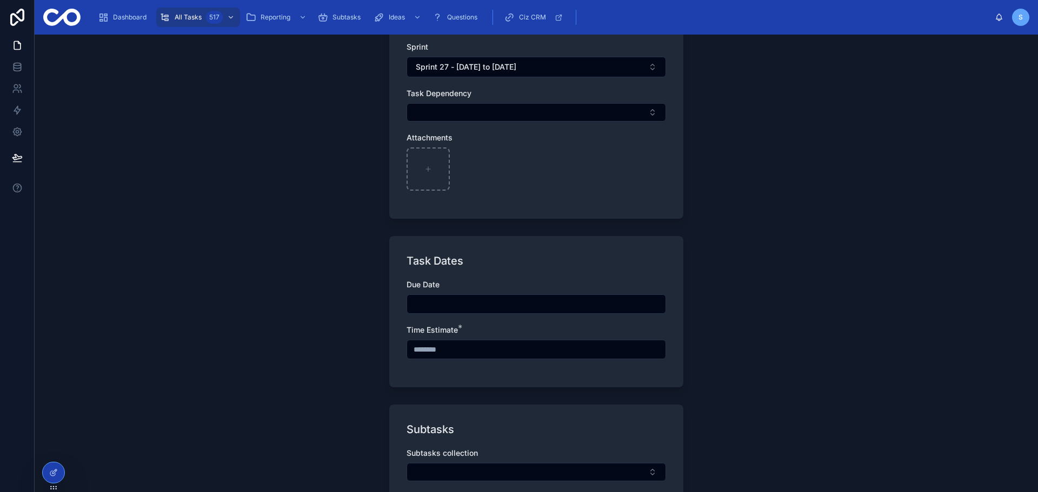
scroll to position [594, 0]
click at [457, 345] on input "text" at bounding box center [536, 347] width 258 height 15
type input "*******"
click at [739, 346] on div "**********" at bounding box center [536, 264] width 1003 height 458
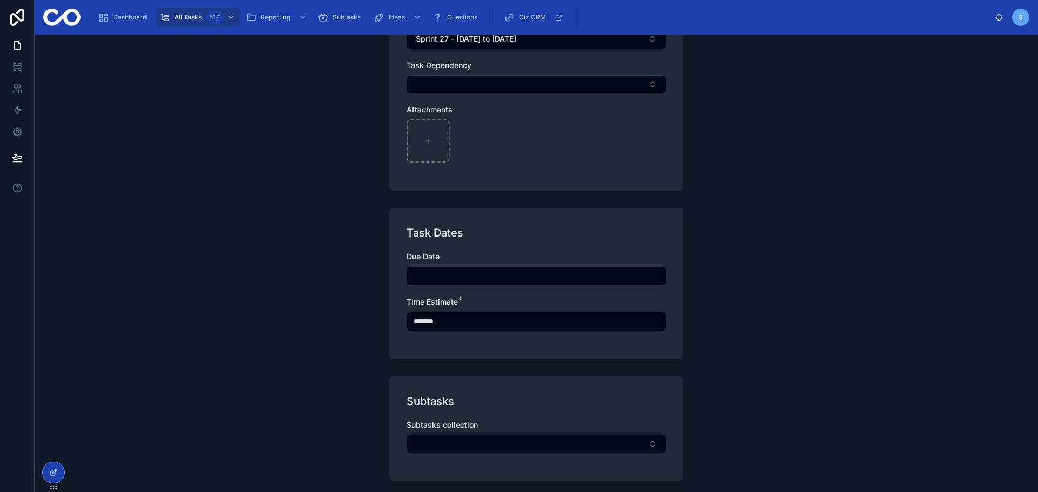
scroll to position [716, 0]
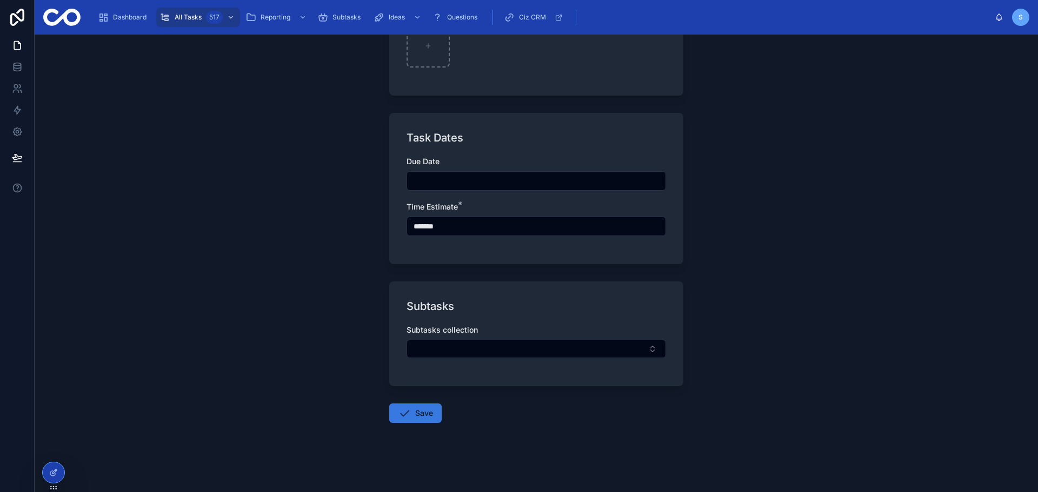
click at [419, 414] on button "Save" at bounding box center [415, 413] width 52 height 19
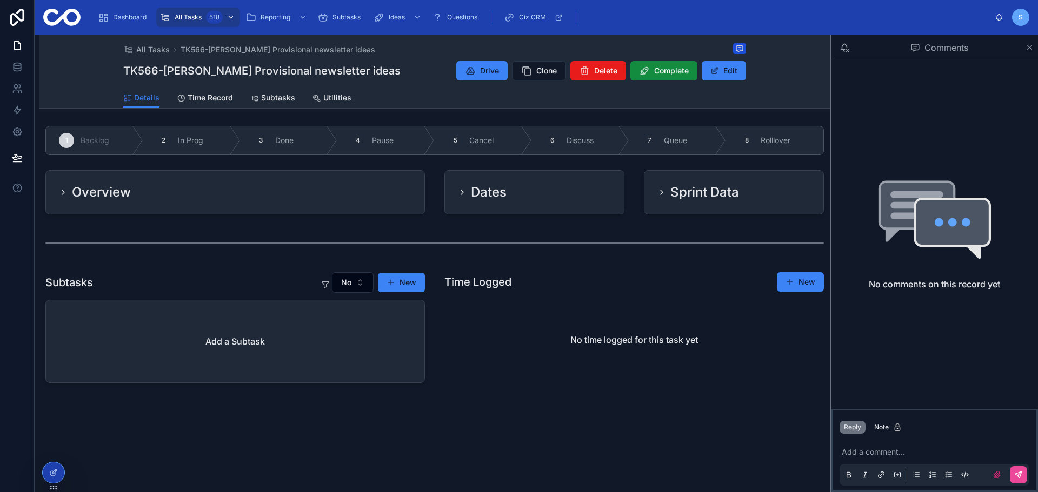
click at [191, 16] on span "All Tasks" at bounding box center [188, 17] width 27 height 9
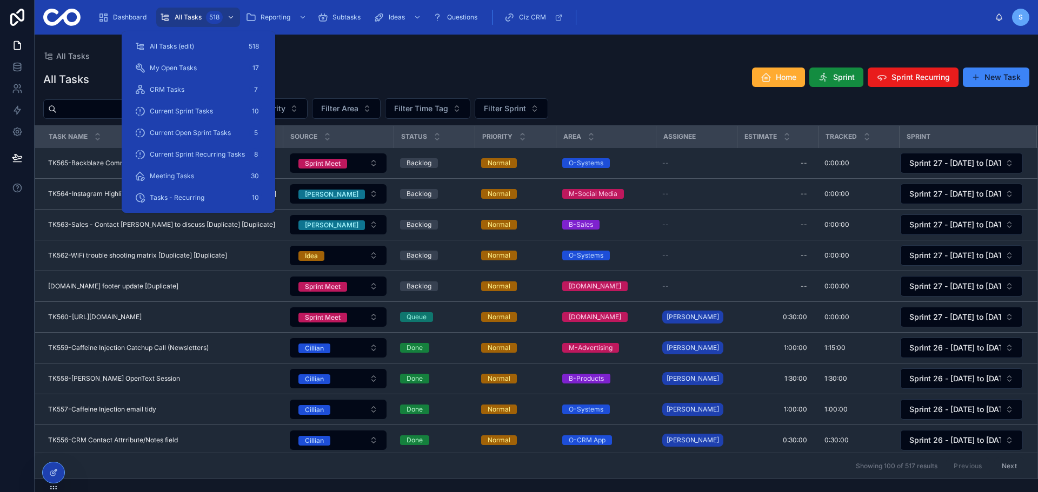
click at [612, 56] on div "All Tasks" at bounding box center [536, 56] width 986 height 9
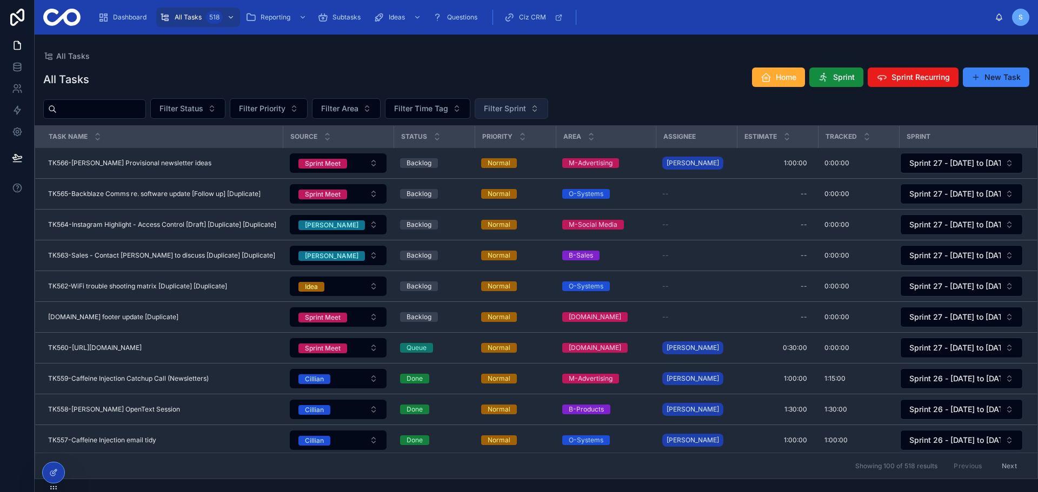
click at [548, 103] on button "Filter Sprint" at bounding box center [510, 108] width 73 height 21
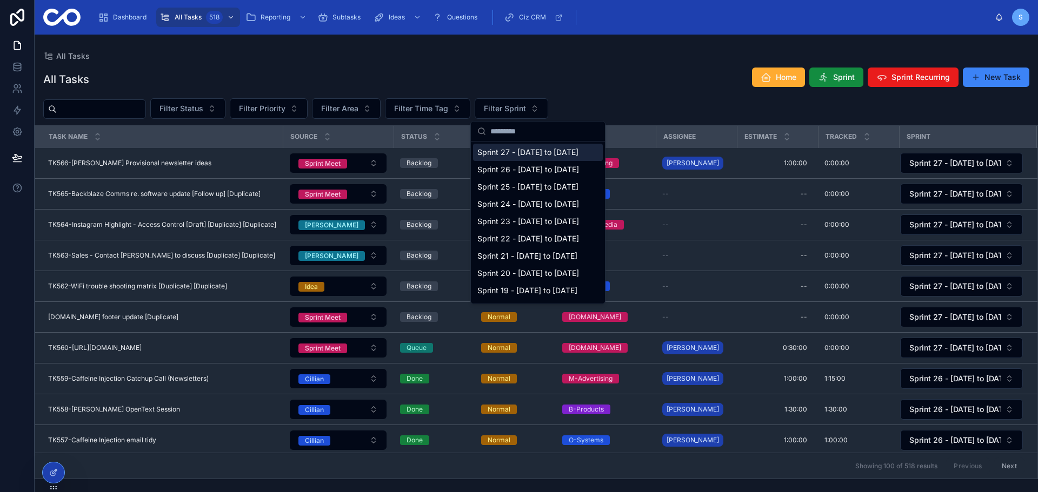
click at [545, 152] on span "Sprint 27 - [DATE] to [DATE]" at bounding box center [527, 152] width 101 height 11
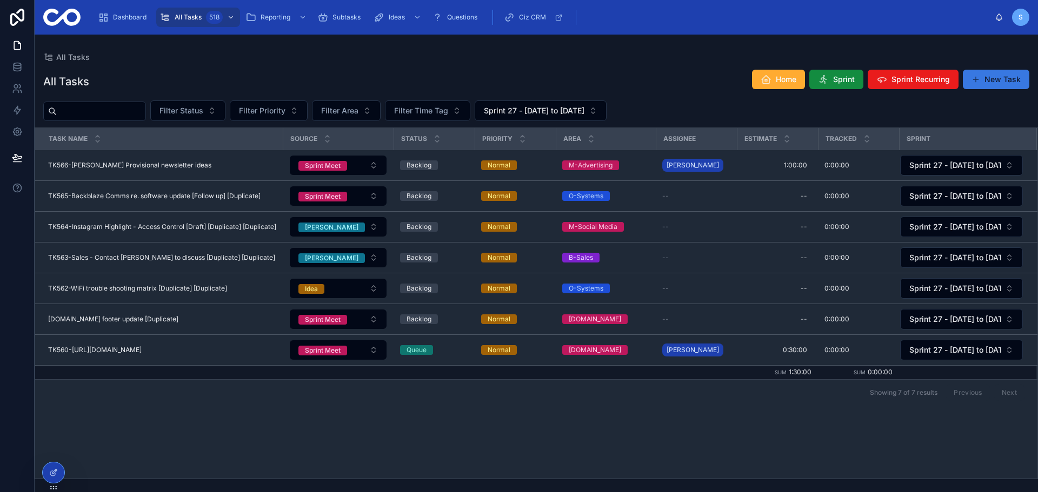
click at [1004, 81] on button "New Task" at bounding box center [995, 79] width 66 height 19
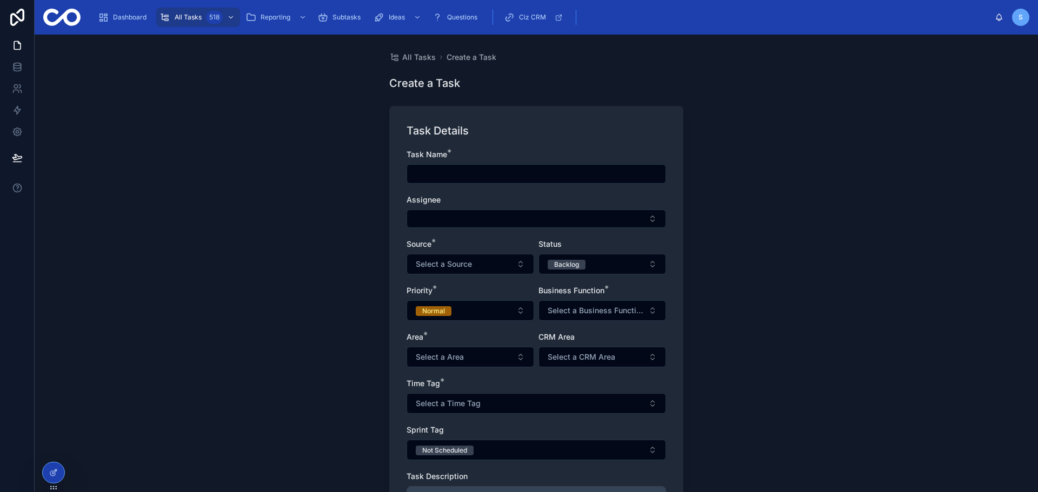
click at [458, 182] on div at bounding box center [535, 173] width 259 height 19
click at [455, 171] on input "text" at bounding box center [536, 173] width 258 height 15
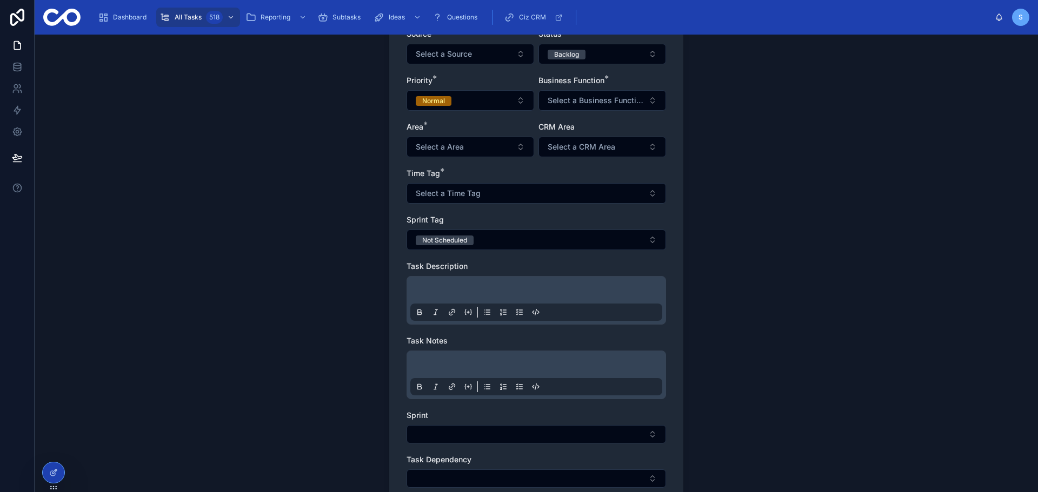
scroll to position [216, 0]
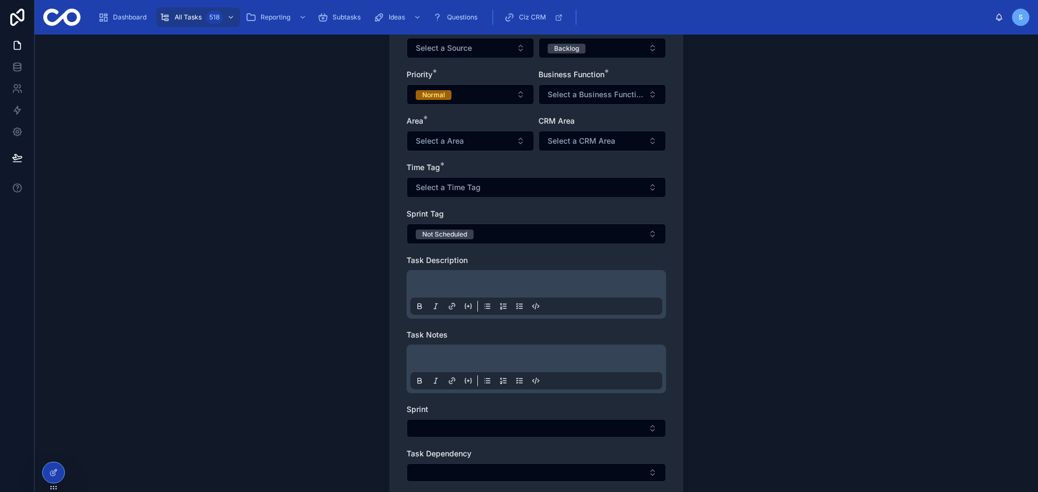
type input "**********"
click at [454, 276] on div at bounding box center [536, 294] width 252 height 41
click at [450, 286] on p at bounding box center [538, 285] width 252 height 11
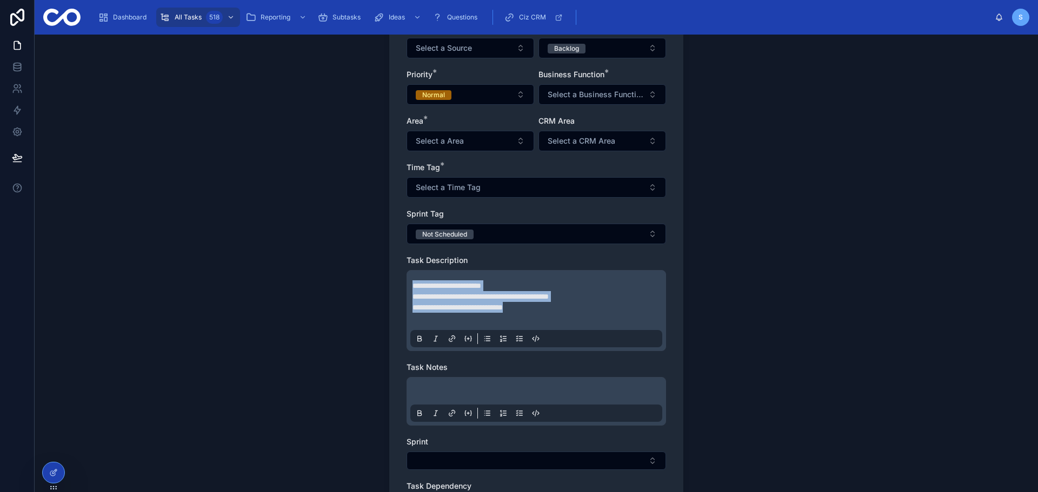
click at [483, 338] on icon at bounding box center [487, 338] width 9 height 9
click at [567, 302] on li "**********" at bounding box center [543, 307] width 241 height 11
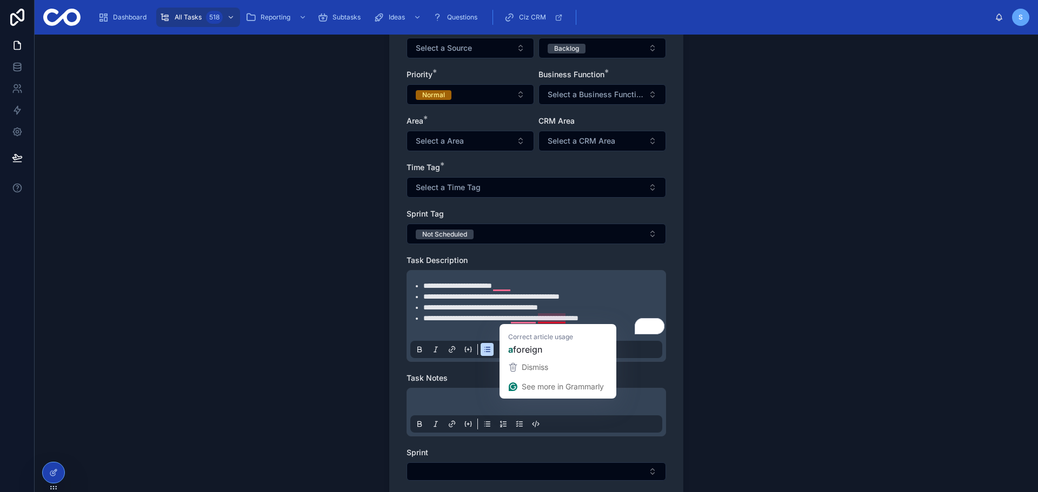
click at [552, 317] on span "**********" at bounding box center [500, 319] width 155 height 8
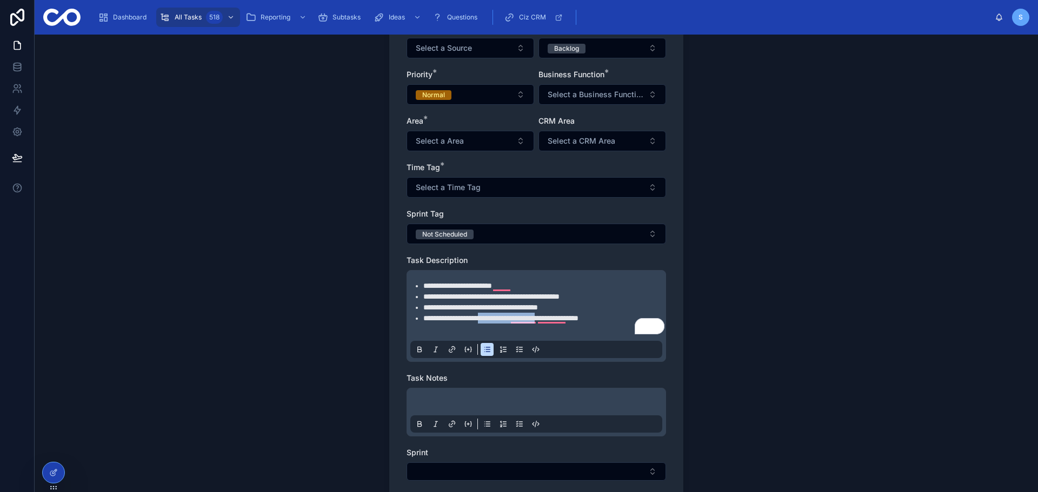
drag, startPoint x: 562, startPoint y: 317, endPoint x: 493, endPoint y: 314, distance: 68.7
click at [493, 315] on span "**********" at bounding box center [500, 319] width 155 height 8
click at [591, 319] on li "**********" at bounding box center [543, 318] width 241 height 11
click at [538, 317] on span "**********" at bounding box center [480, 319] width 115 height 8
click at [596, 323] on li "**********" at bounding box center [543, 318] width 241 height 11
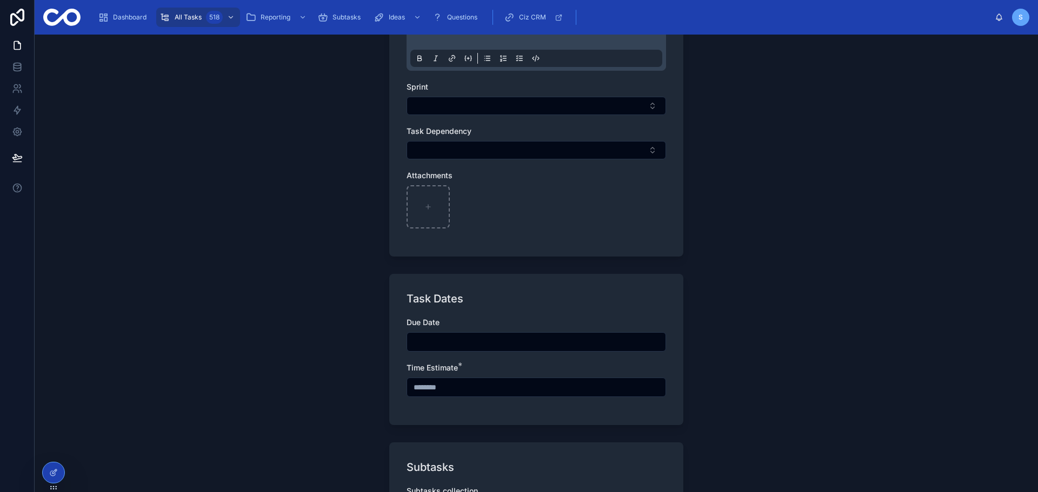
scroll to position [594, 0]
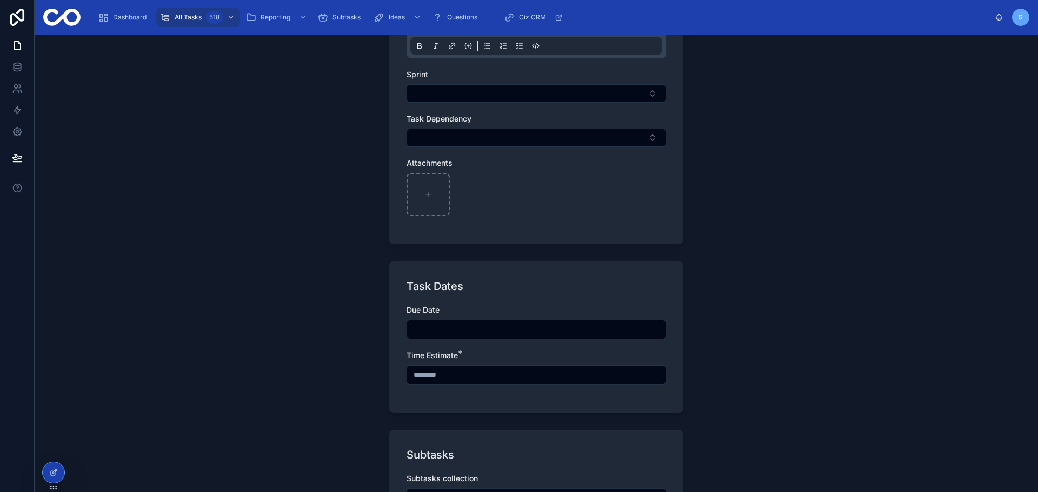
click at [465, 369] on input "text" at bounding box center [536, 374] width 258 height 15
click at [357, 363] on div "**********" at bounding box center [536, 264] width 1003 height 458
drag, startPoint x: 456, startPoint y: 378, endPoint x: 385, endPoint y: 373, distance: 71.5
click at [383, 373] on div "**********" at bounding box center [535, 40] width 311 height 1201
type input "*******"
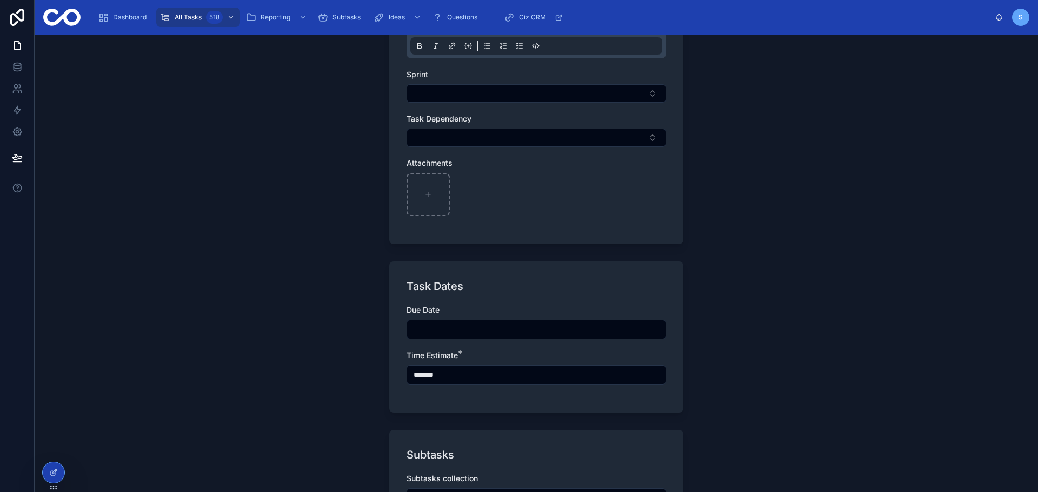
click at [371, 380] on div "**********" at bounding box center [536, 264] width 1003 height 458
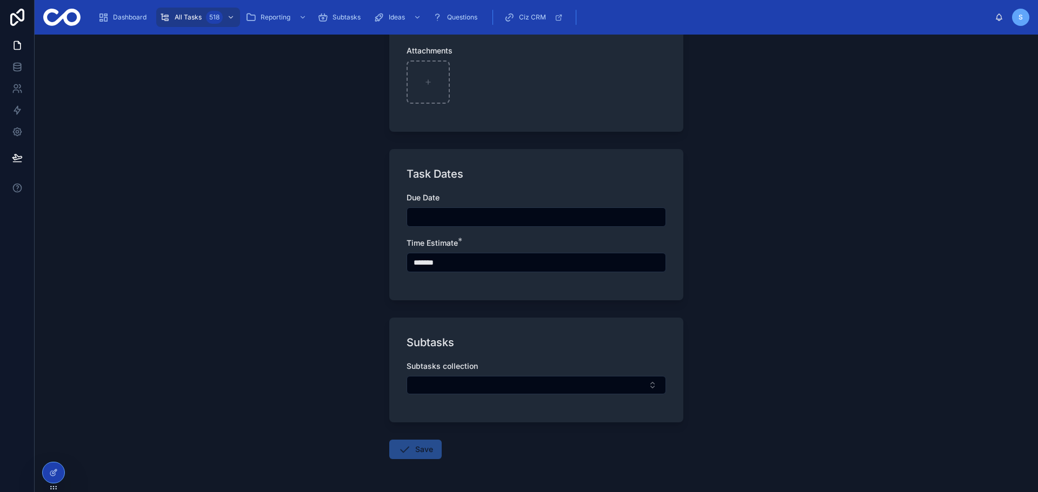
scroll to position [0, 0]
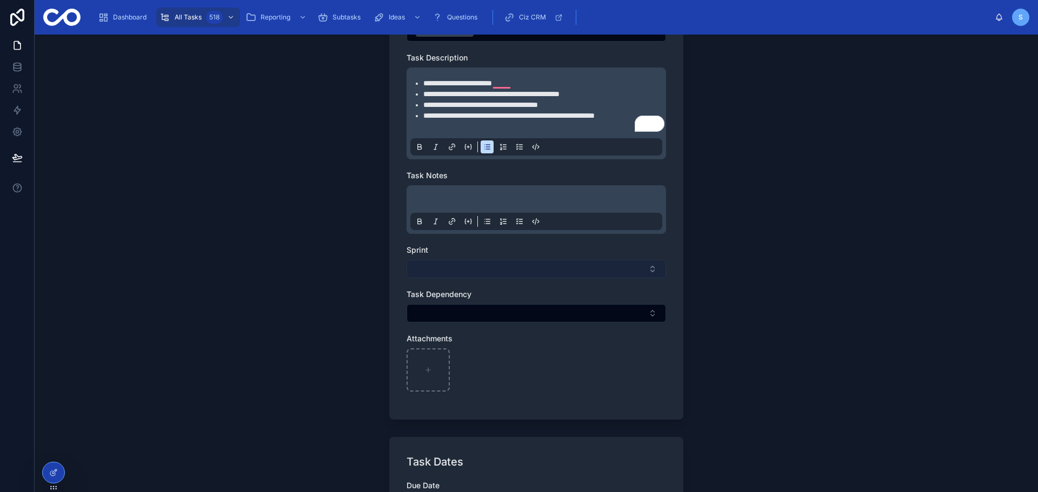
click at [466, 273] on button "Select Button" at bounding box center [535, 269] width 259 height 18
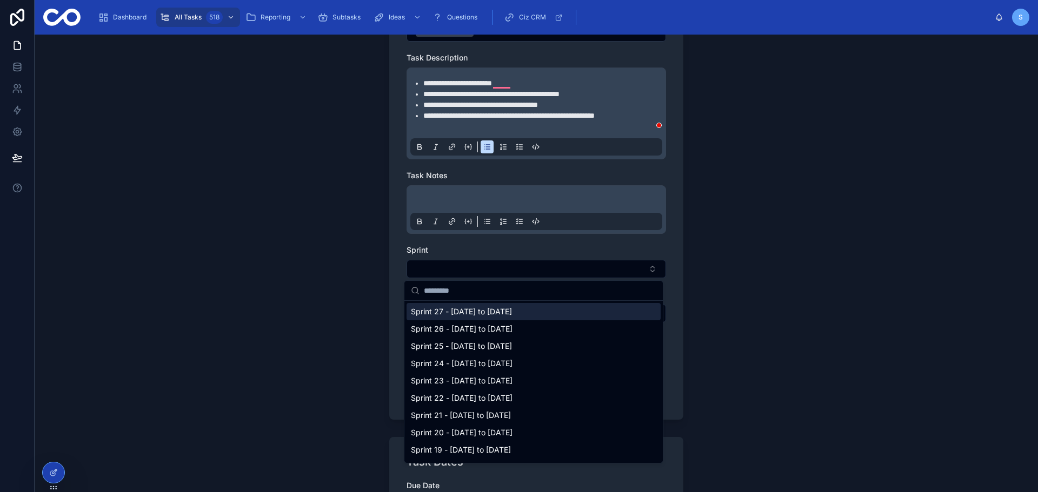
click at [465, 310] on span "Sprint 27 - [DATE] to [DATE]" at bounding box center [461, 311] width 101 height 11
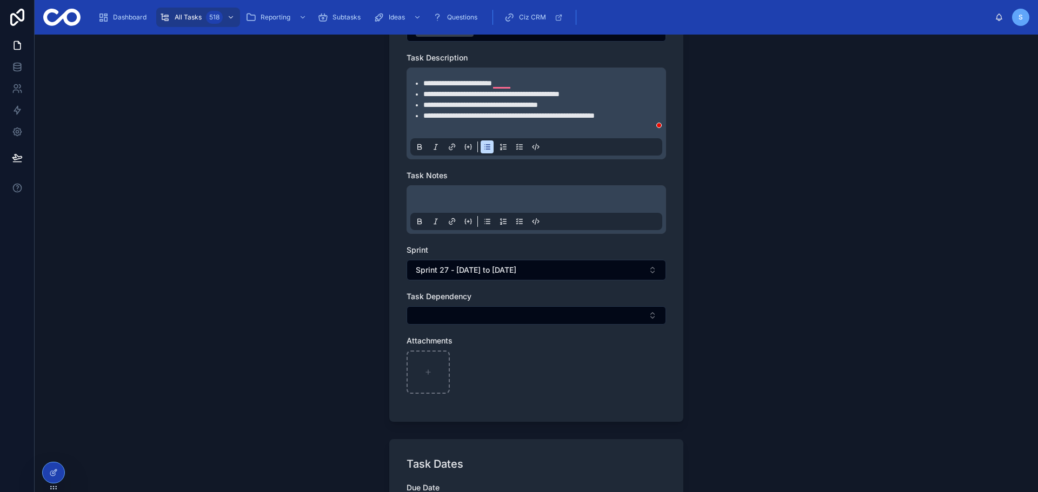
click at [358, 299] on div "**********" at bounding box center [536, 264] width 1003 height 458
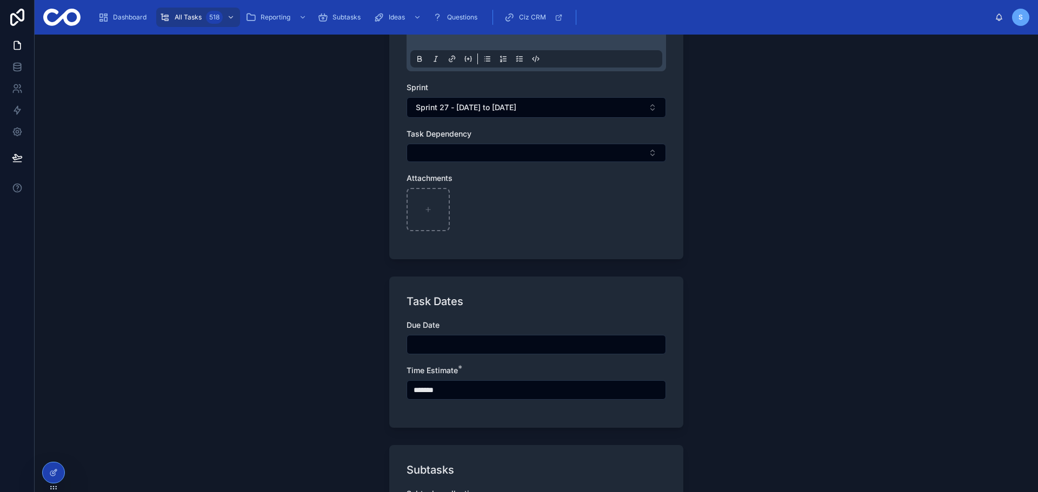
scroll to position [743, 0]
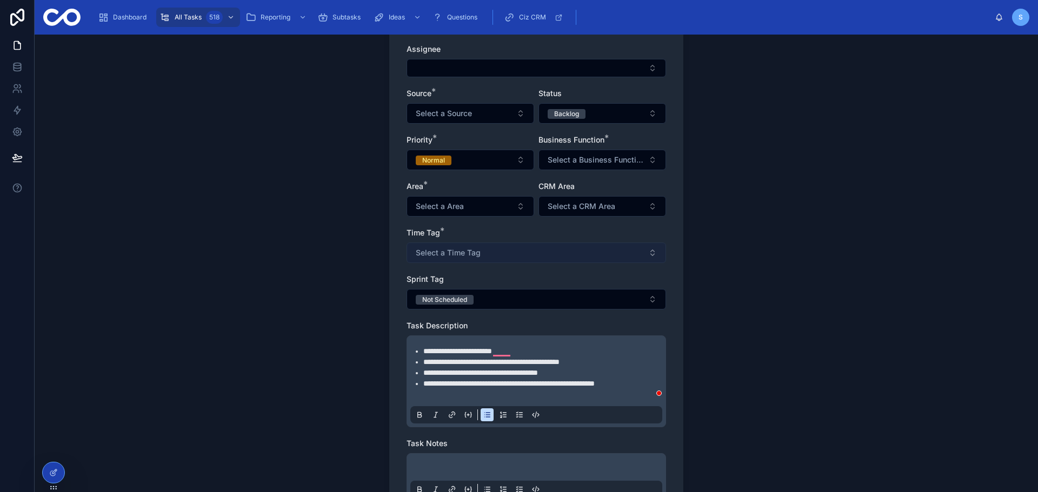
click at [465, 257] on span "Select a Time Tag" at bounding box center [448, 252] width 65 height 11
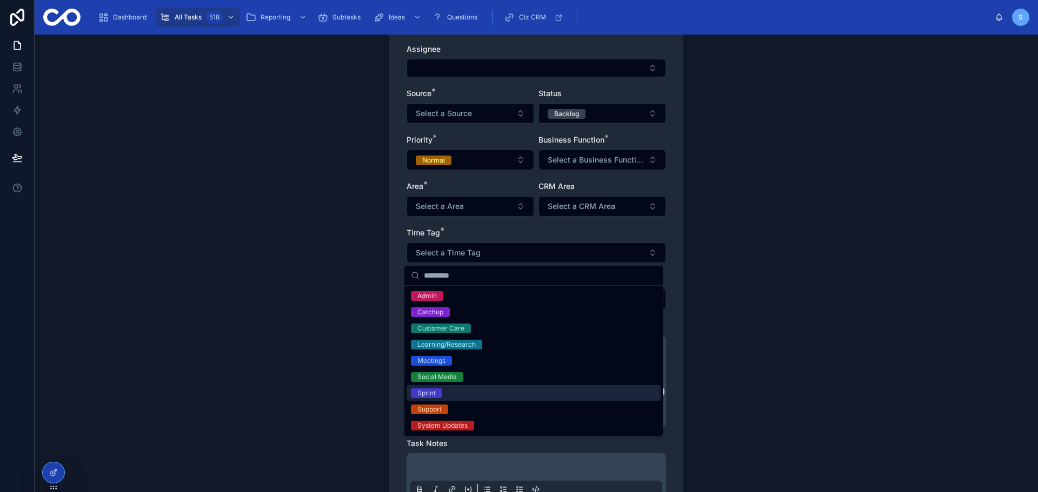
click at [453, 393] on div "Sprint" at bounding box center [533, 393] width 254 height 16
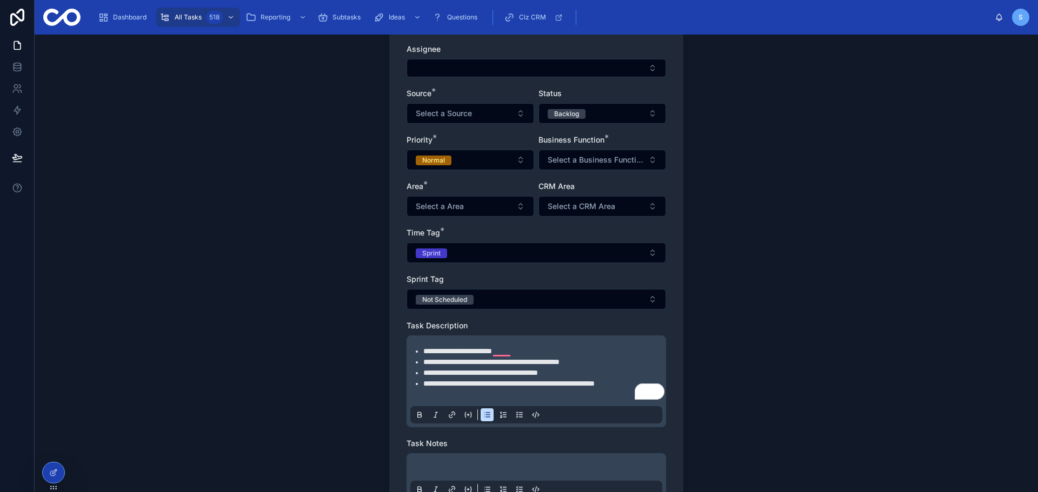
click at [380, 355] on div "**********" at bounding box center [535, 485] width 311 height 1203
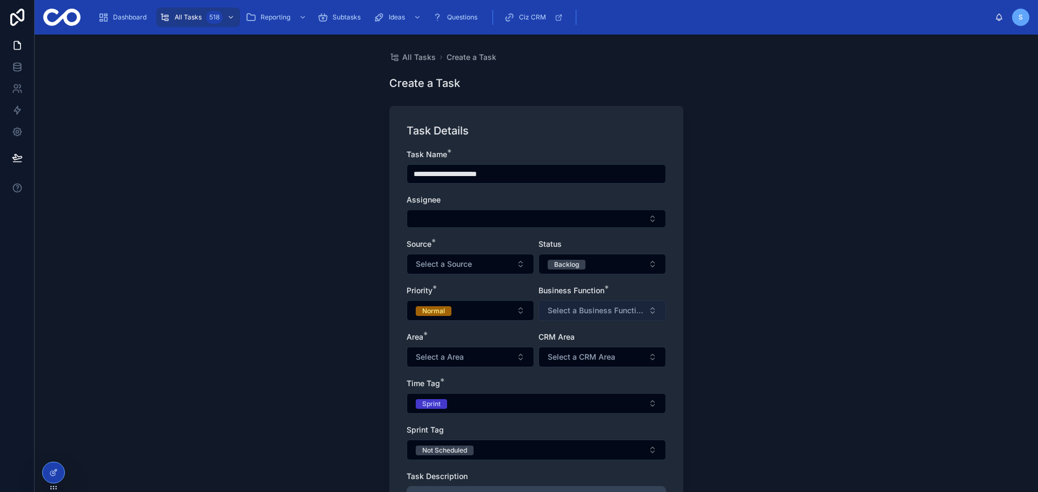
click at [573, 315] on span "Select a Business Function" at bounding box center [595, 310] width 96 height 11
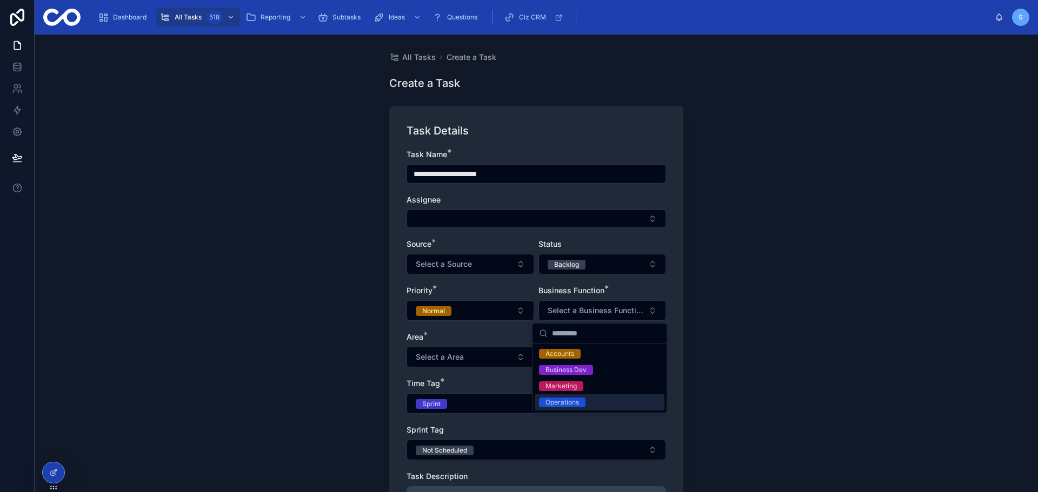
click at [574, 400] on div "Operations" at bounding box center [562, 403] width 34 height 10
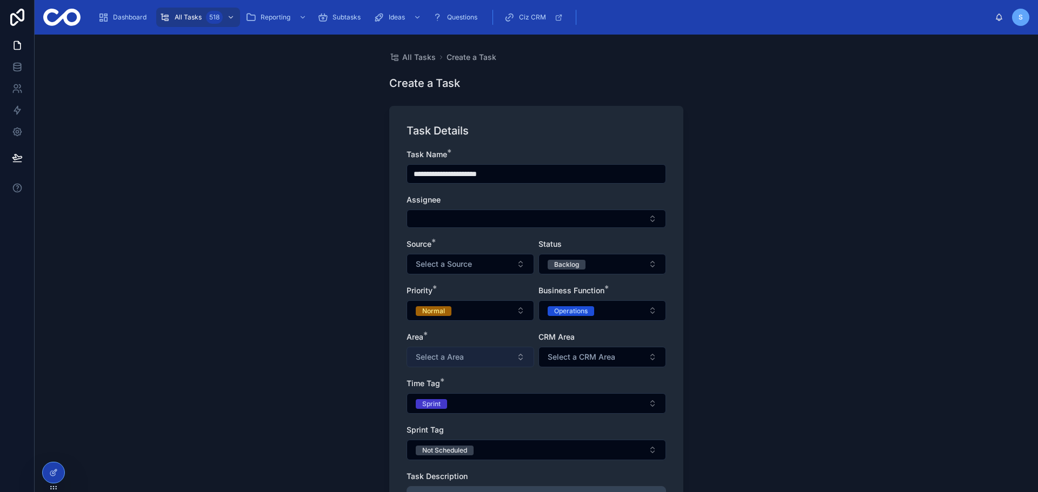
click at [485, 349] on button "Select a Area" at bounding box center [470, 357] width 128 height 21
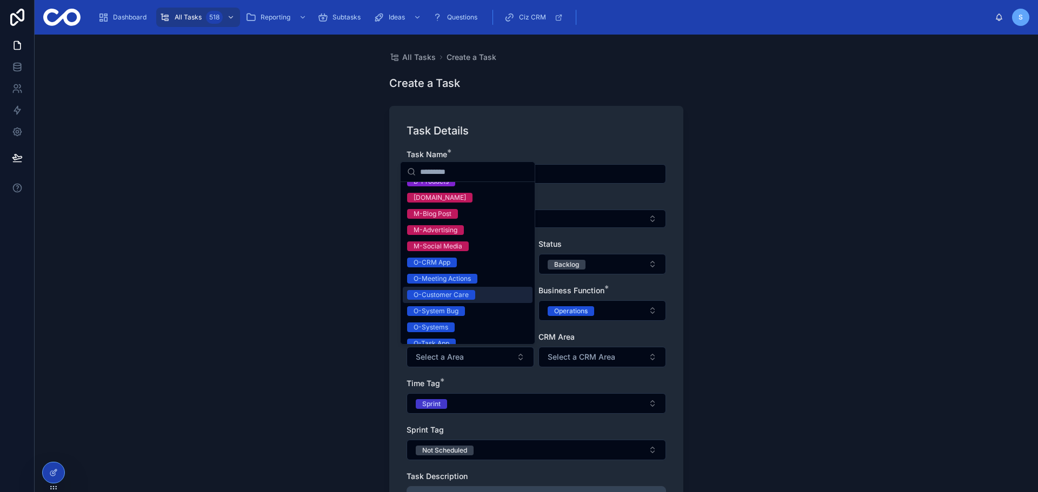
click at [477, 291] on div "O-Customer Care" at bounding box center [468, 295] width 130 height 16
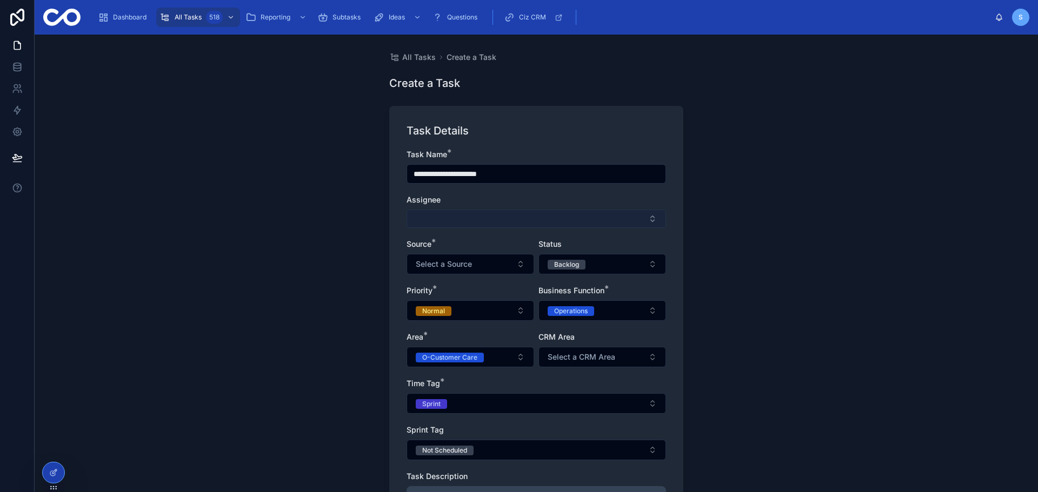
click at [486, 218] on button "Select Button" at bounding box center [535, 219] width 259 height 18
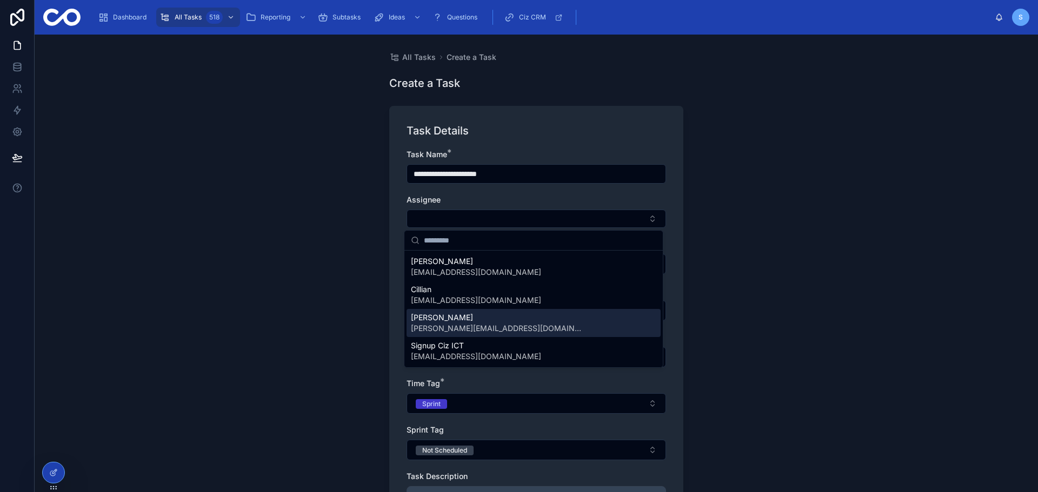
click at [473, 327] on span "[PERSON_NAME][EMAIL_ADDRESS][DOMAIN_NAME]" at bounding box center [497, 328] width 173 height 11
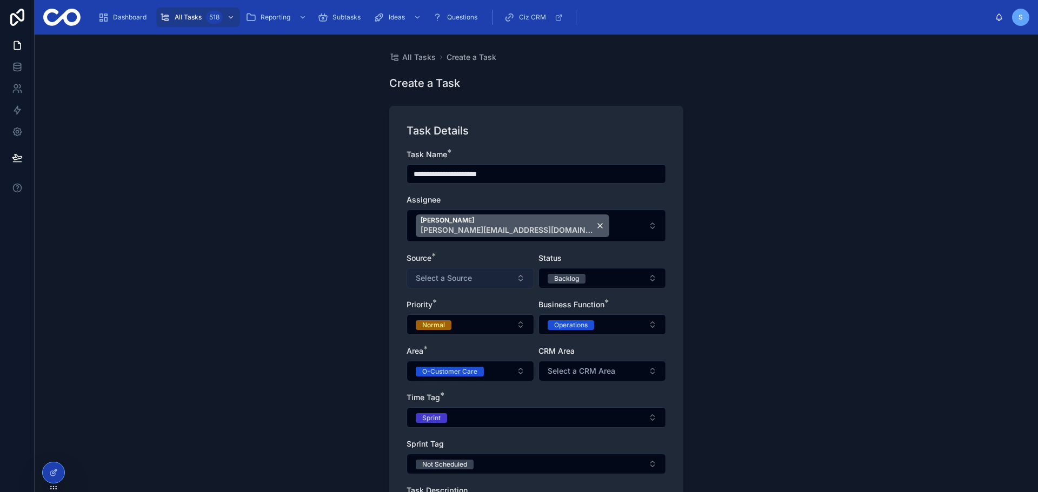
click at [483, 282] on button "Select a Source" at bounding box center [470, 278] width 128 height 21
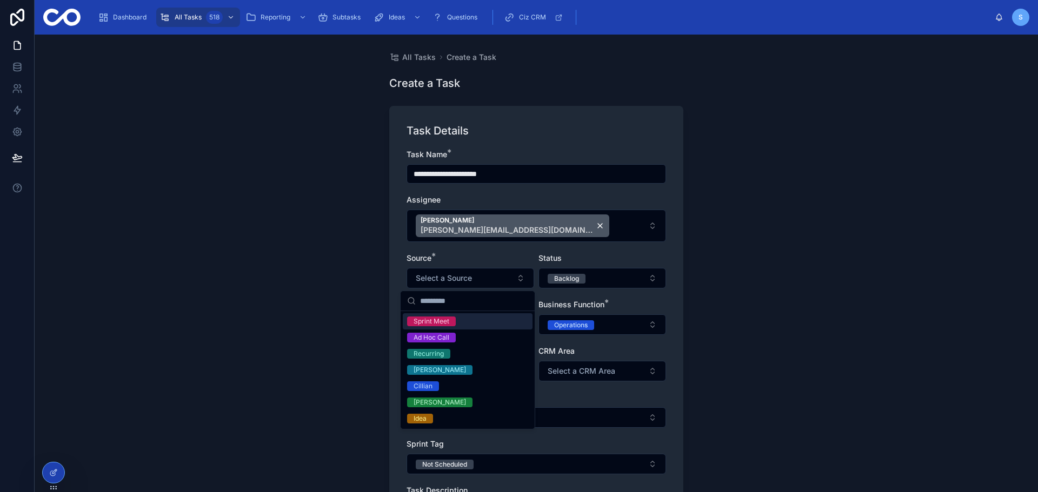
click at [475, 324] on div "Sprint Meet" at bounding box center [468, 321] width 130 height 16
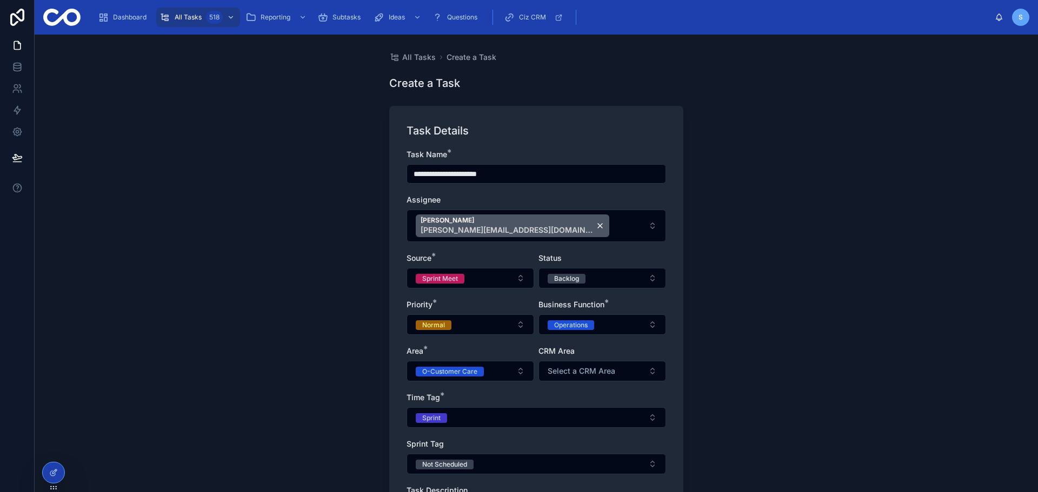
click at [349, 326] on div "**********" at bounding box center [536, 264] width 1003 height 458
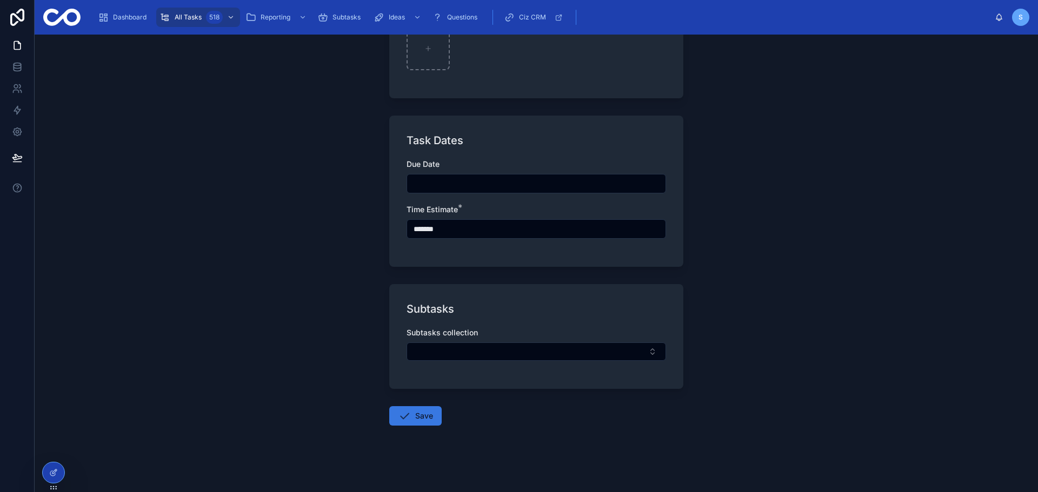
click at [413, 411] on button "Save" at bounding box center [415, 415] width 52 height 19
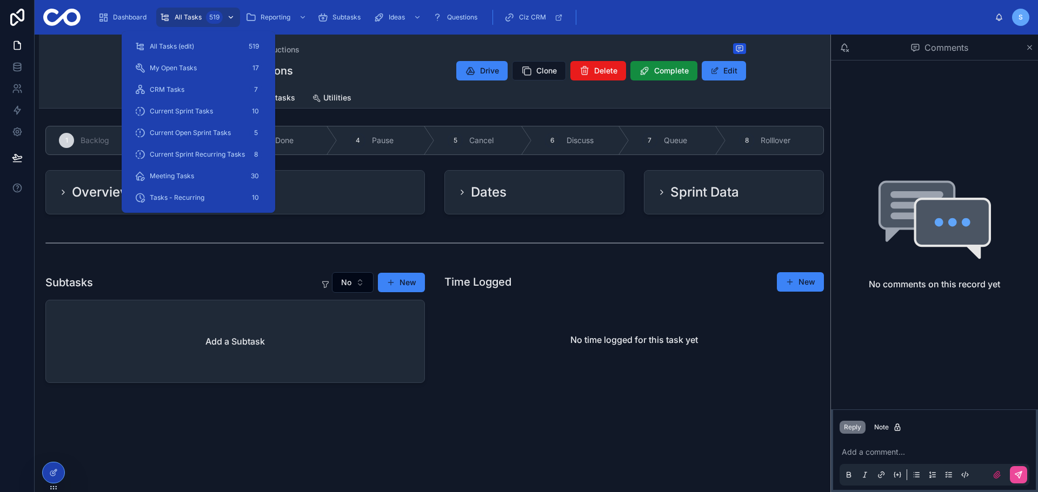
click at [198, 21] on span "All Tasks" at bounding box center [188, 17] width 27 height 9
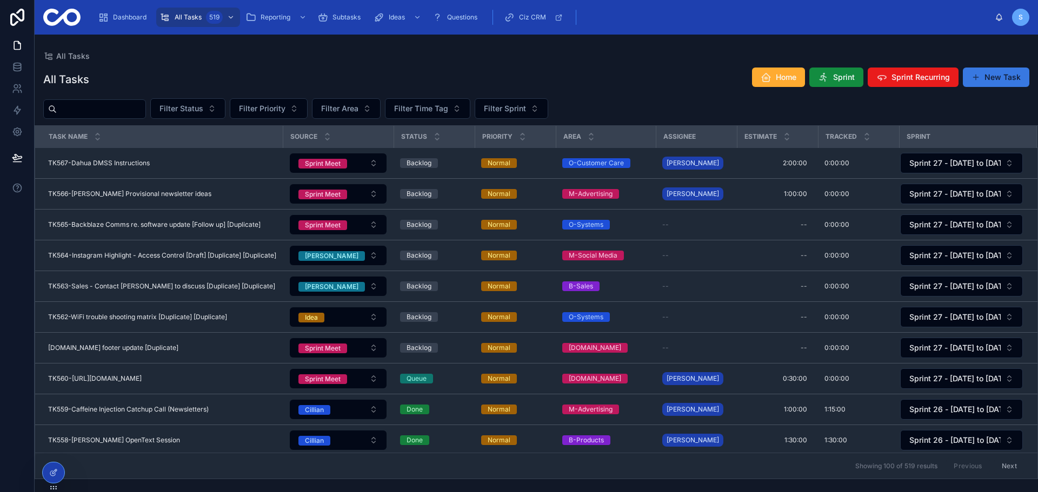
click at [988, 79] on button "New Task" at bounding box center [995, 77] width 66 height 19
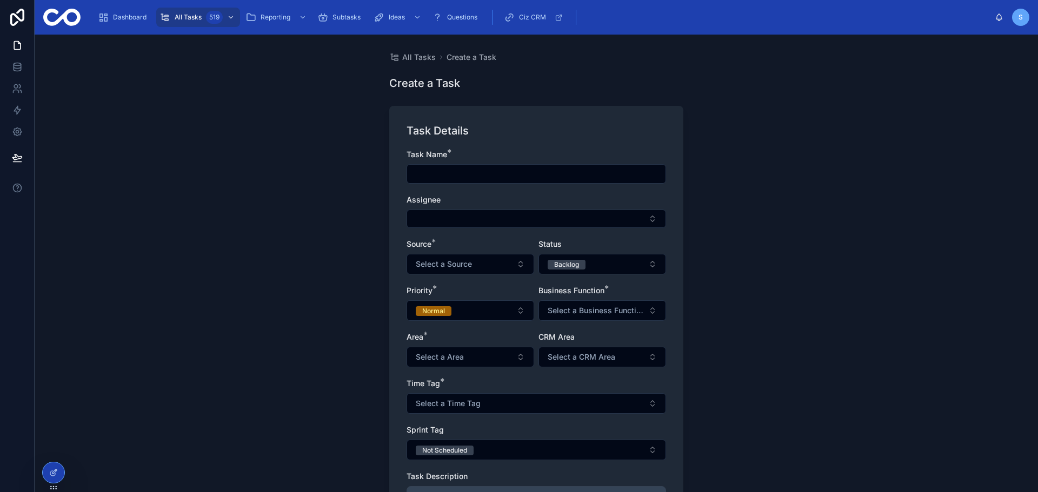
click at [447, 178] on input "text" at bounding box center [536, 173] width 258 height 15
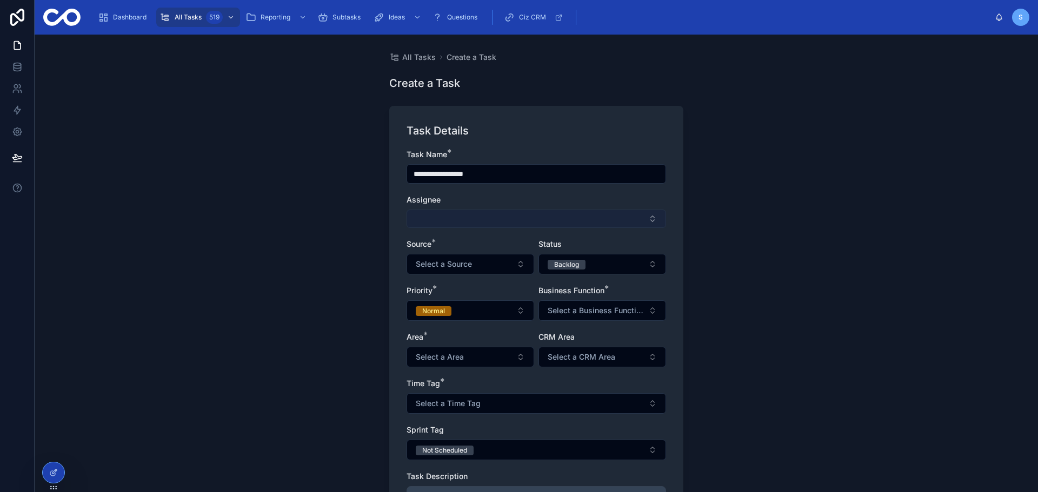
type input "**********"
click at [463, 226] on button "Select Button" at bounding box center [535, 219] width 259 height 18
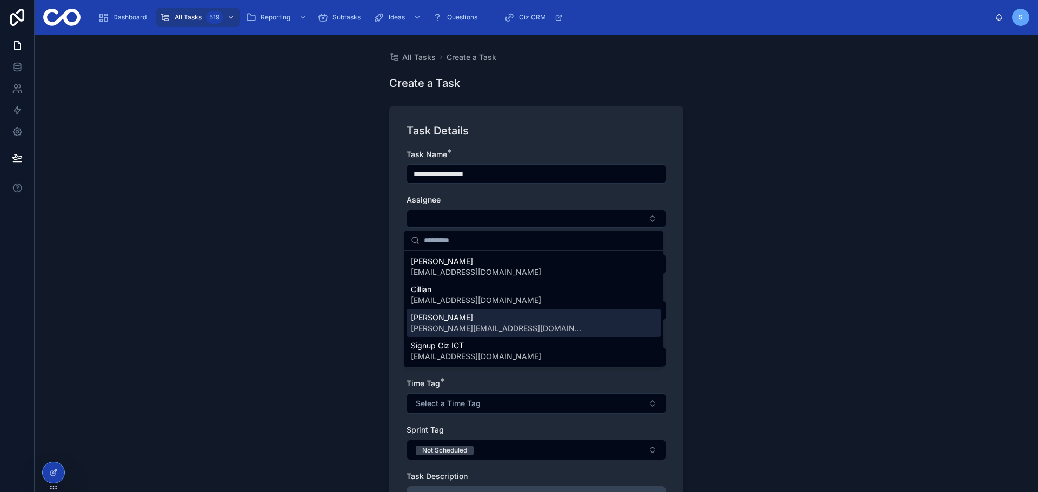
click at [458, 329] on span "[PERSON_NAME][EMAIL_ADDRESS][DOMAIN_NAME]" at bounding box center [497, 328] width 173 height 11
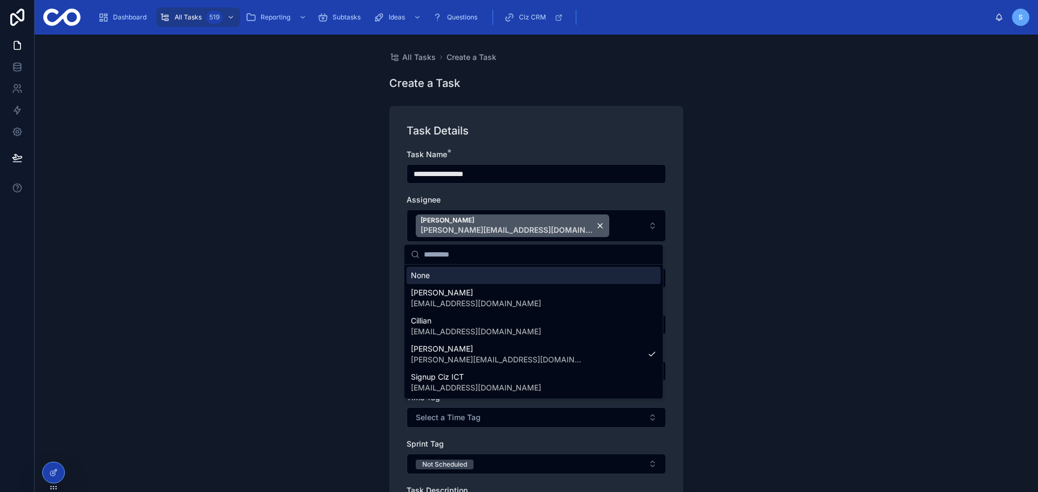
click at [347, 249] on div "**********" at bounding box center [536, 264] width 1003 height 458
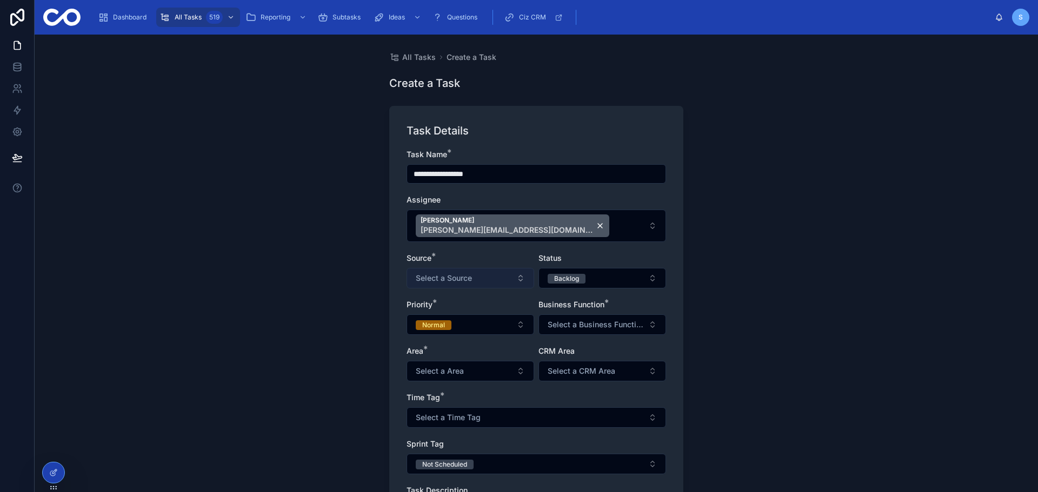
click at [455, 274] on span "Select a Source" at bounding box center [444, 278] width 56 height 11
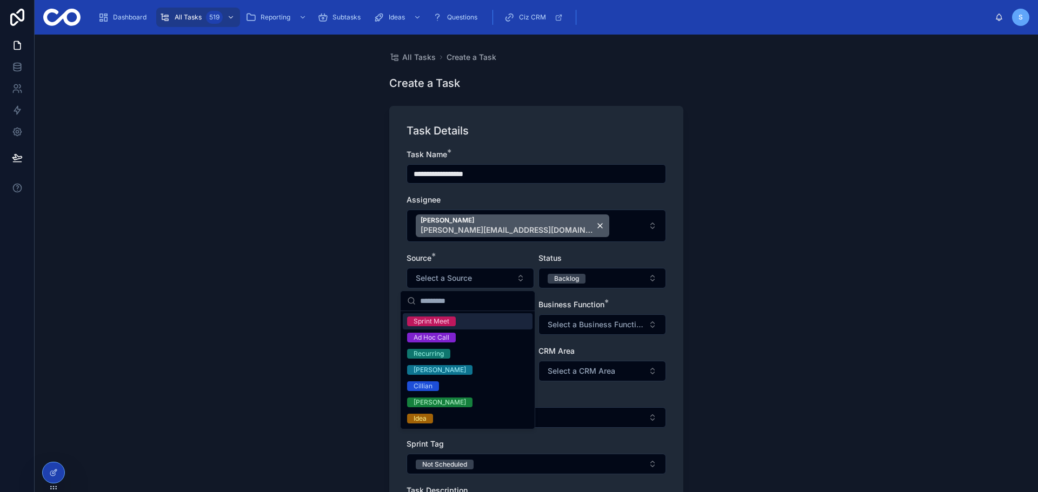
click at [467, 323] on div "Sprint Meet" at bounding box center [468, 321] width 130 height 16
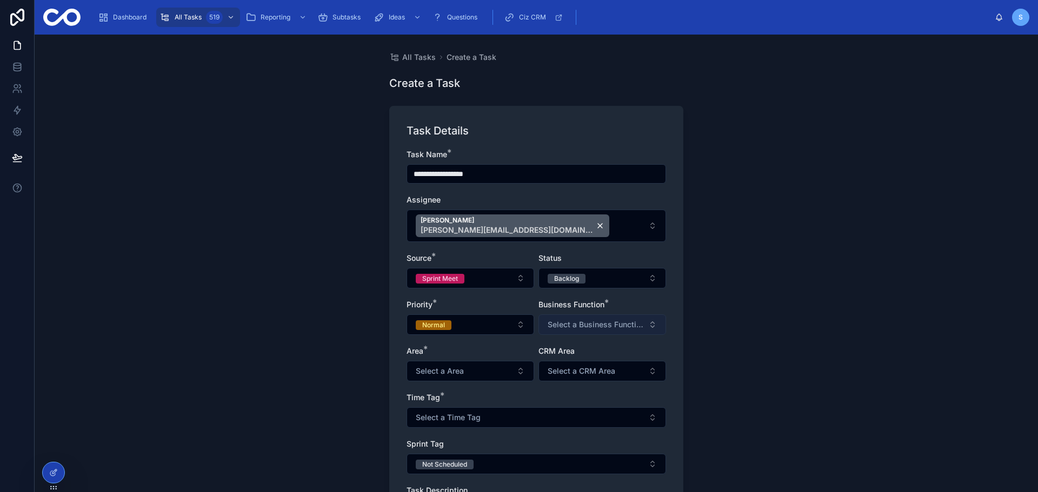
click at [580, 329] on span "Select a Business Function" at bounding box center [595, 324] width 96 height 11
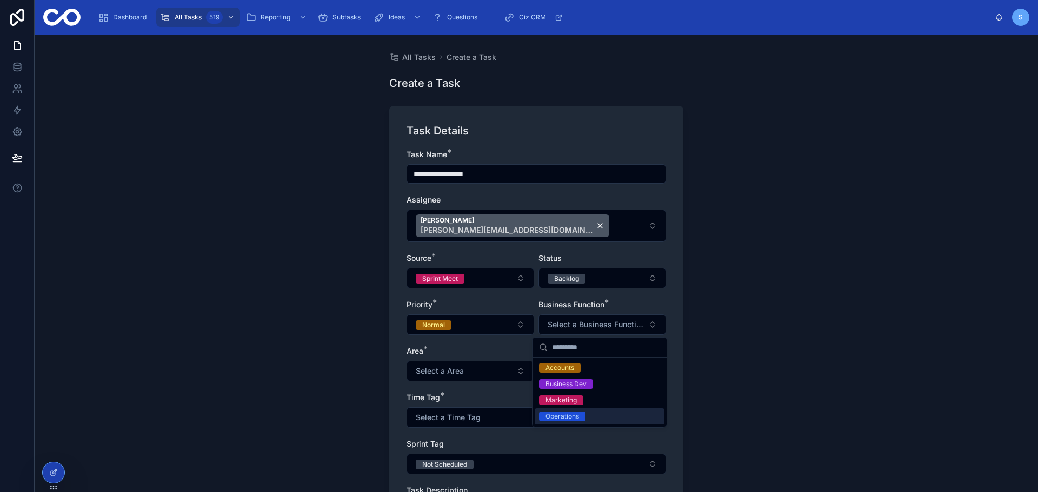
click at [576, 414] on div "Operations" at bounding box center [562, 417] width 34 height 10
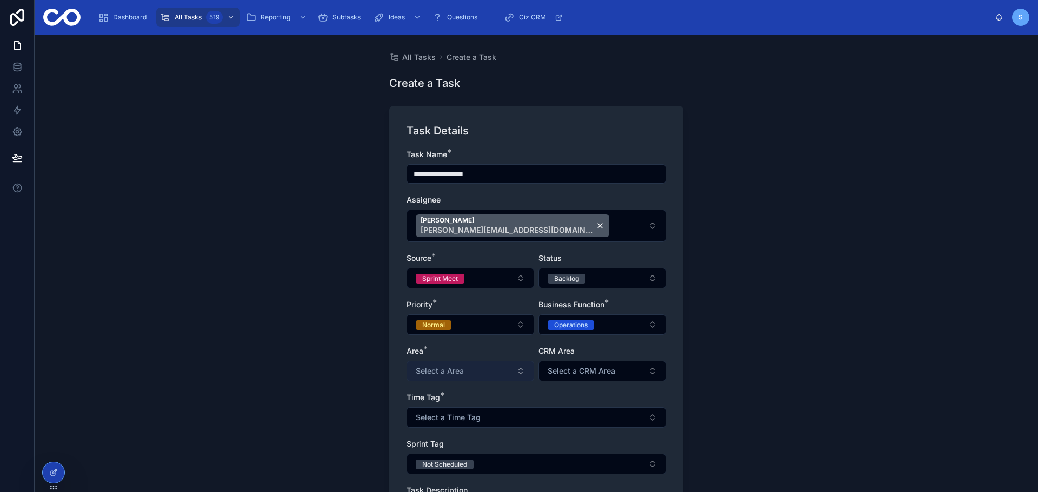
click at [499, 379] on button "Select a Area" at bounding box center [470, 371] width 128 height 21
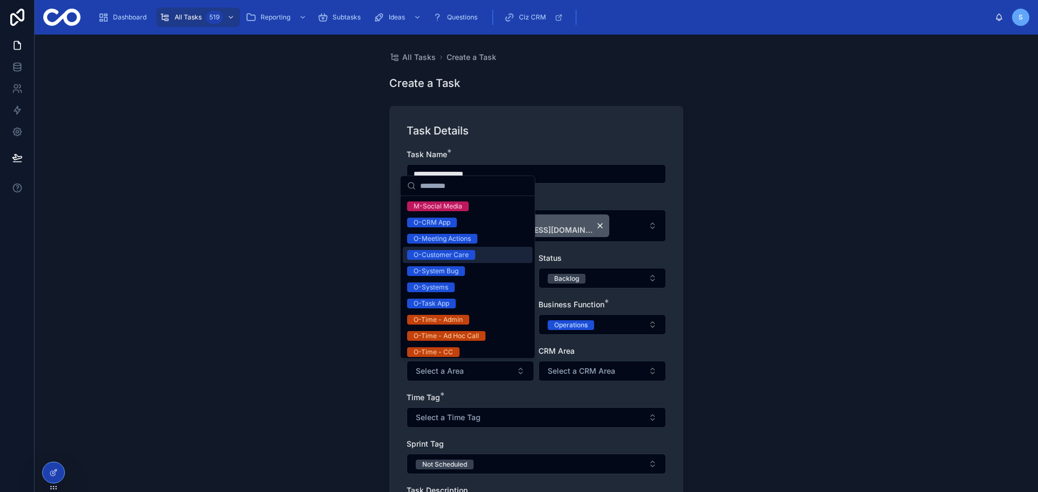
click at [479, 251] on div "O-Customer Care" at bounding box center [468, 255] width 130 height 16
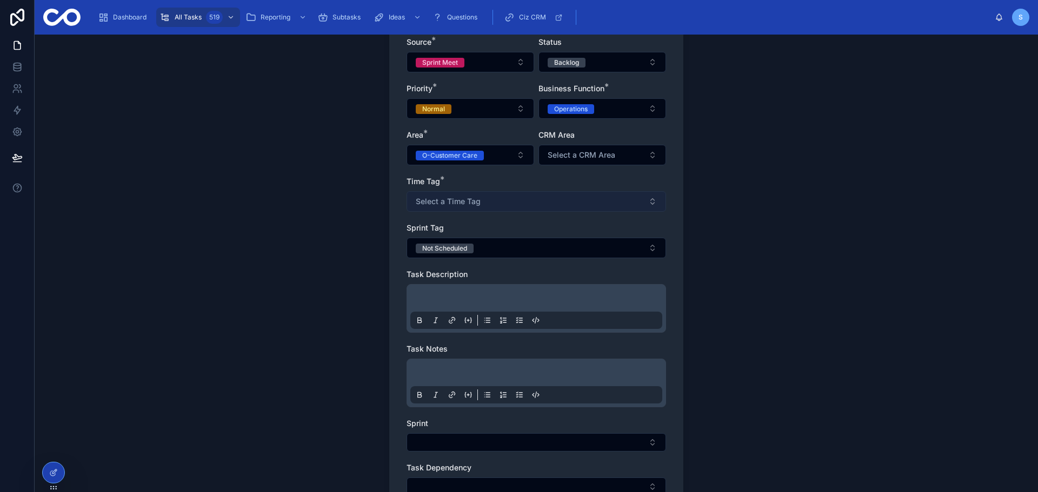
click at [498, 203] on button "Select a Time Tag" at bounding box center [535, 201] width 259 height 21
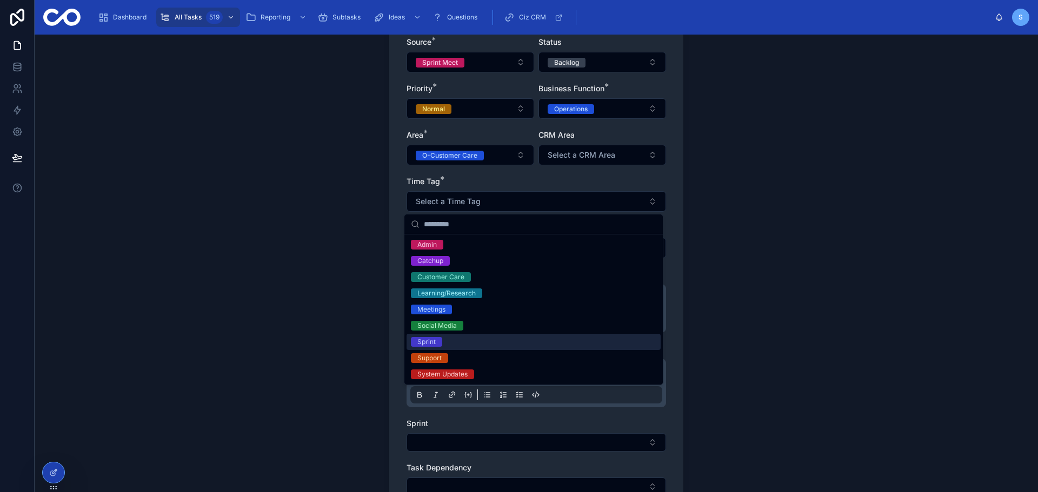
click at [467, 339] on div "Sprint" at bounding box center [533, 342] width 254 height 16
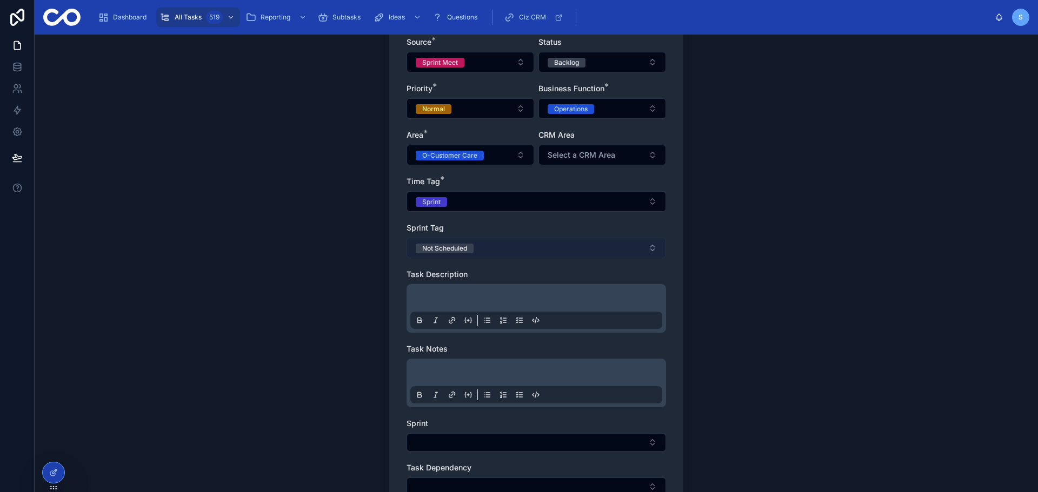
click at [478, 246] on button "Not Scheduled" at bounding box center [535, 248] width 259 height 21
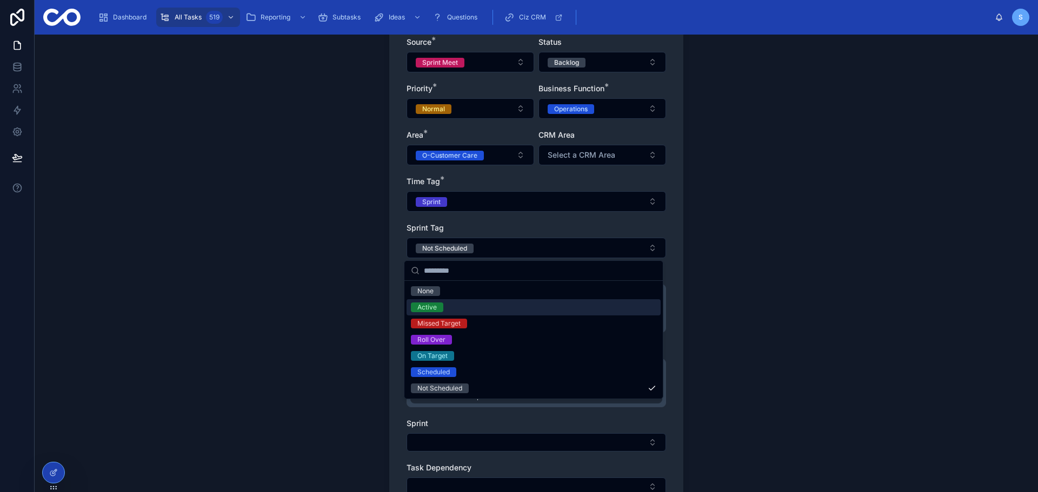
click at [472, 306] on div "Active" at bounding box center [533, 307] width 254 height 16
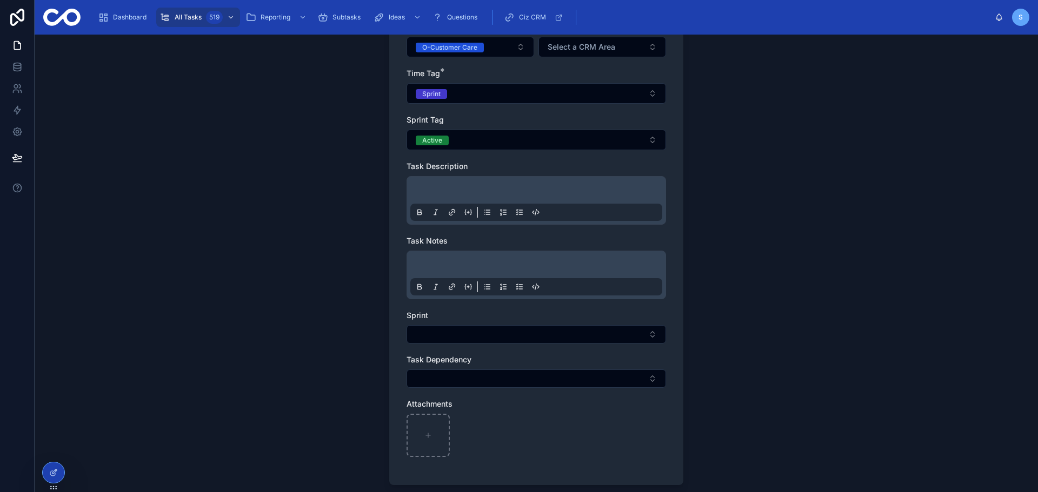
click at [463, 191] on p at bounding box center [538, 191] width 252 height 11
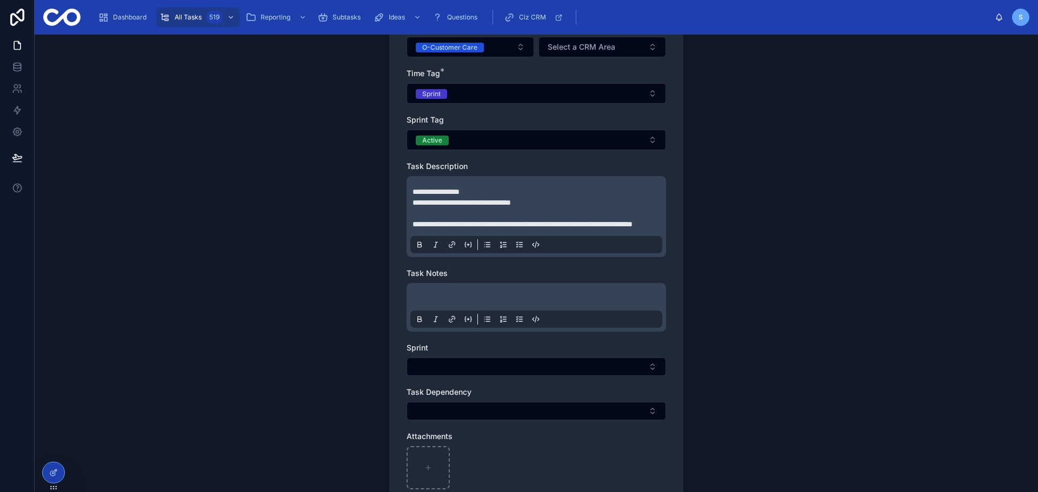
click at [489, 229] on p "**********" at bounding box center [538, 224] width 252 height 11
click at [489, 230] on p "**********" at bounding box center [538, 224] width 252 height 11
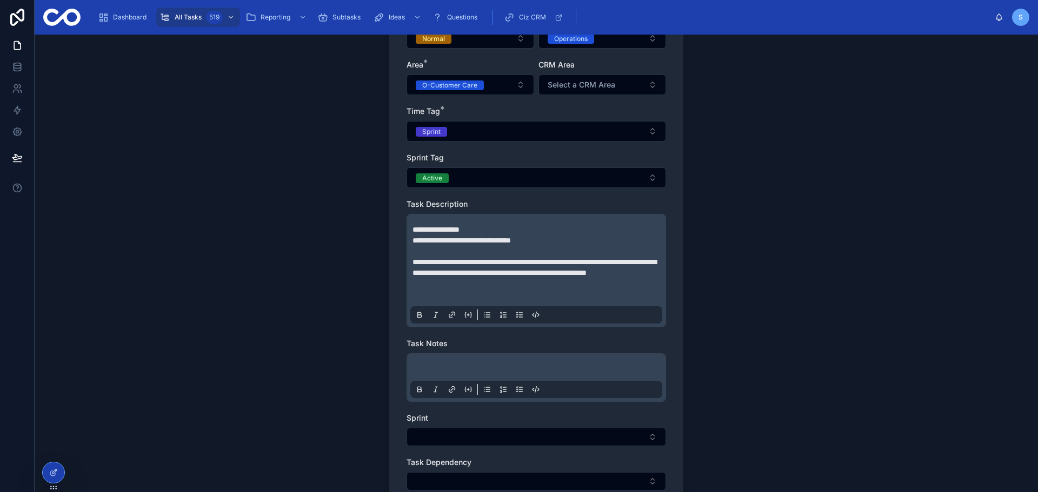
scroll to position [270, 0]
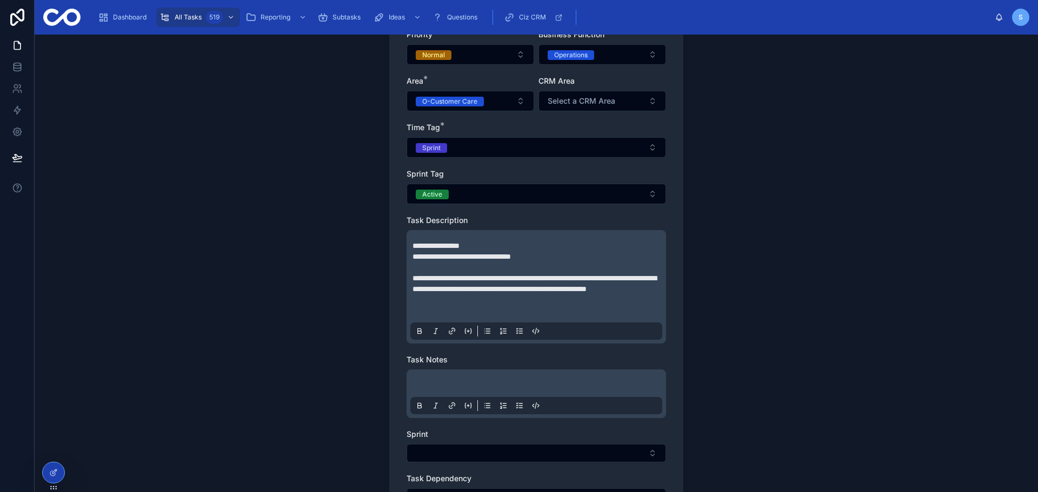
click at [503, 256] on span "**********" at bounding box center [461, 257] width 98 height 8
drag, startPoint x: 546, startPoint y: 260, endPoint x: 407, endPoint y: 256, distance: 138.4
click at [410, 256] on div "**********" at bounding box center [536, 287] width 252 height 106
click at [511, 253] on span "**********" at bounding box center [461, 257] width 98 height 8
drag, startPoint x: 540, startPoint y: 255, endPoint x: 408, endPoint y: 257, distance: 131.9
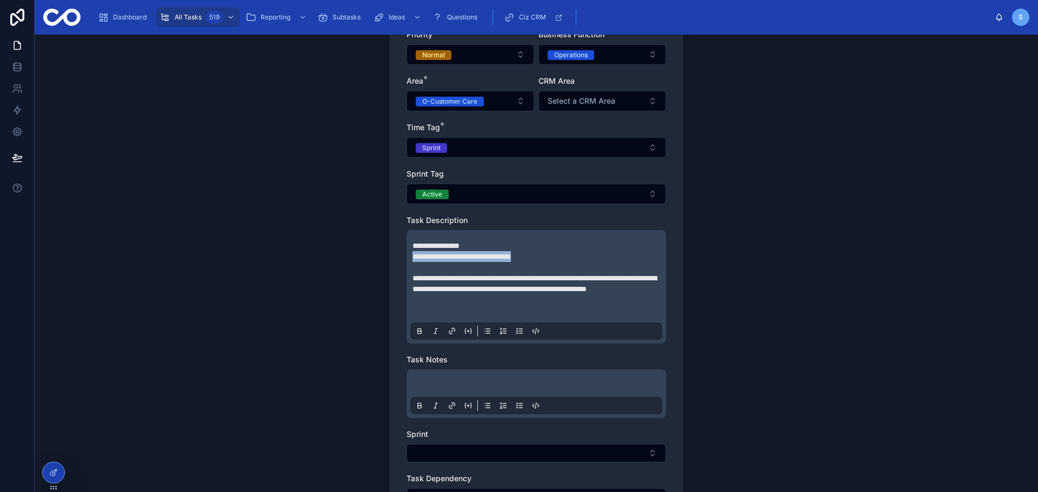
click at [410, 257] on div "**********" at bounding box center [536, 287] width 252 height 106
click at [511, 258] on span "**********" at bounding box center [461, 257] width 98 height 8
drag, startPoint x: 545, startPoint y: 257, endPoint x: 409, endPoint y: 259, distance: 136.7
click at [410, 259] on div "**********" at bounding box center [536, 287] width 252 height 106
click at [545, 262] on p "**********" at bounding box center [538, 256] width 252 height 11
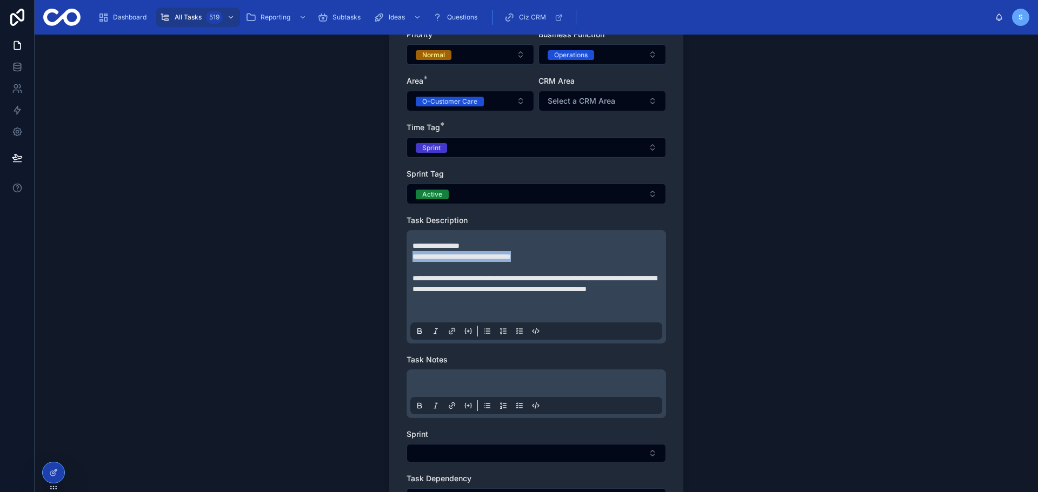
drag, startPoint x: 536, startPoint y: 255, endPoint x: 397, endPoint y: 259, distance: 138.9
click at [397, 259] on div "**********" at bounding box center [536, 220] width 294 height 768
click at [526, 266] on p at bounding box center [538, 267] width 252 height 11
click at [553, 255] on p "**********" at bounding box center [538, 256] width 252 height 11
click at [505, 295] on p "**********" at bounding box center [538, 284] width 252 height 22
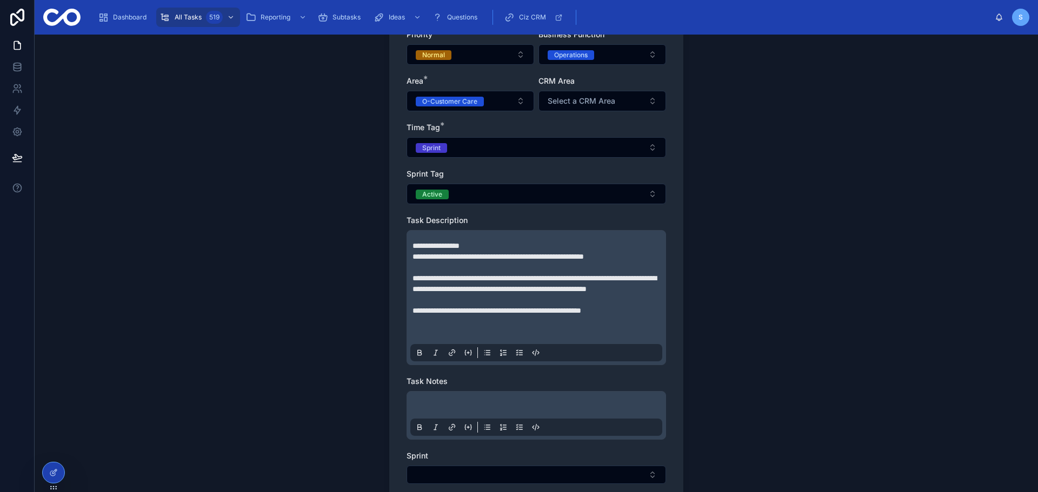
click at [591, 305] on p at bounding box center [538, 300] width 252 height 11
click at [581, 315] on span "**********" at bounding box center [496, 311] width 169 height 8
click at [639, 316] on p "**********" at bounding box center [538, 310] width 252 height 11
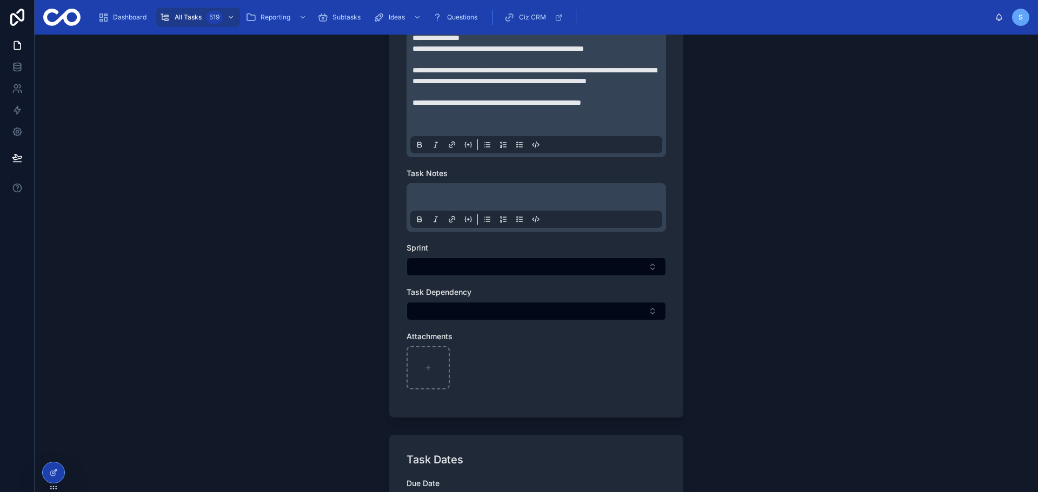
scroll to position [486, 0]
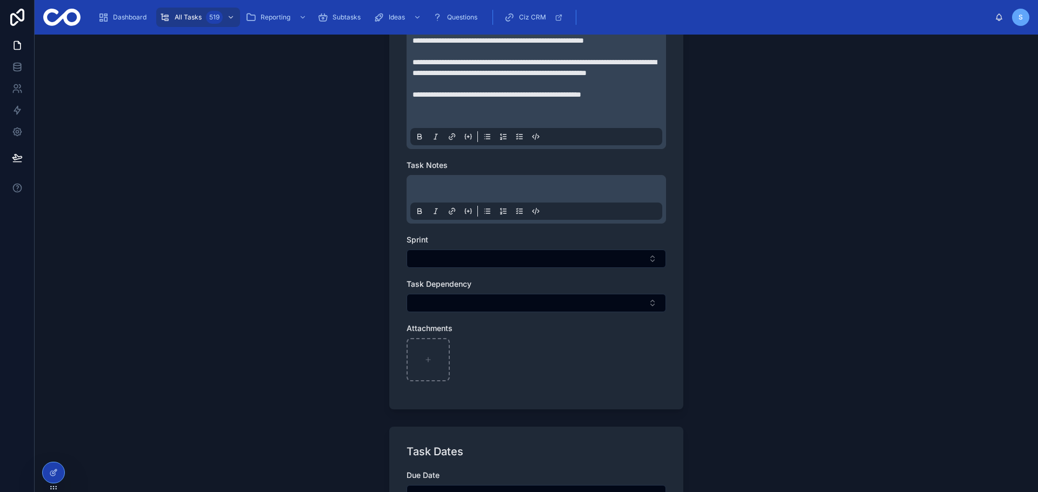
click at [593, 259] on div "Sprint" at bounding box center [535, 252] width 259 height 34
click at [592, 268] on button "Select Button" at bounding box center [535, 259] width 259 height 18
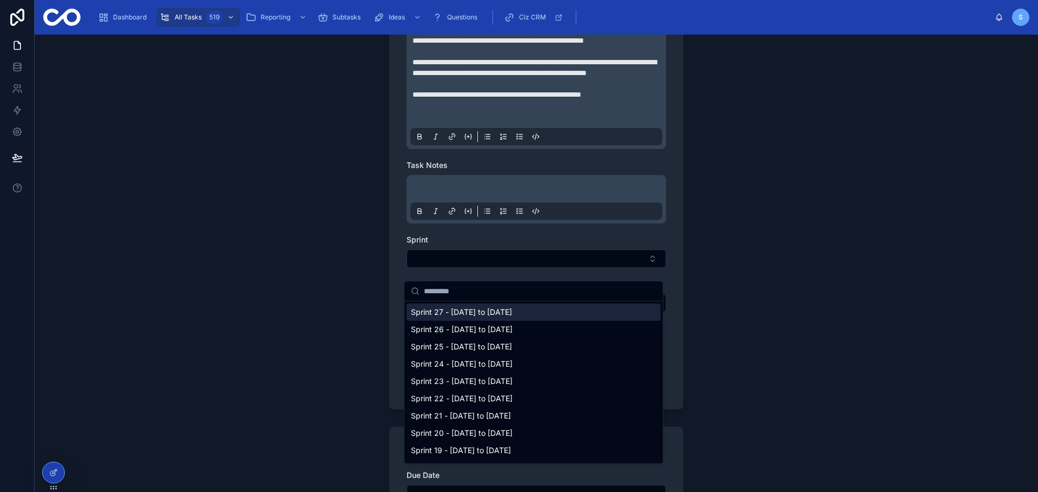
click at [552, 316] on div "Sprint 27 - [DATE] to [DATE]" at bounding box center [533, 312] width 254 height 17
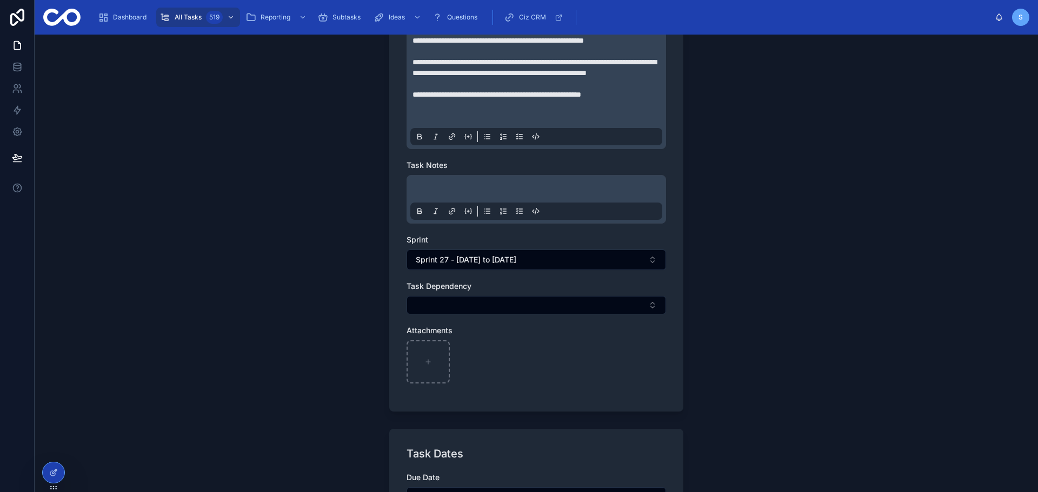
click at [376, 298] on div "**********" at bounding box center [536, 264] width 1003 height 458
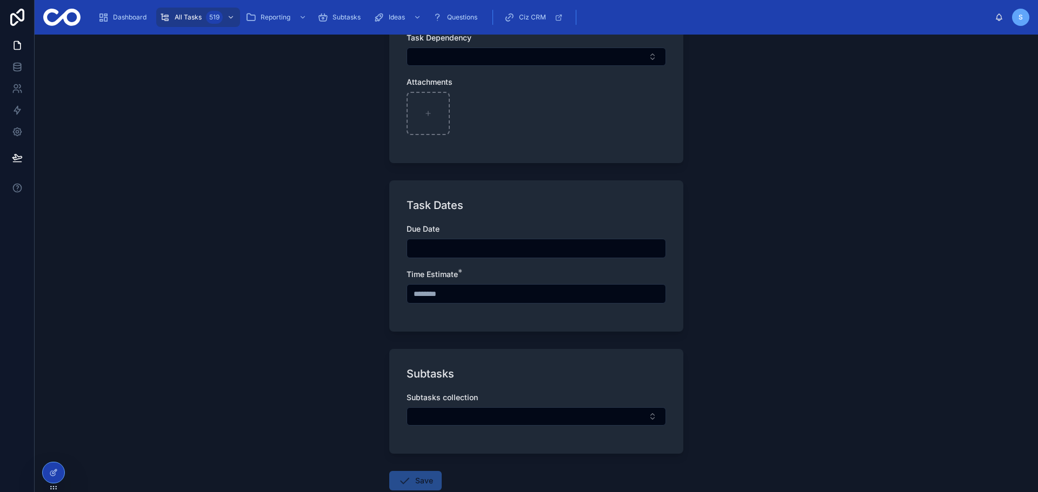
scroll to position [757, 0]
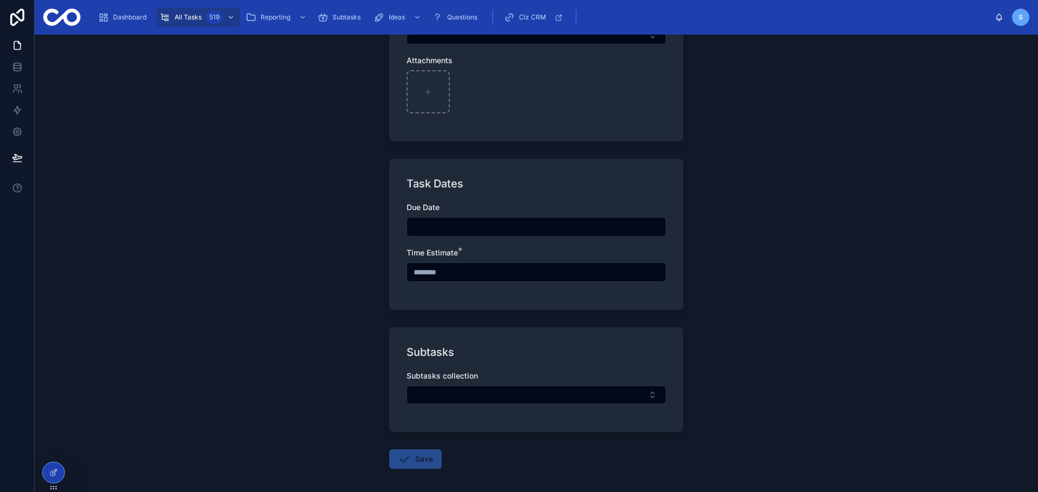
click at [444, 280] on input "text" at bounding box center [536, 272] width 258 height 15
type input "*******"
click at [359, 300] on div "**********" at bounding box center [536, 264] width 1003 height 458
click at [418, 467] on button "Save" at bounding box center [415, 459] width 52 height 19
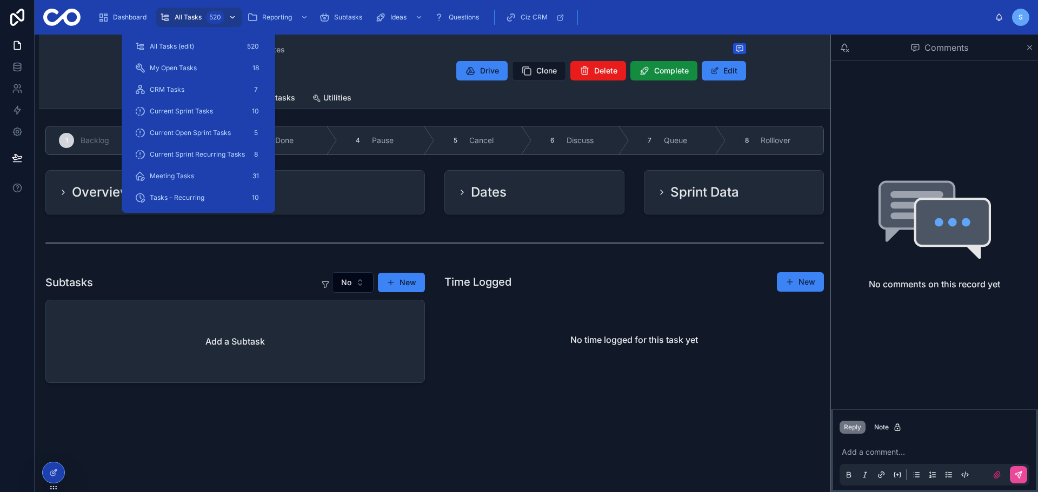
click at [203, 17] on div "All Tasks 520" at bounding box center [198, 17] width 79 height 17
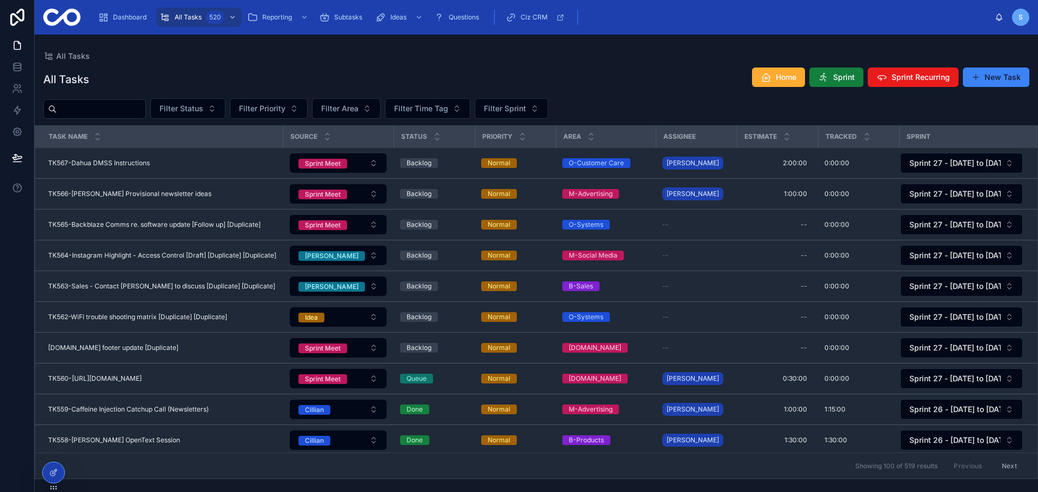
click at [857, 79] on button "Sprint" at bounding box center [836, 77] width 54 height 19
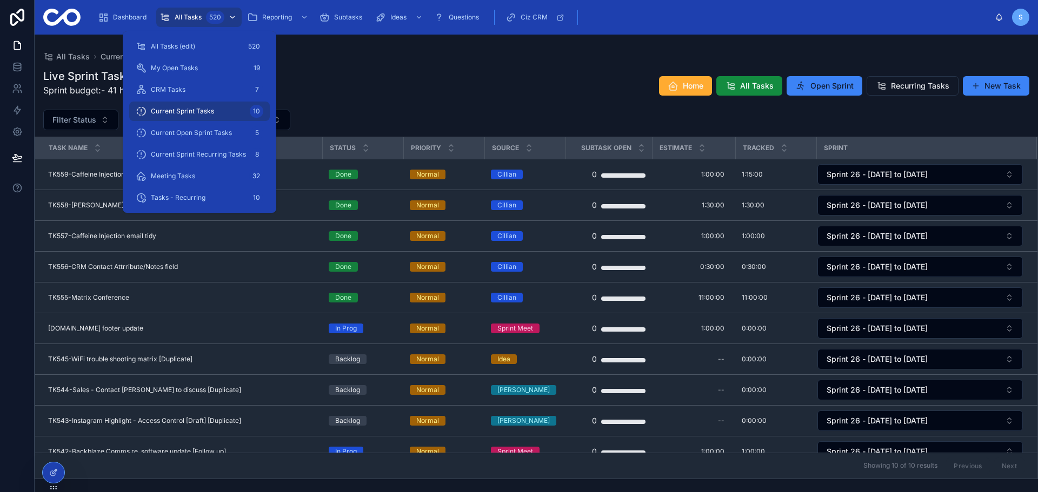
click at [197, 14] on span "All Tasks" at bounding box center [188, 17] width 27 height 9
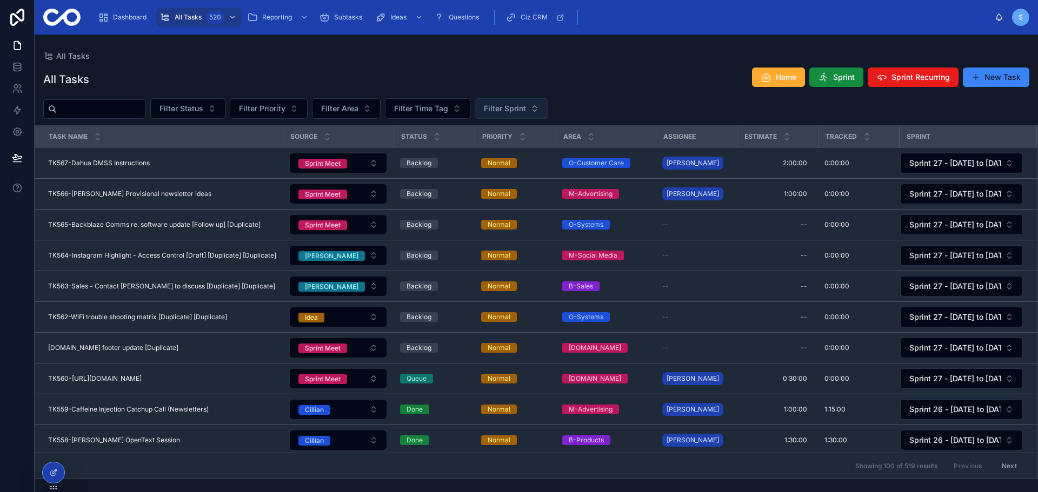
click at [526, 110] on span "Filter Sprint" at bounding box center [505, 108] width 42 height 11
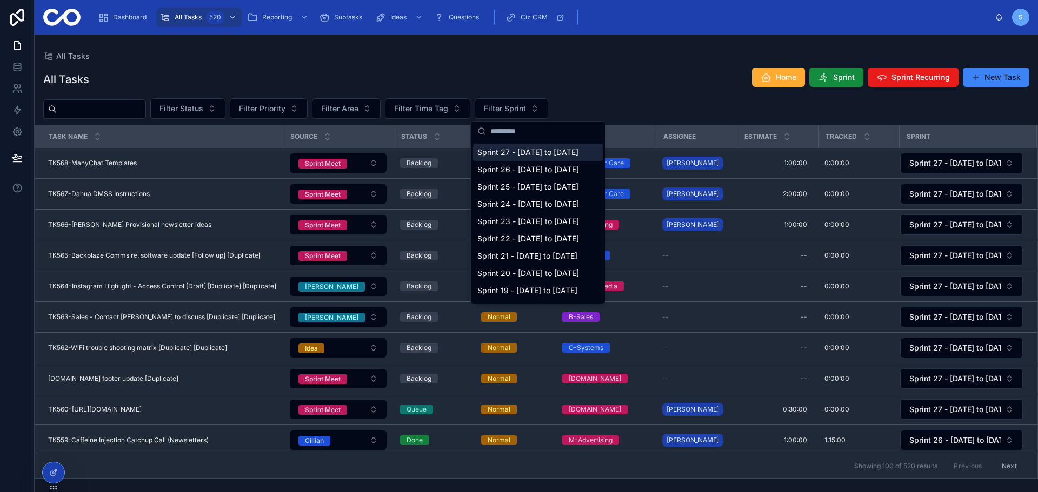
click at [544, 148] on span "Sprint 27 - [DATE] to [DATE]" at bounding box center [527, 152] width 101 height 11
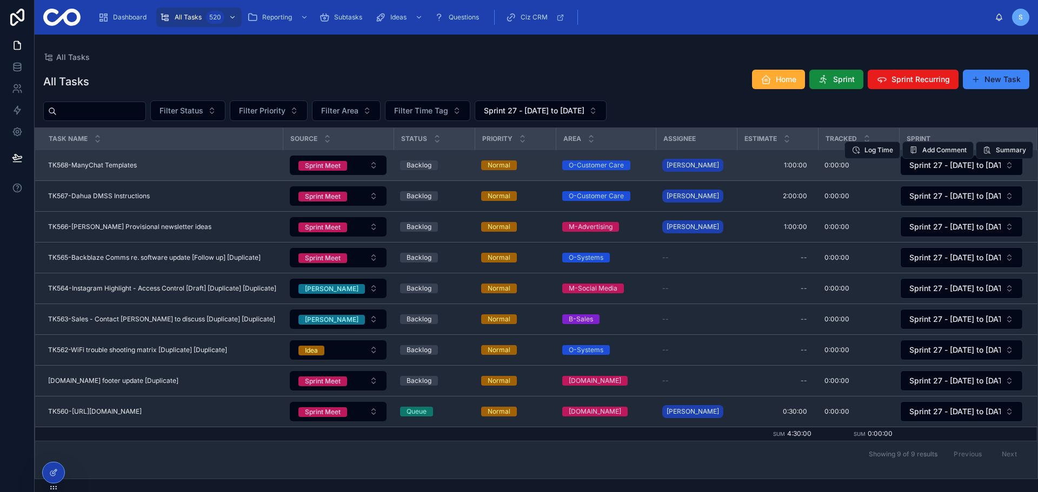
click at [180, 166] on div "TK568-ManyChat Templates TK568-ManyChat Templates" at bounding box center [162, 165] width 228 height 9
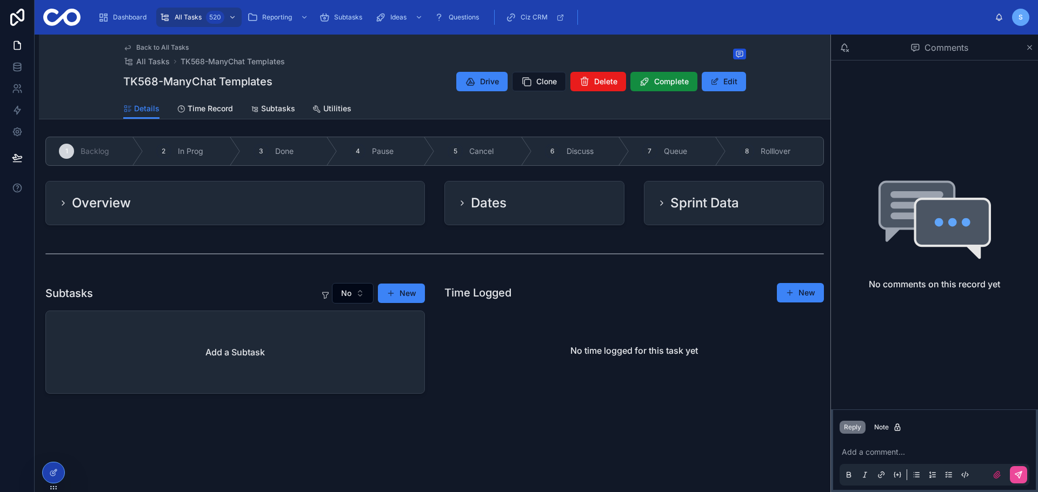
click at [201, 199] on div "Overview" at bounding box center [235, 203] width 352 height 17
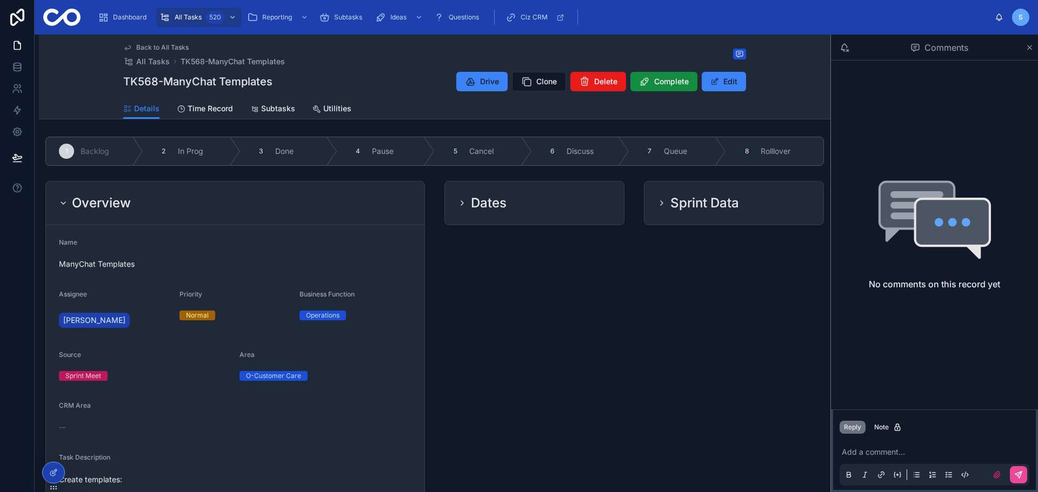
click at [166, 44] on span "Back to All Tasks" at bounding box center [162, 47] width 52 height 9
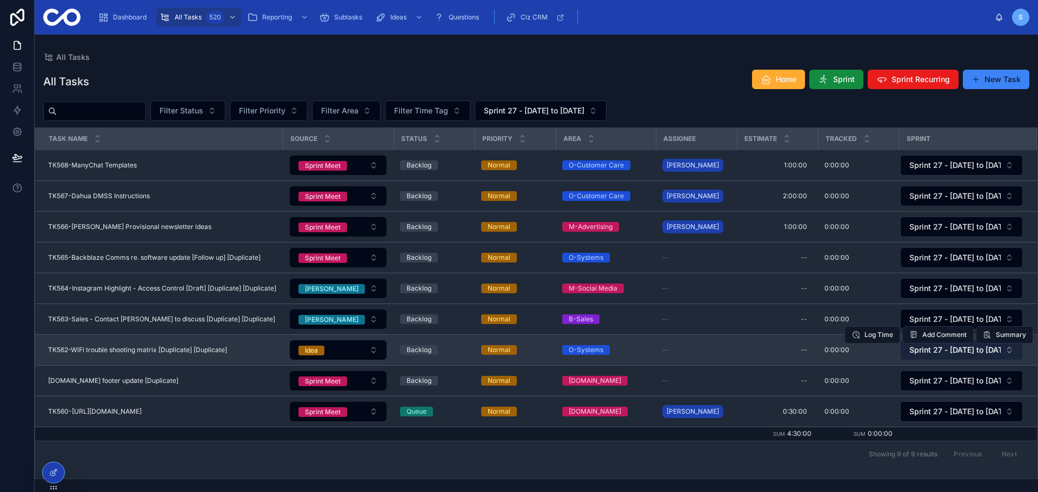
click at [934, 352] on span "Sprint 27 - [DATE] to [DATE]" at bounding box center [954, 350] width 91 height 11
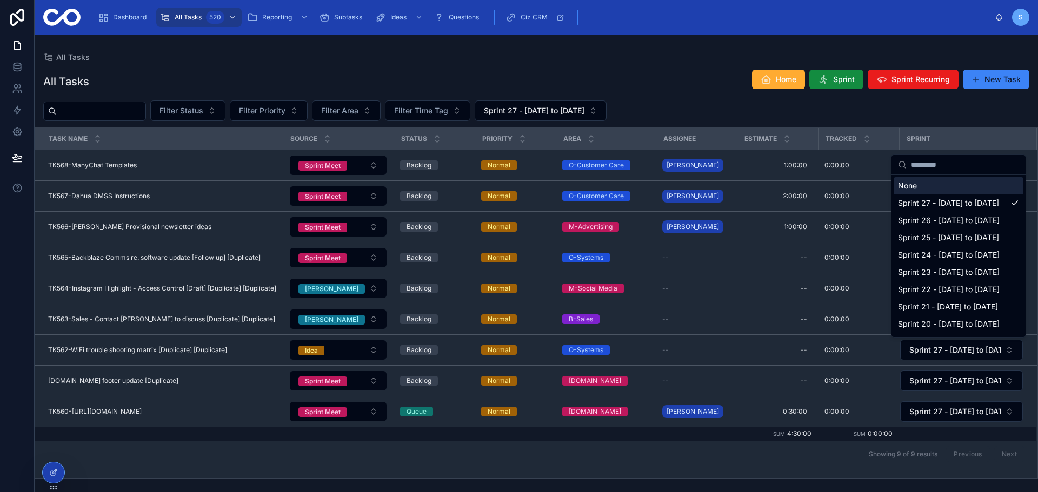
click at [940, 186] on div "None" at bounding box center [958, 185] width 130 height 17
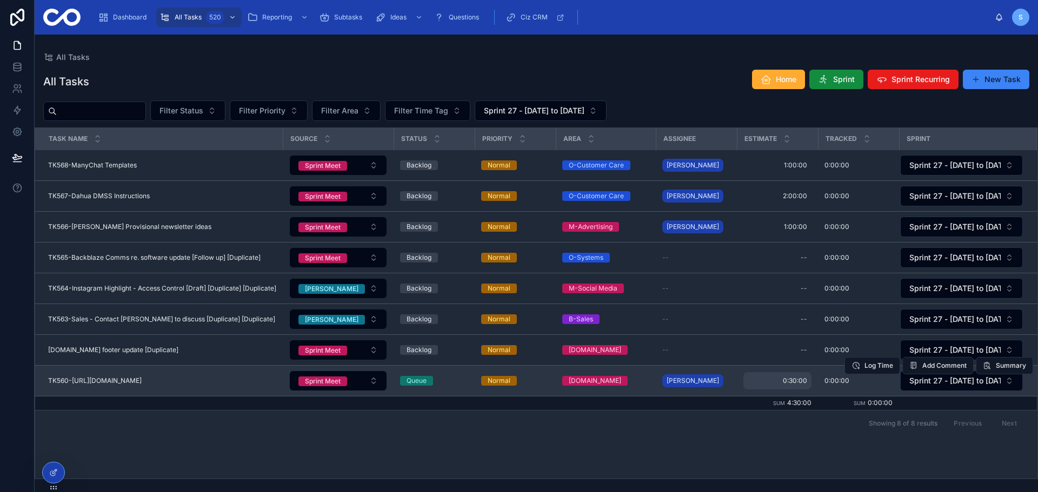
click at [782, 382] on span "0:30:00" at bounding box center [794, 381] width 24 height 9
drag, startPoint x: 826, startPoint y: 393, endPoint x: 742, endPoint y: 390, distance: 84.4
click at [744, 391] on div "Dashboard All Tasks 520 Reporting Subtasks Ideas Questions Ciz CRM S Simon All …" at bounding box center [536, 246] width 1003 height 492
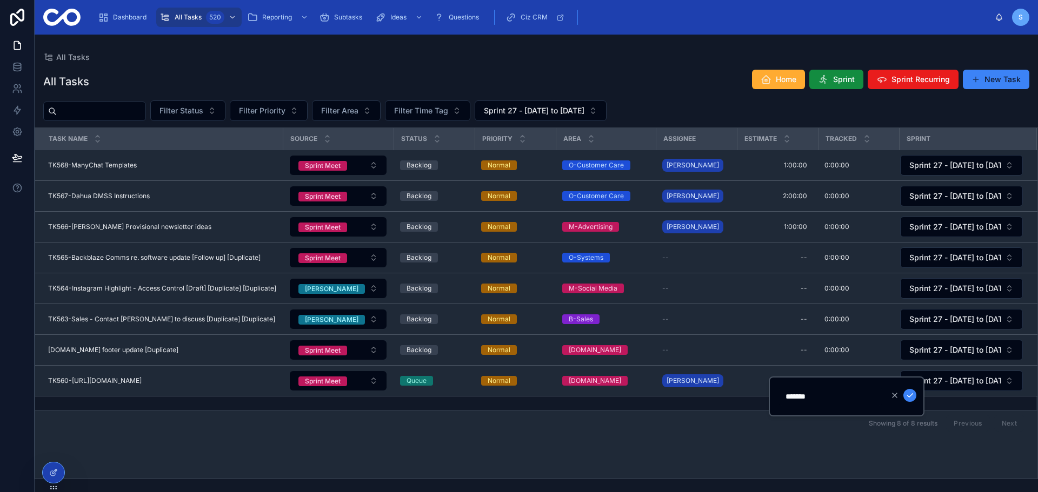
drag, startPoint x: 789, startPoint y: 394, endPoint x: 777, endPoint y: 393, distance: 13.1
click at [777, 393] on div "*******" at bounding box center [846, 397] width 156 height 40
type input "*******"
click at [909, 393] on icon "submit" at bounding box center [909, 395] width 9 height 9
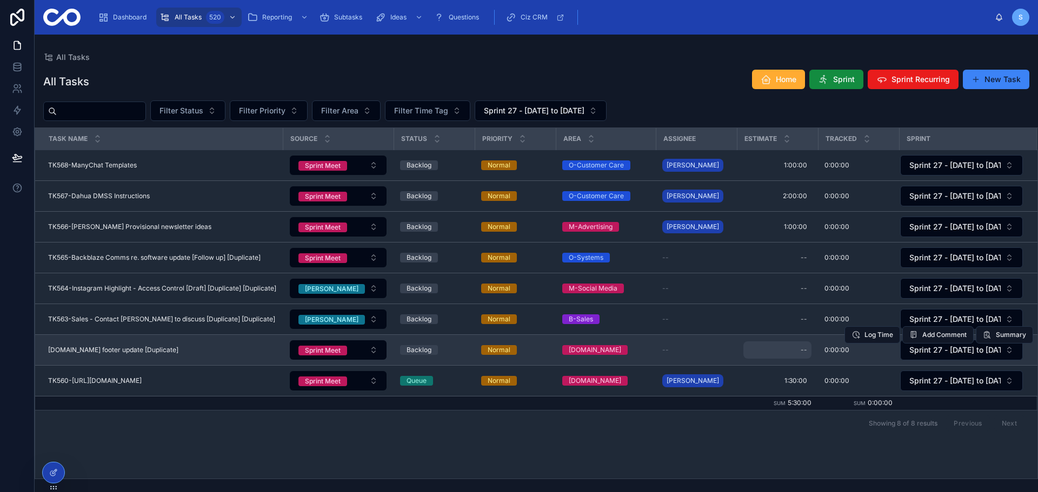
click at [774, 352] on div "--" at bounding box center [777, 350] width 68 height 17
type input "*"
click at [793, 352] on div "--" at bounding box center [777, 350] width 68 height 17
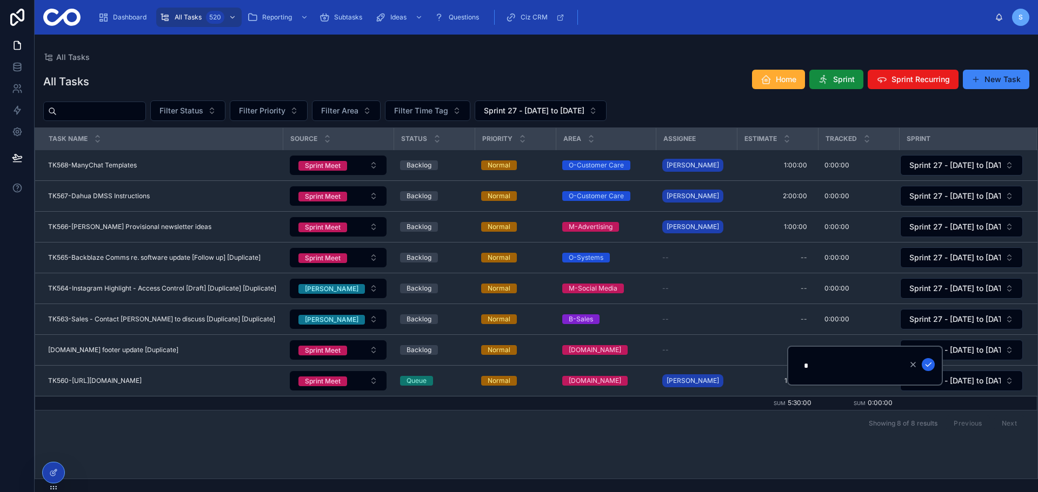
type input "*******"
click at [927, 366] on icon "submit" at bounding box center [927, 365] width 5 height 4
click at [849, 76] on span "Sprint" at bounding box center [844, 79] width 22 height 11
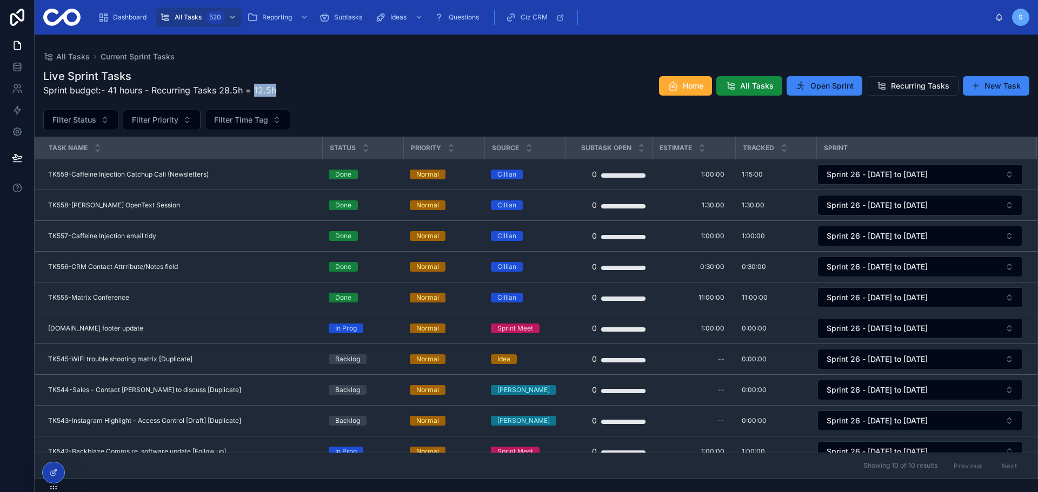
drag, startPoint x: 255, startPoint y: 89, endPoint x: 280, endPoint y: 88, distance: 25.4
click at [280, 88] on div "Live Sprint Tasks Sprint budget:- 41 hours - Recurring Tasks 28.5h = 12.5h Home…" at bounding box center [536, 86] width 986 height 35
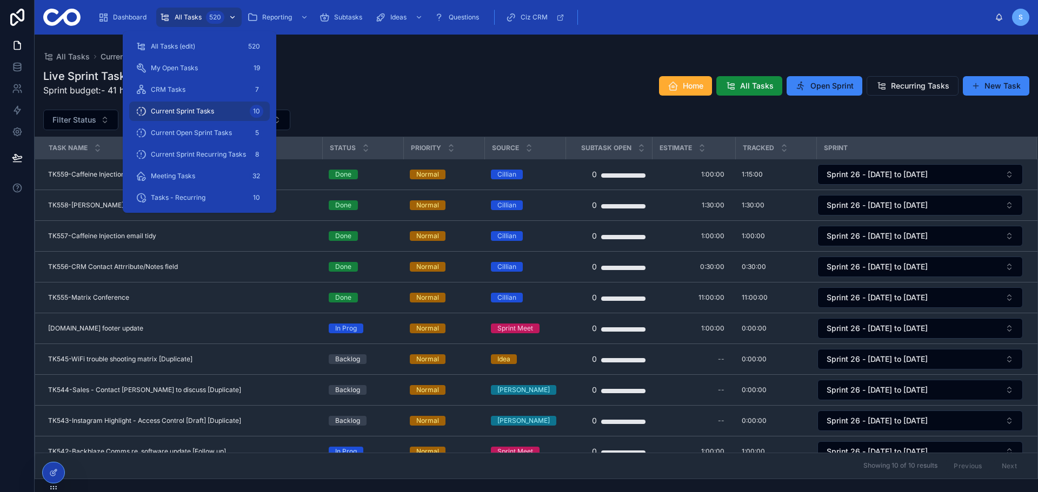
click at [190, 17] on span "All Tasks" at bounding box center [188, 17] width 27 height 9
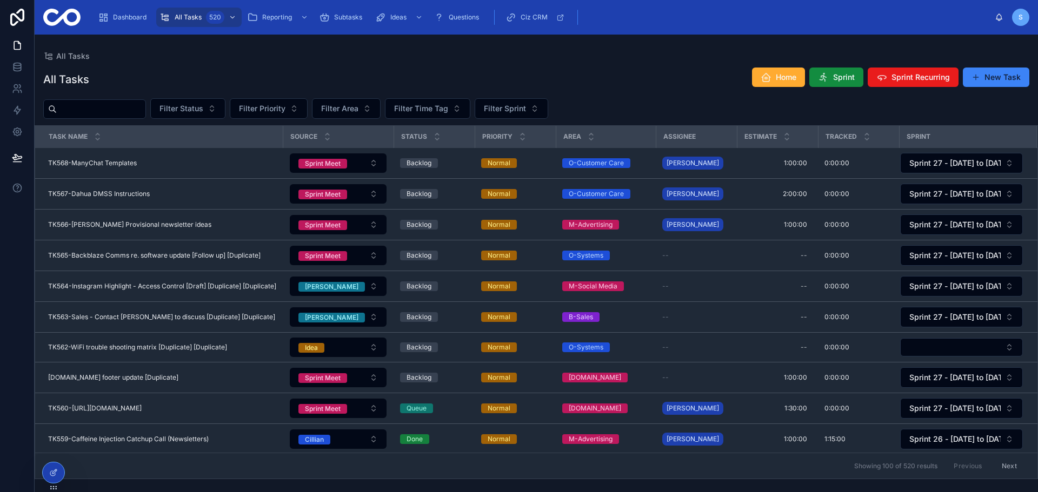
click at [562, 58] on div "All Tasks" at bounding box center [536, 56] width 986 height 9
click at [512, 112] on span "Filter Sprint" at bounding box center [505, 108] width 42 height 11
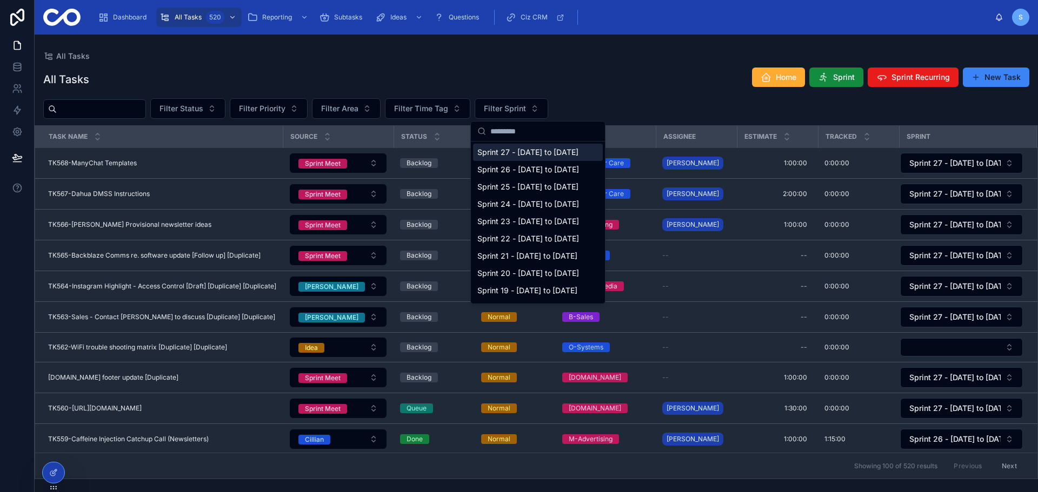
click at [532, 153] on span "Sprint 27 - [DATE] to [DATE]" at bounding box center [527, 152] width 101 height 11
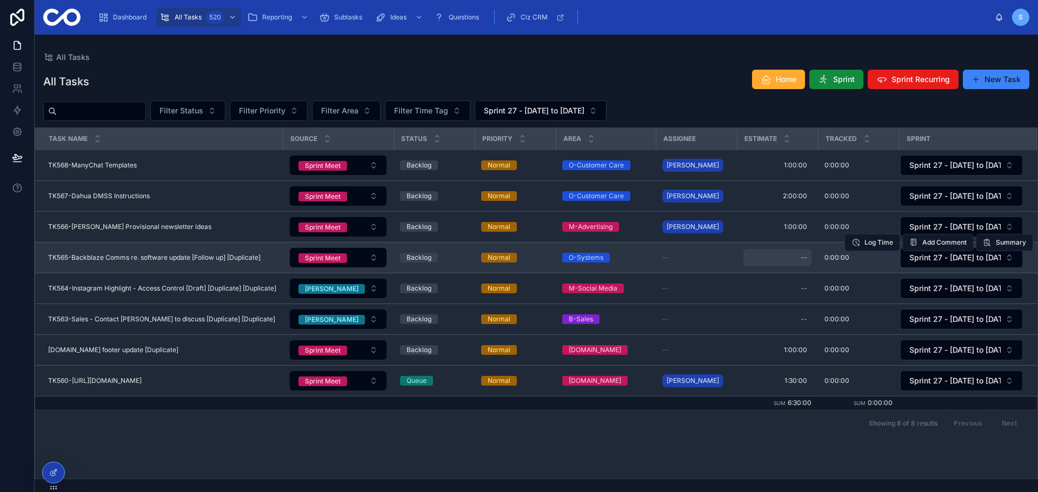
click at [800, 258] on div "--" at bounding box center [803, 257] width 6 height 9
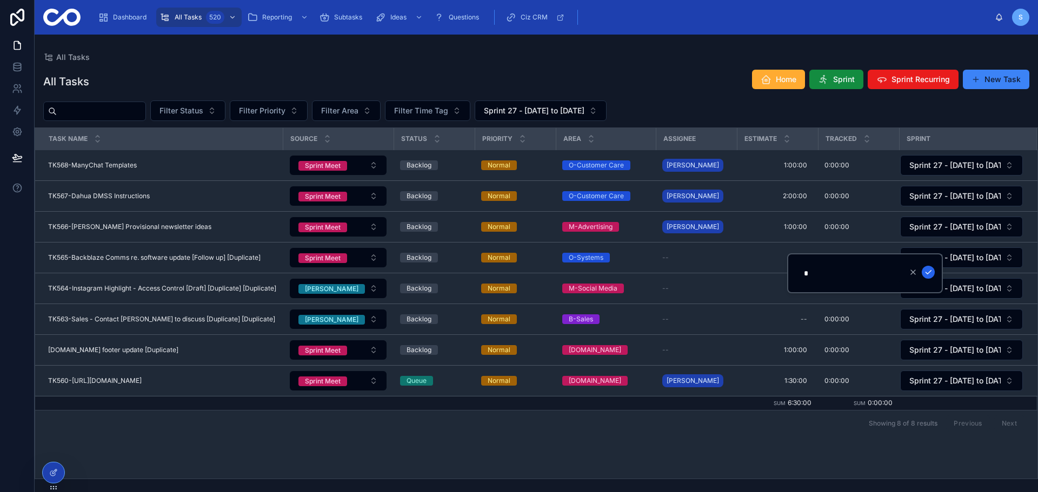
type input "*******"
click at [928, 276] on icon "submit" at bounding box center [928, 272] width 9 height 9
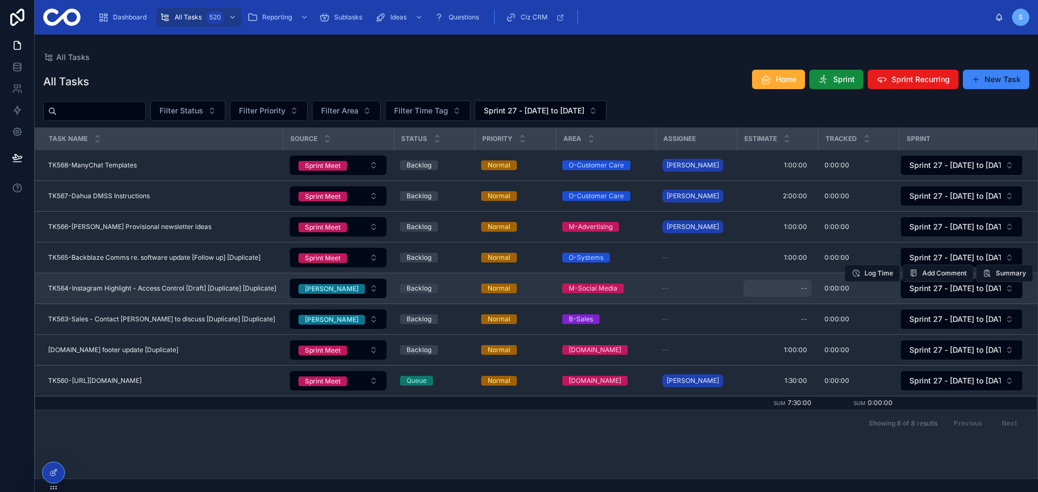
click at [781, 291] on div "--" at bounding box center [777, 288] width 68 height 17
type input "*"
click at [778, 289] on div "--" at bounding box center [777, 288] width 68 height 17
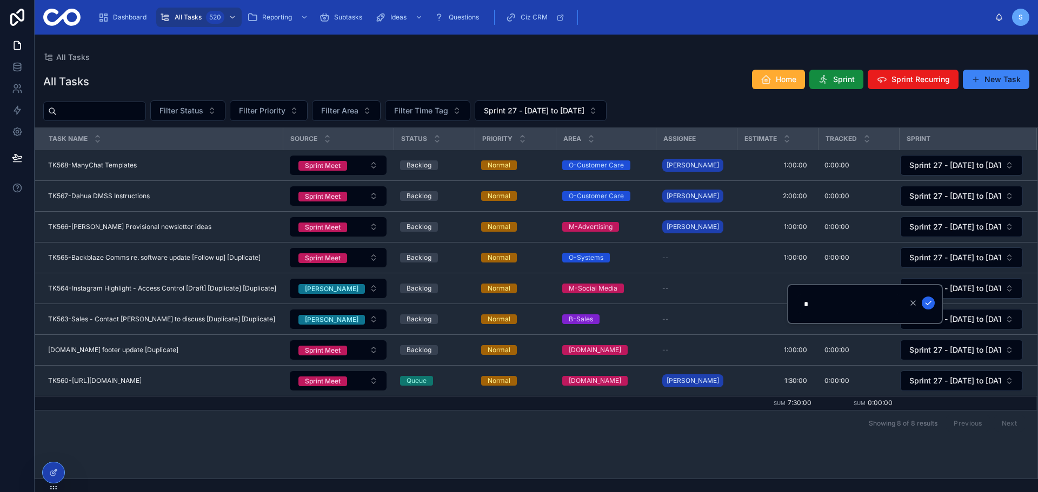
type input "*******"
click at [928, 303] on icon "submit" at bounding box center [928, 303] width 9 height 9
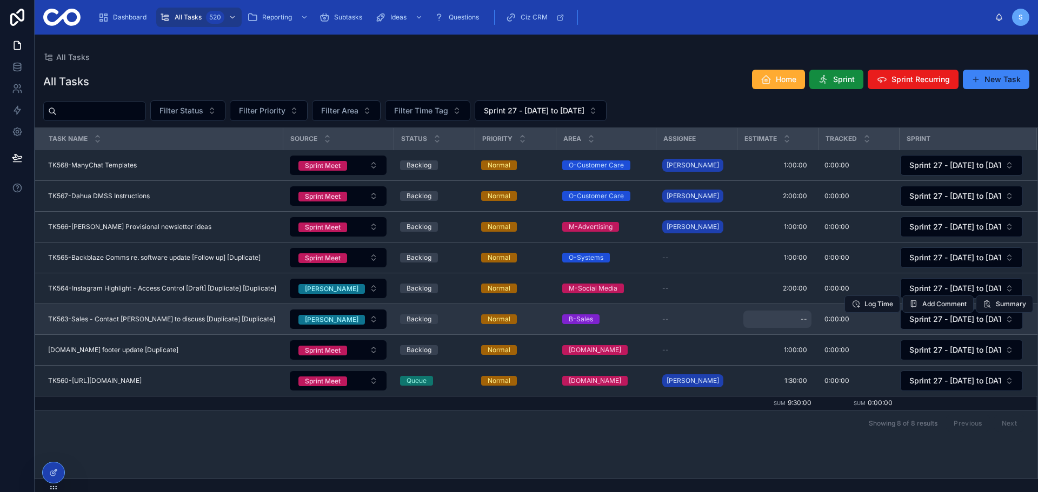
click at [787, 319] on div "--" at bounding box center [777, 319] width 68 height 17
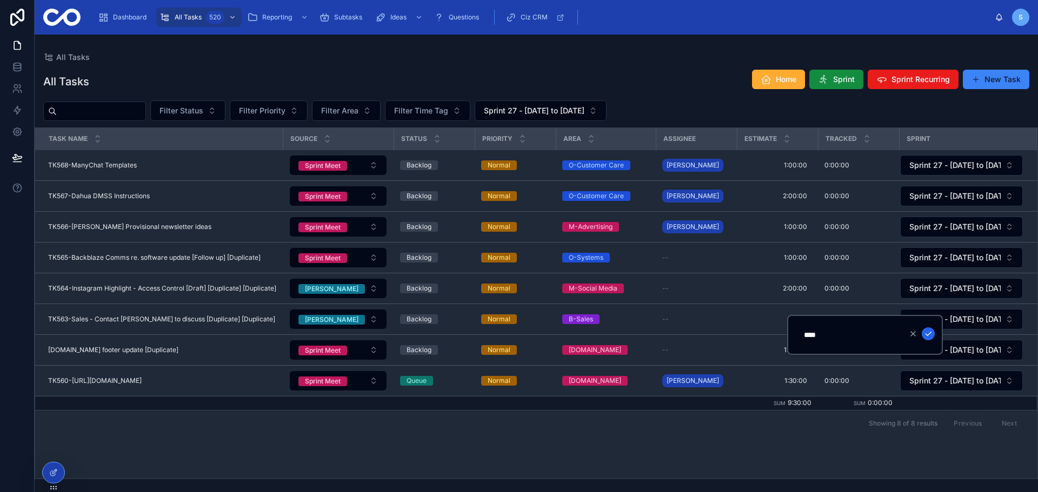
type input "*******"
click at [931, 334] on icon "submit" at bounding box center [928, 334] width 9 height 9
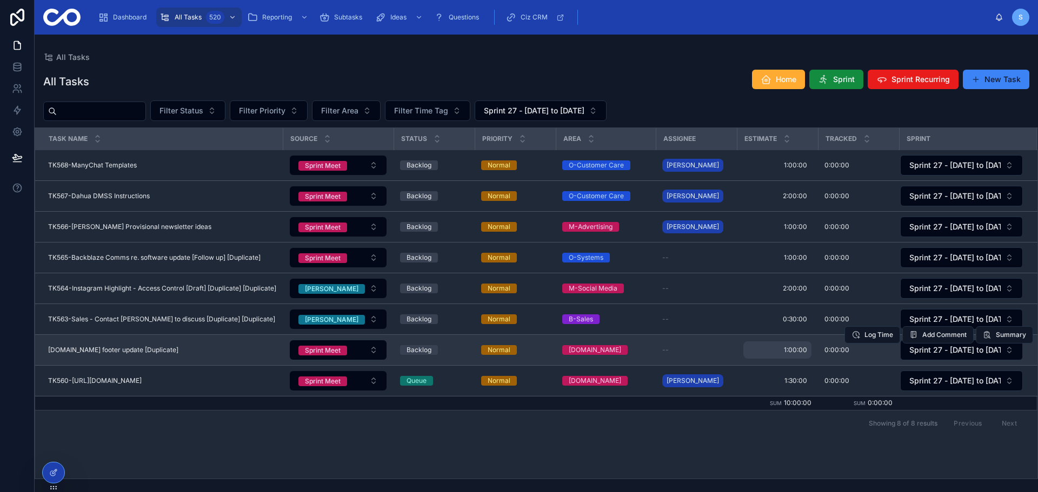
click at [790, 352] on span "1:00:00" at bounding box center [795, 350] width 23 height 9
drag, startPoint x: 825, startPoint y: 363, endPoint x: 766, endPoint y: 361, distance: 58.4
click at [766, 361] on div "Dashboard All Tasks 520 Reporting Subtasks Ideas Questions Ciz CRM S Simon All …" at bounding box center [536, 246] width 1003 height 492
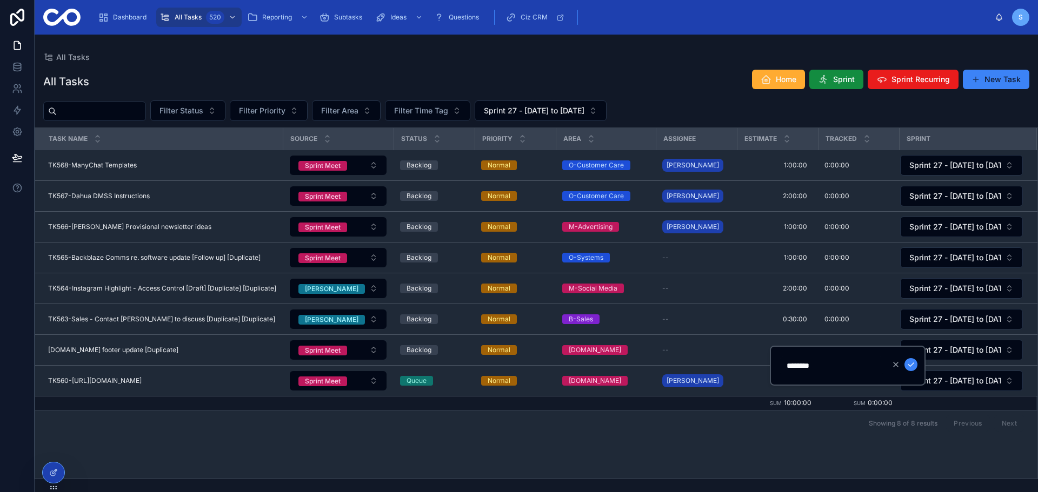
drag, startPoint x: 834, startPoint y: 366, endPoint x: 786, endPoint y: 365, distance: 48.1
click at [786, 365] on input "********" at bounding box center [831, 365] width 103 height 15
type input "*******"
click at [912, 364] on icon "submit" at bounding box center [910, 364] width 9 height 9
click at [748, 428] on div "Showing 8 of 8 results Previous Next" at bounding box center [536, 423] width 1002 height 26
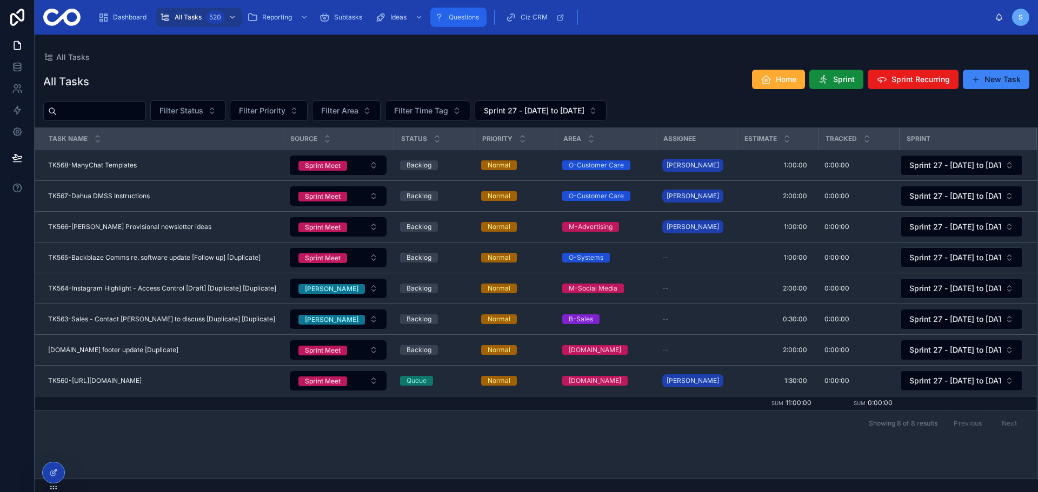
click at [454, 21] on span "Questions" at bounding box center [464, 17] width 30 height 9
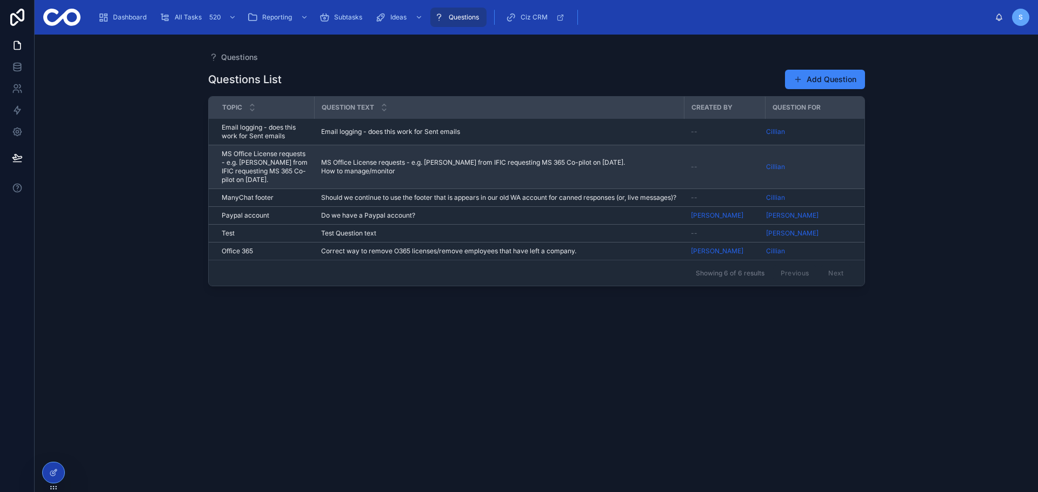
click at [451, 160] on span "MS Office License requests - e.g. [PERSON_NAME] from IFIC requesting MS 365 Co-…" at bounding box center [499, 166] width 357 height 17
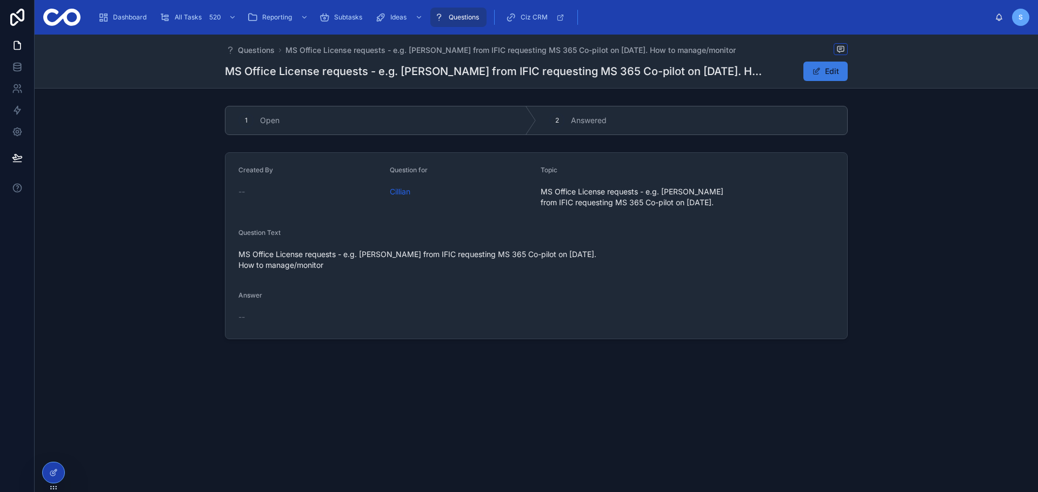
click at [818, 69] on span at bounding box center [816, 71] width 9 height 9
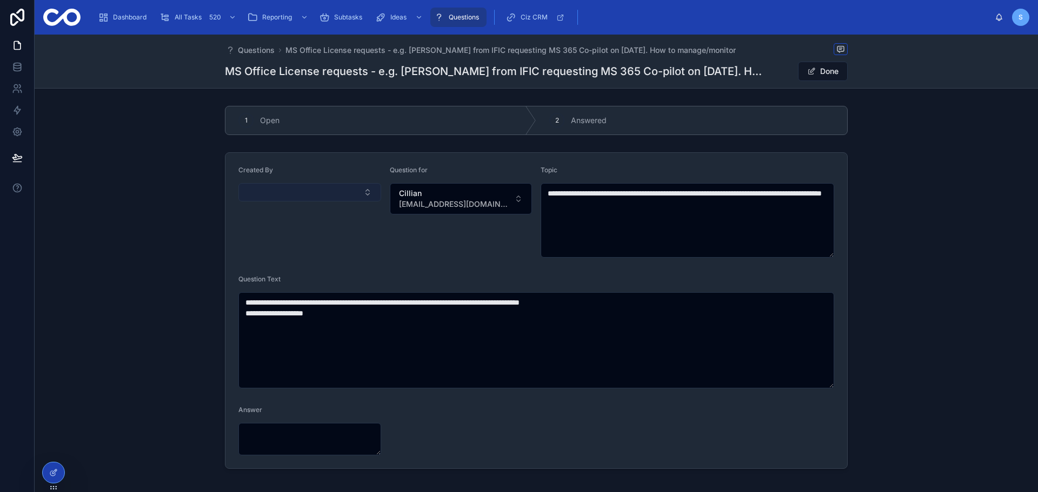
click at [343, 186] on button "Select Button" at bounding box center [309, 192] width 143 height 18
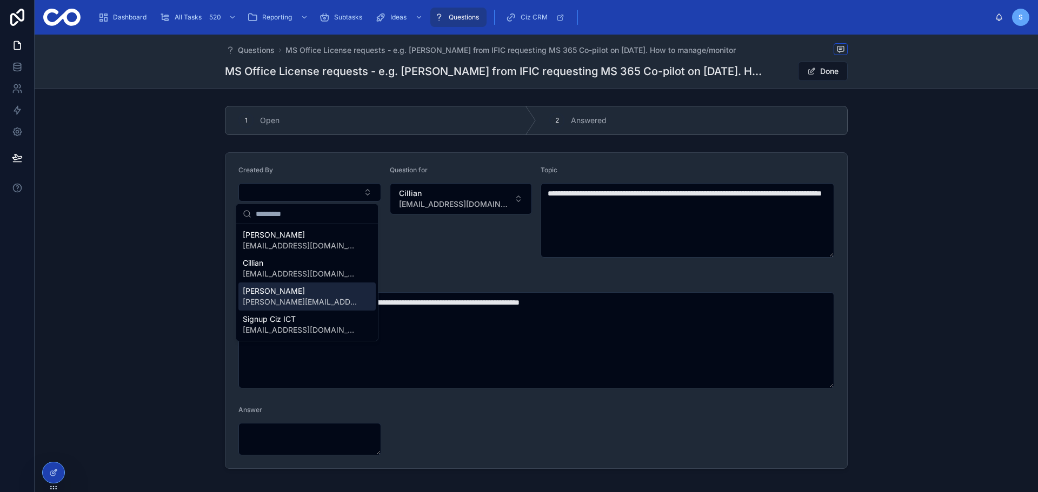
click at [321, 298] on div "Simon [EMAIL_ADDRESS][DOMAIN_NAME]" at bounding box center [306, 297] width 137 height 28
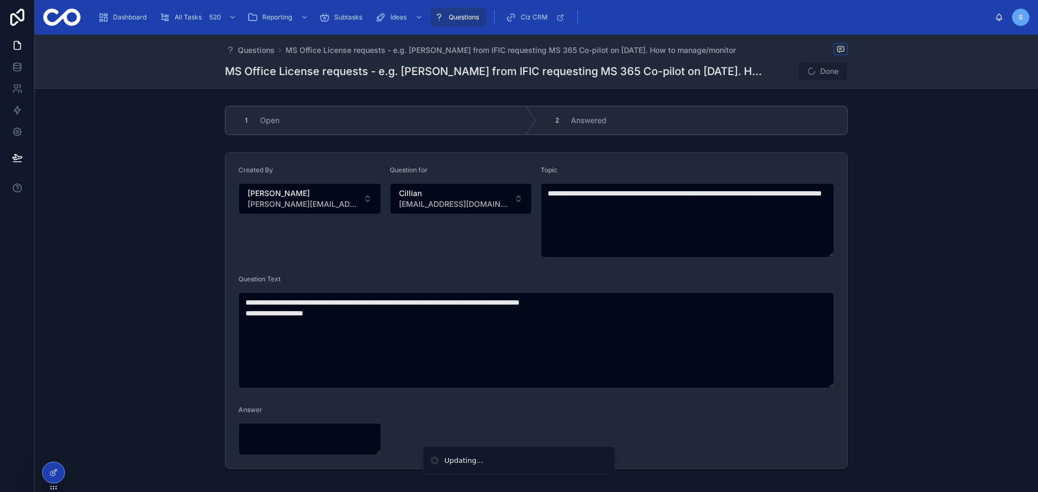
click at [458, 245] on div "Question for Cillian [EMAIL_ADDRESS][DOMAIN_NAME]" at bounding box center [461, 212] width 143 height 92
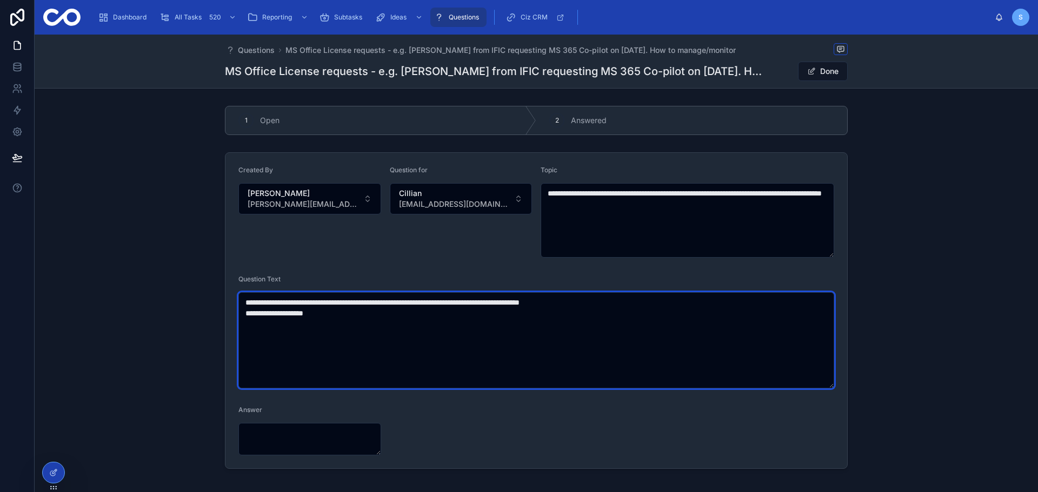
click at [367, 316] on textarea "**********" at bounding box center [535, 340] width 595 height 96
type textarea "**********"
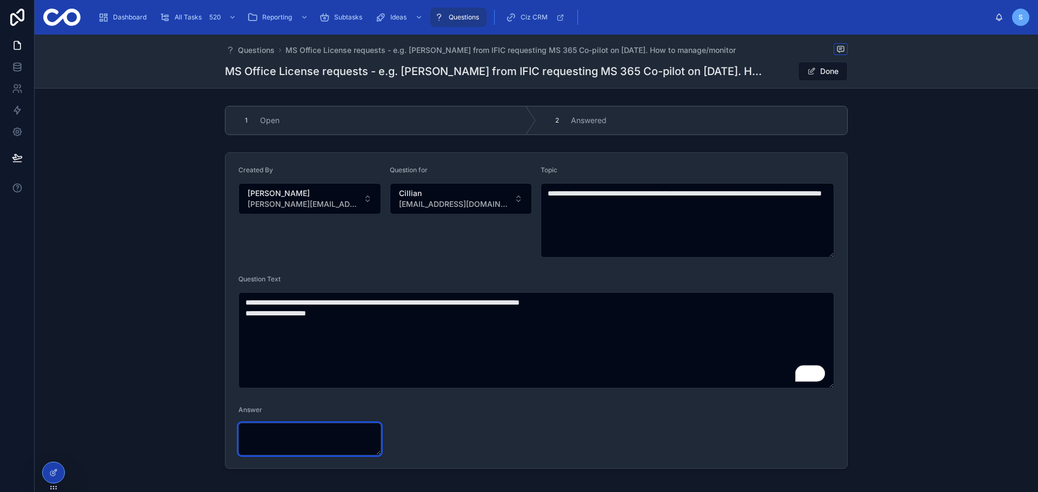
click at [341, 437] on textarea at bounding box center [309, 439] width 143 height 32
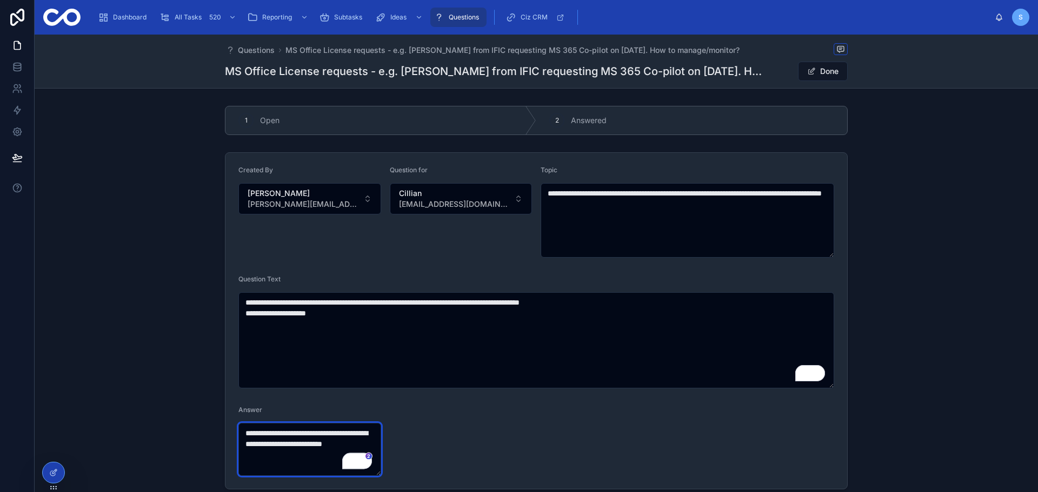
click at [301, 454] on textarea "**********" at bounding box center [309, 449] width 143 height 53
type textarea "**********"
click at [733, 130] on div "2 Answered" at bounding box center [691, 120] width 311 height 28
